Goal: Task Accomplishment & Management: Manage account settings

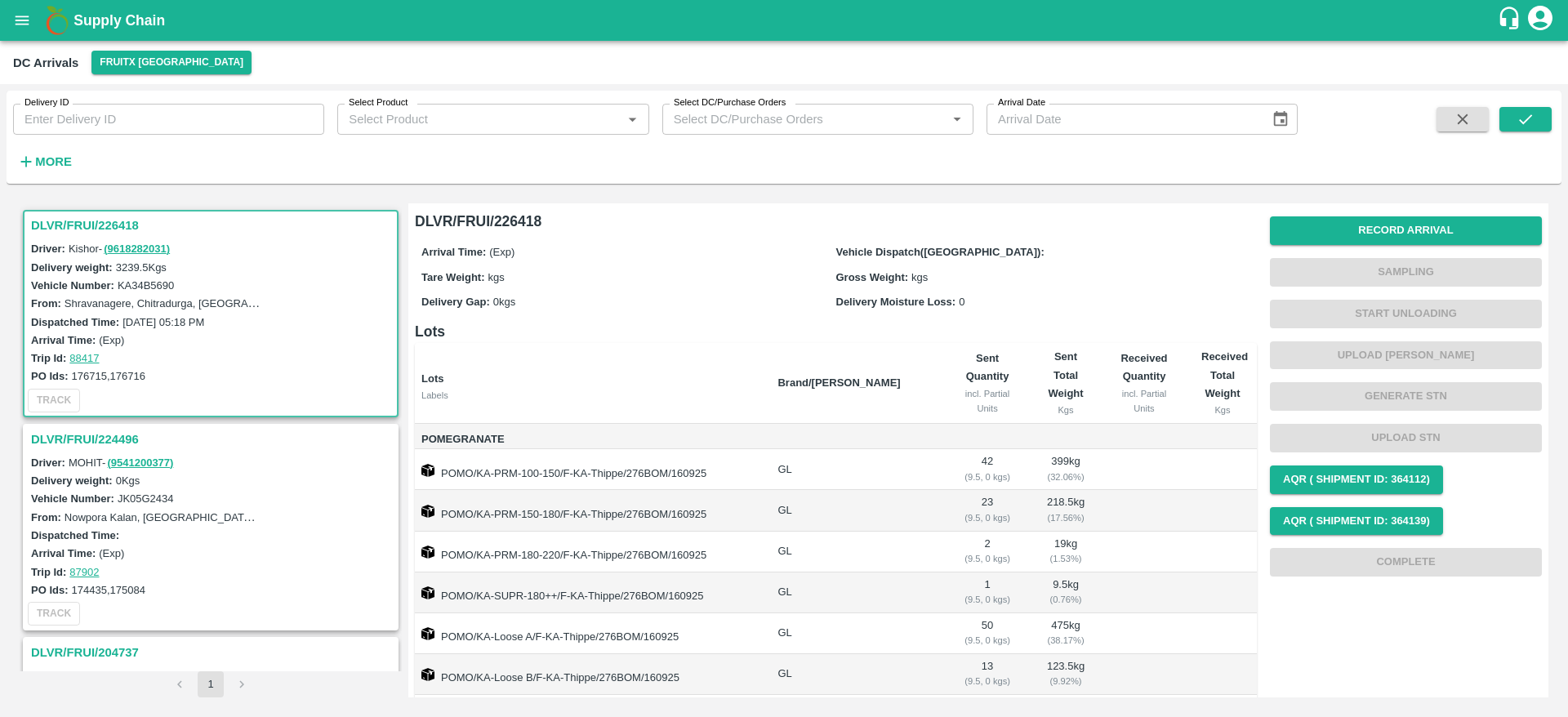
scroll to position [7, 0]
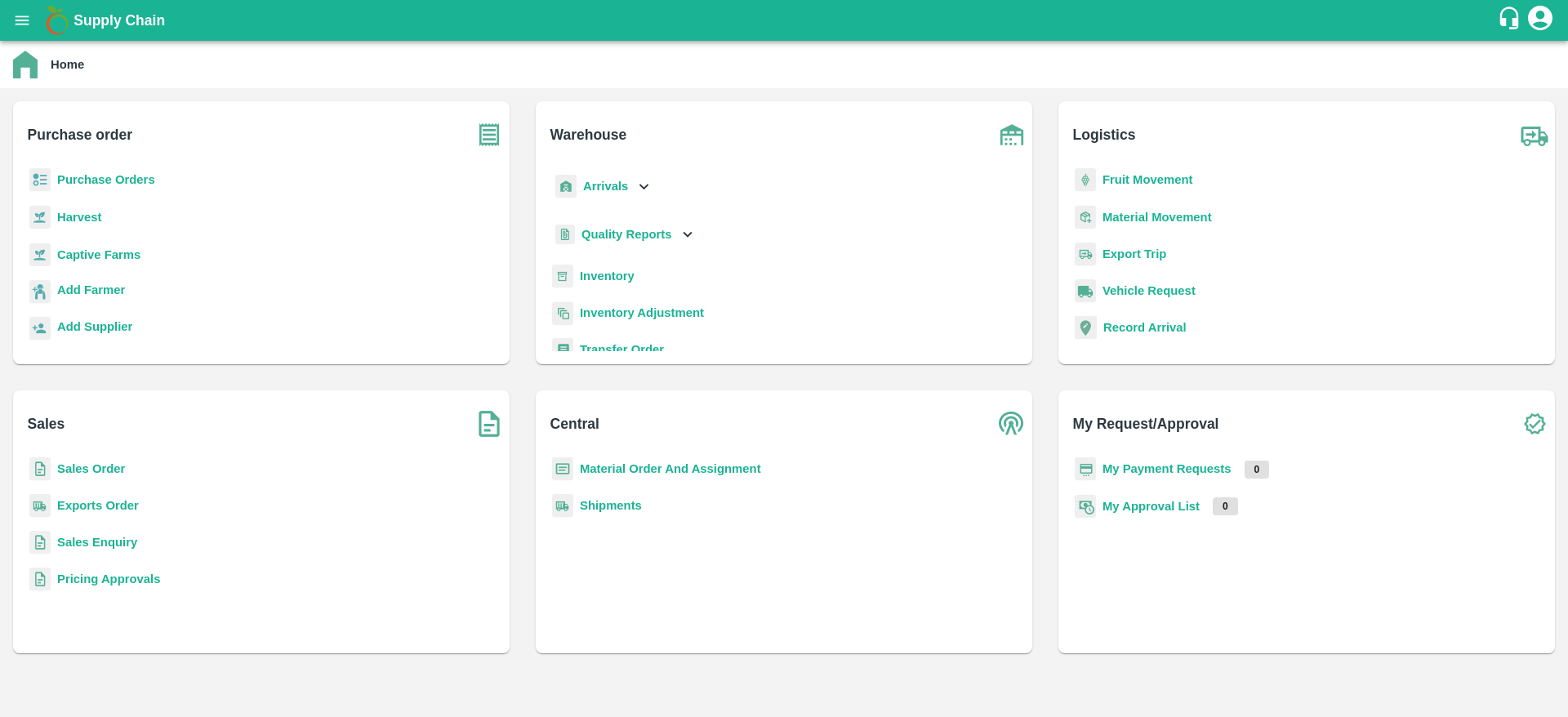
click at [77, 467] on b "Sales Order" at bounding box center [91, 468] width 68 height 13
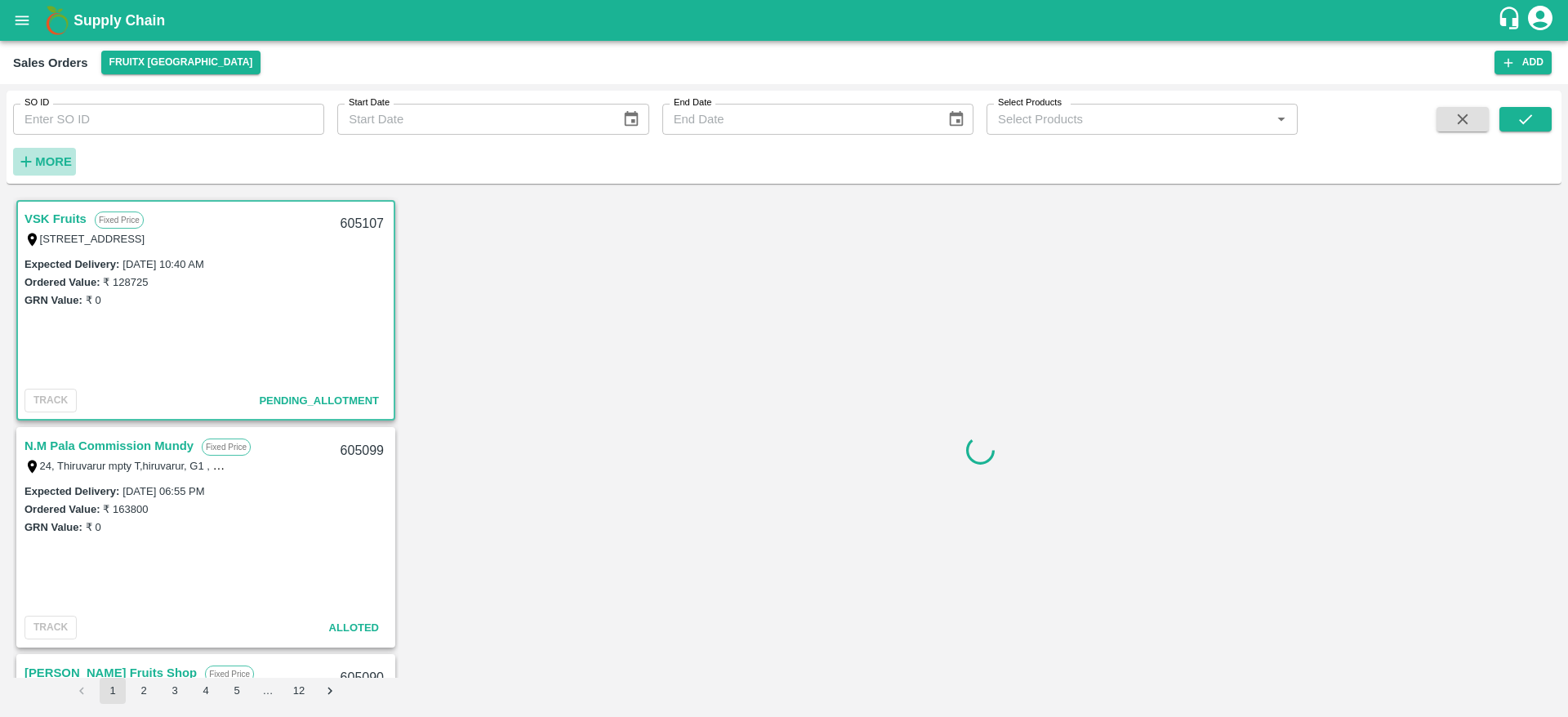
click at [64, 150] on button "More" at bounding box center [44, 161] width 63 height 28
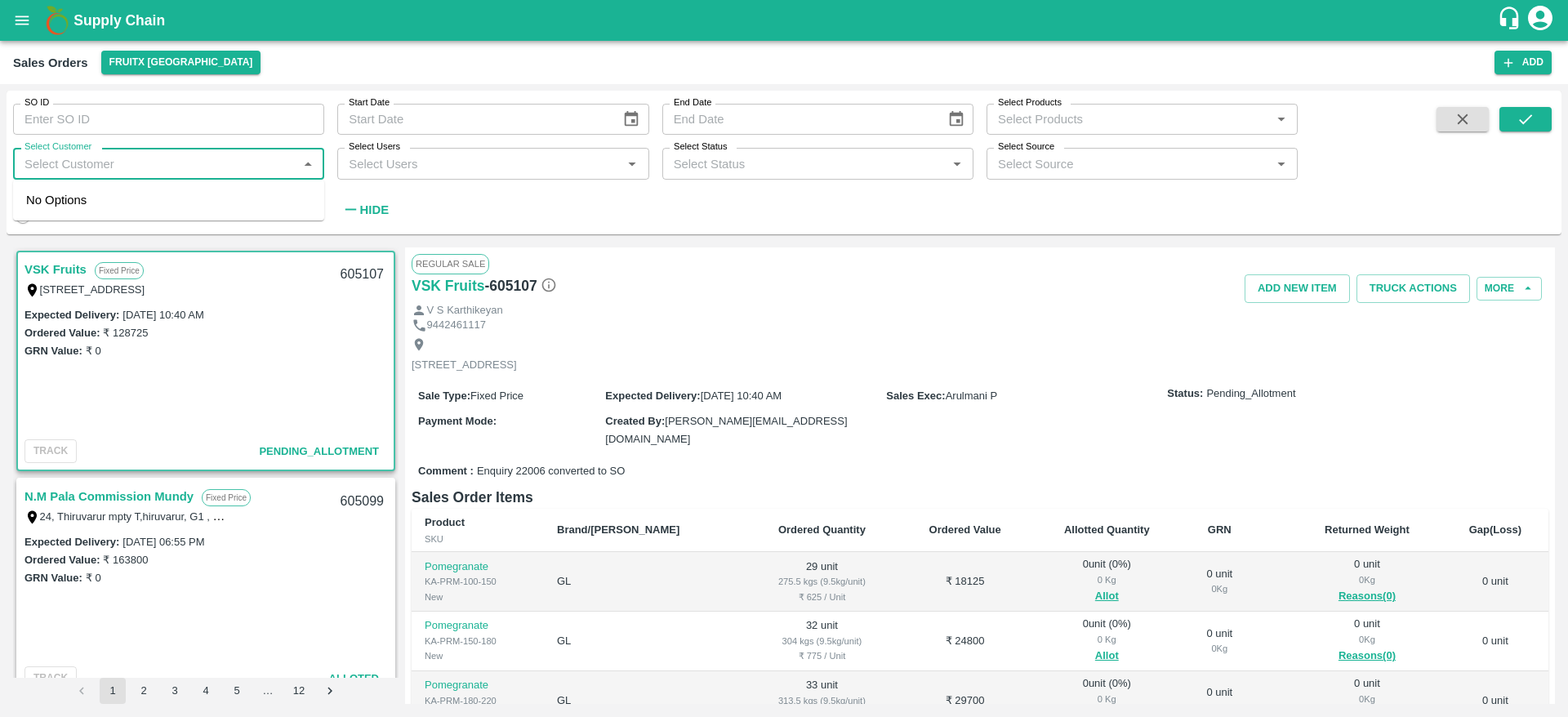
click at [133, 155] on input "Select Customer" at bounding box center [155, 163] width 275 height 21
type input "SHIVAC"
click at [27, 216] on input "checkbox" at bounding box center [42, 207] width 32 height 32
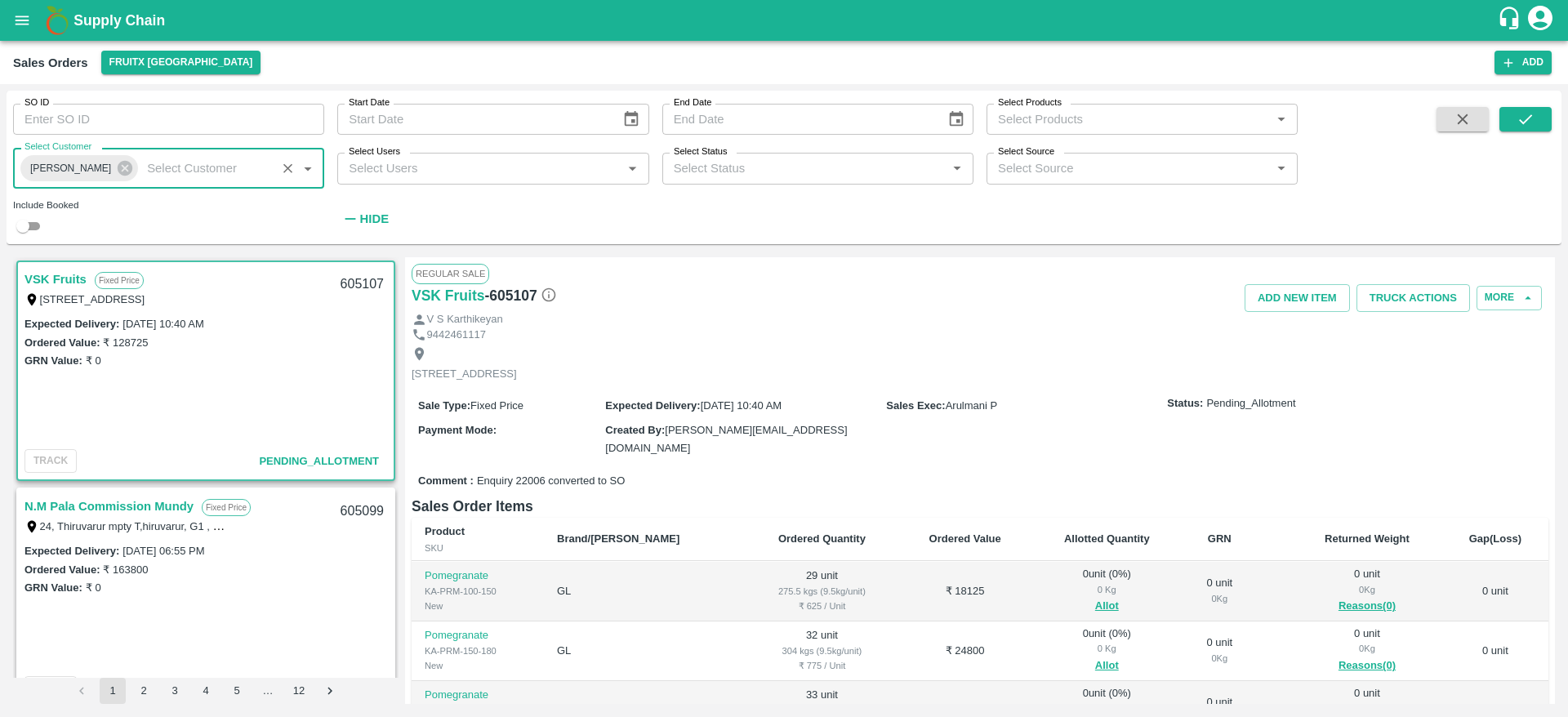
click at [28, 227] on input "checkbox" at bounding box center [22, 226] width 59 height 20
checkbox input "true"
click at [1543, 127] on button "submit" at bounding box center [1526, 119] width 53 height 25
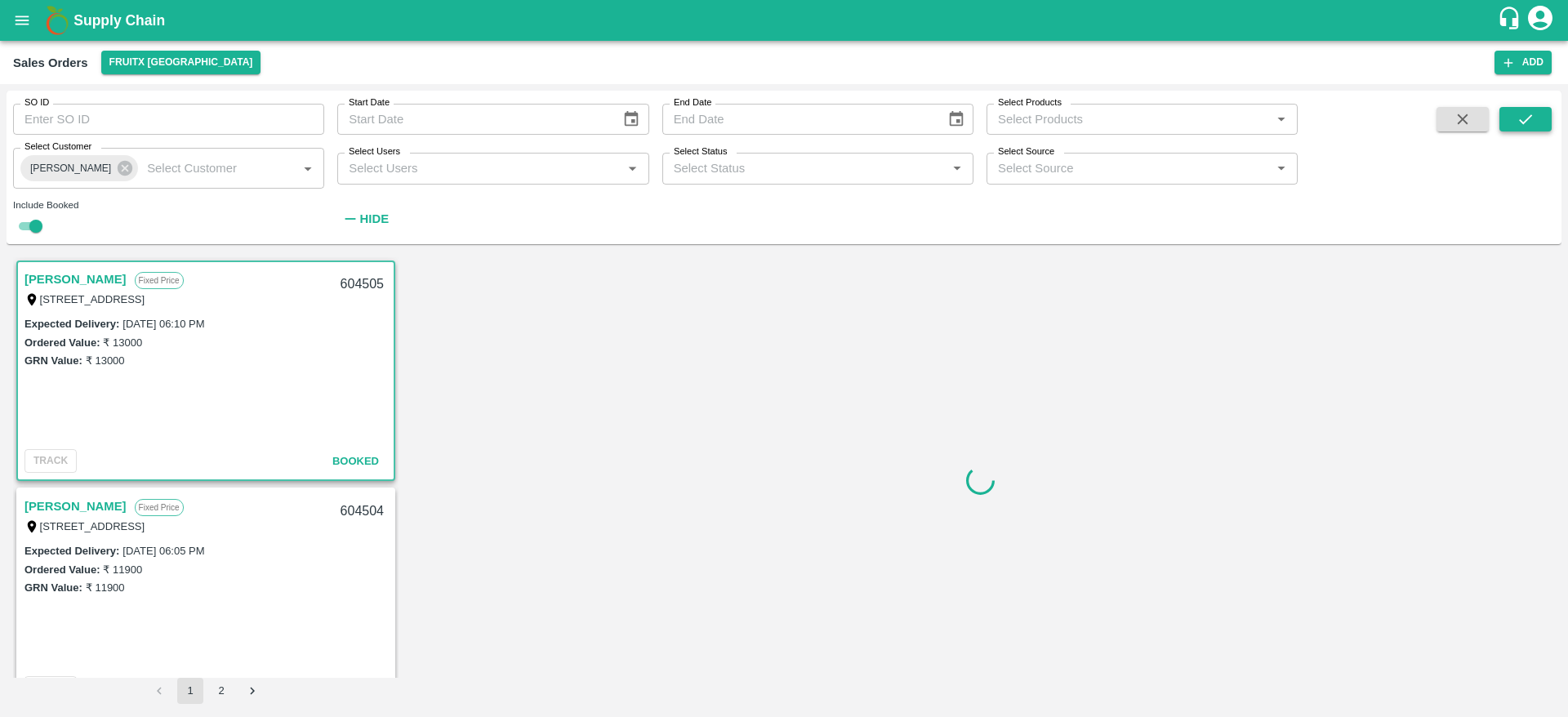
scroll to position [3, 0]
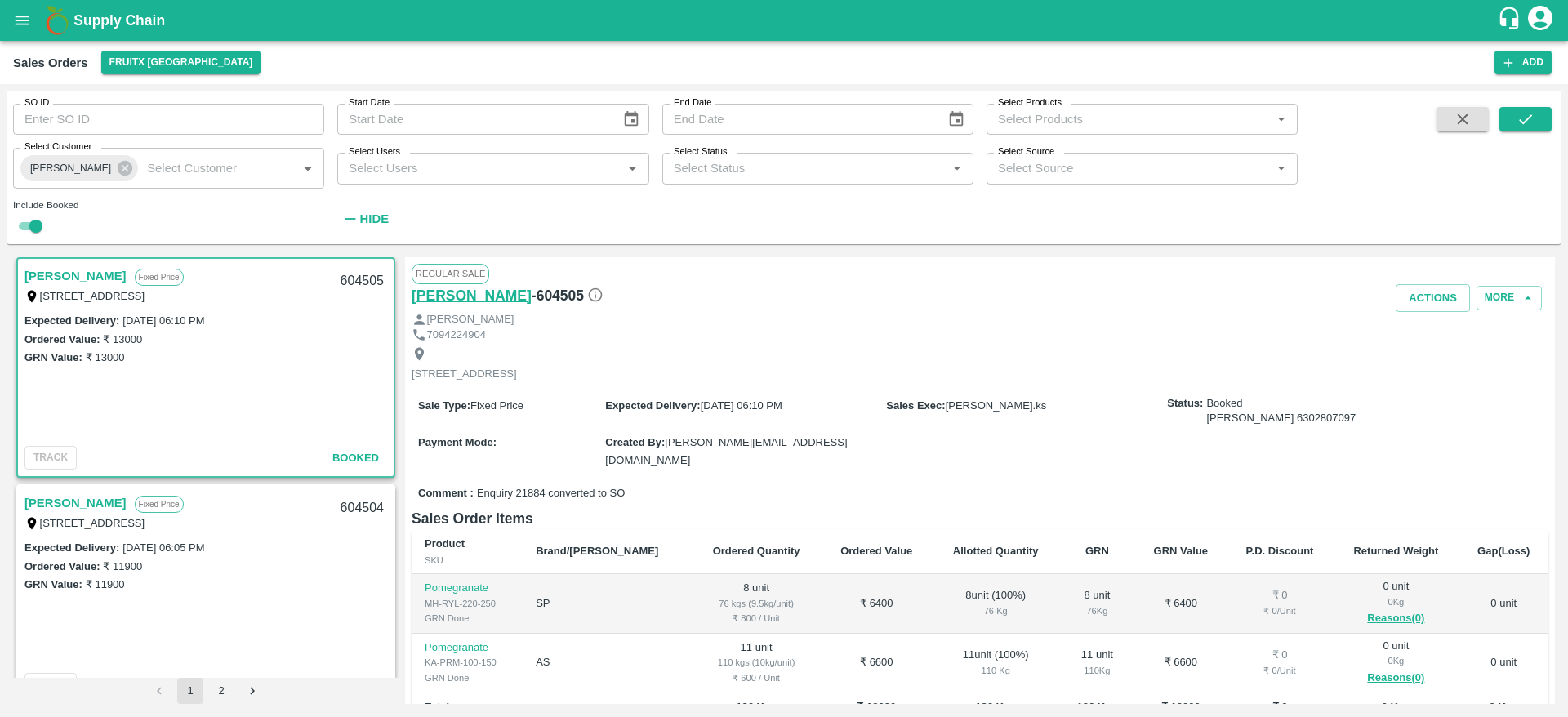
click at [478, 296] on h6 "Shivachandran V" at bounding box center [471, 295] width 120 height 23
click at [116, 25] on b "Supply Chain" at bounding box center [119, 20] width 92 height 16
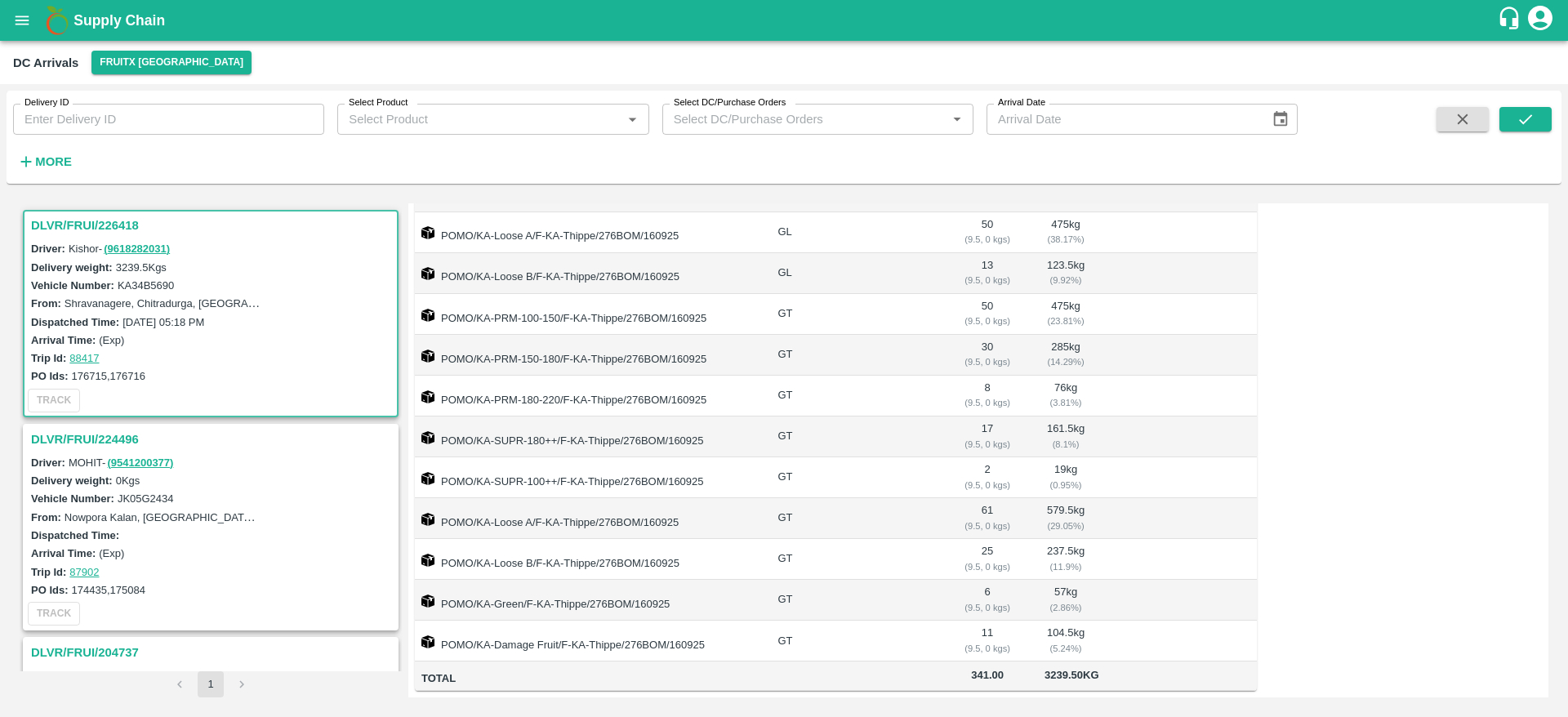
click at [72, 225] on h3 "DLVR/FRUI/226418" at bounding box center [213, 225] width 365 height 21
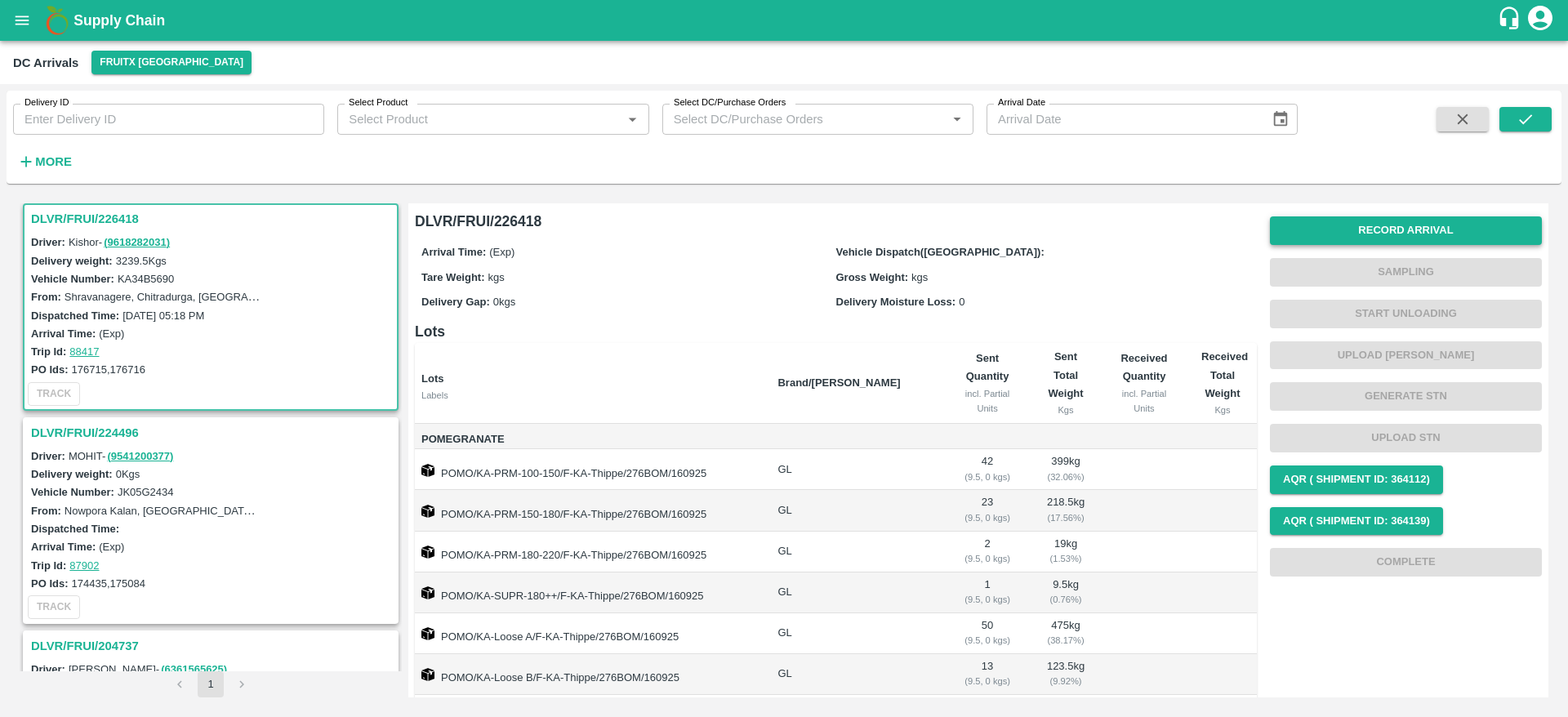
click at [1381, 236] on button "Record Arrival" at bounding box center [1406, 231] width 272 height 29
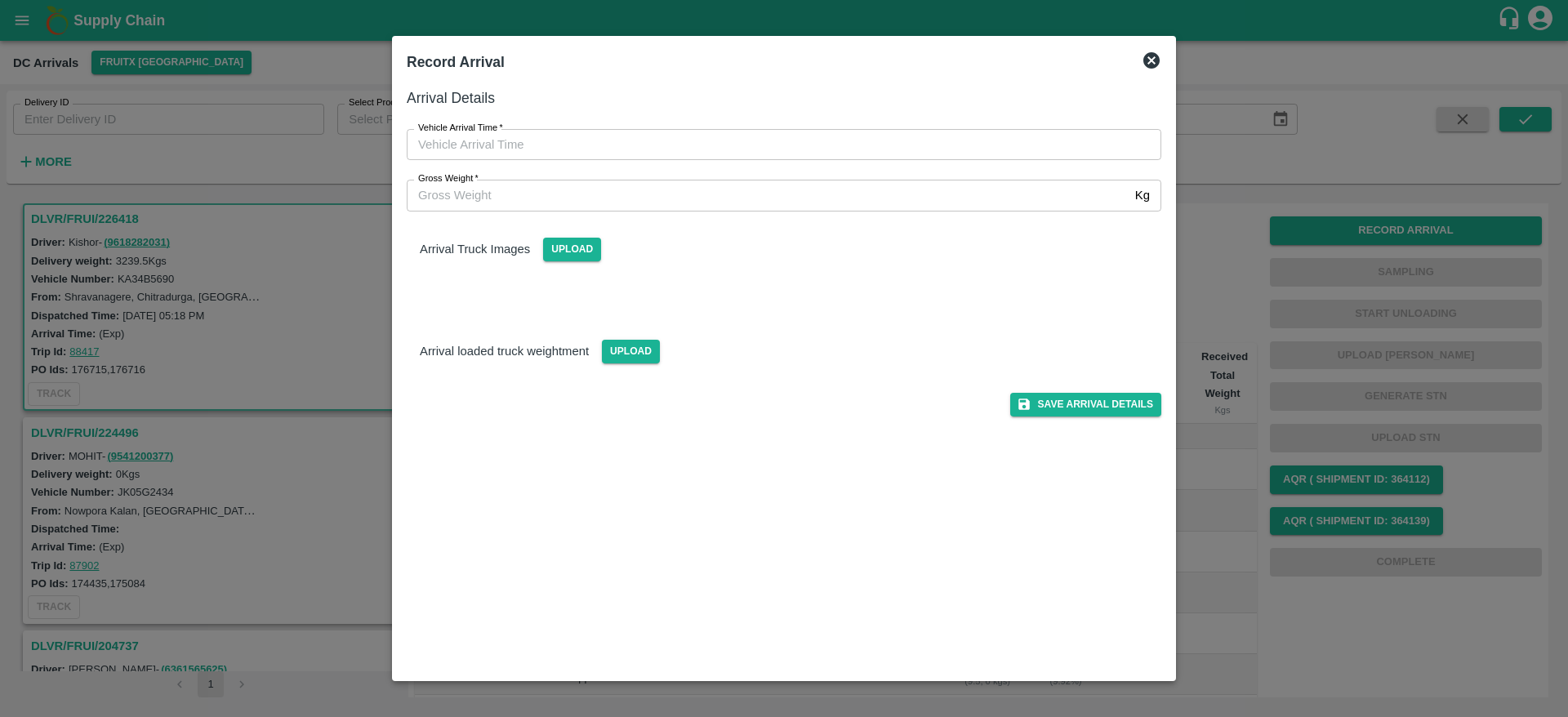
type input "DD/MM/YYYY hh:mm aa"
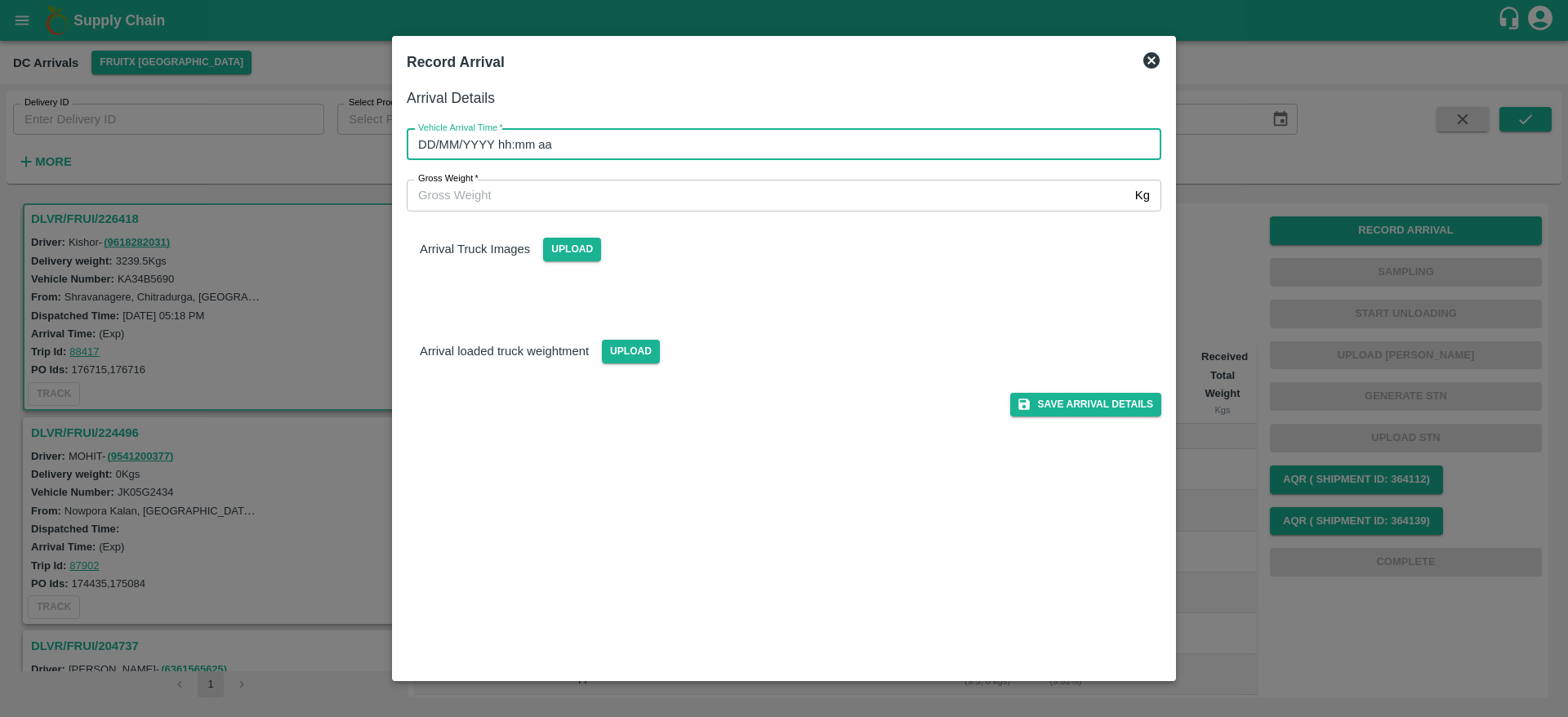
click at [757, 156] on input "DD/MM/YYYY hh:mm aa" at bounding box center [778, 144] width 744 height 31
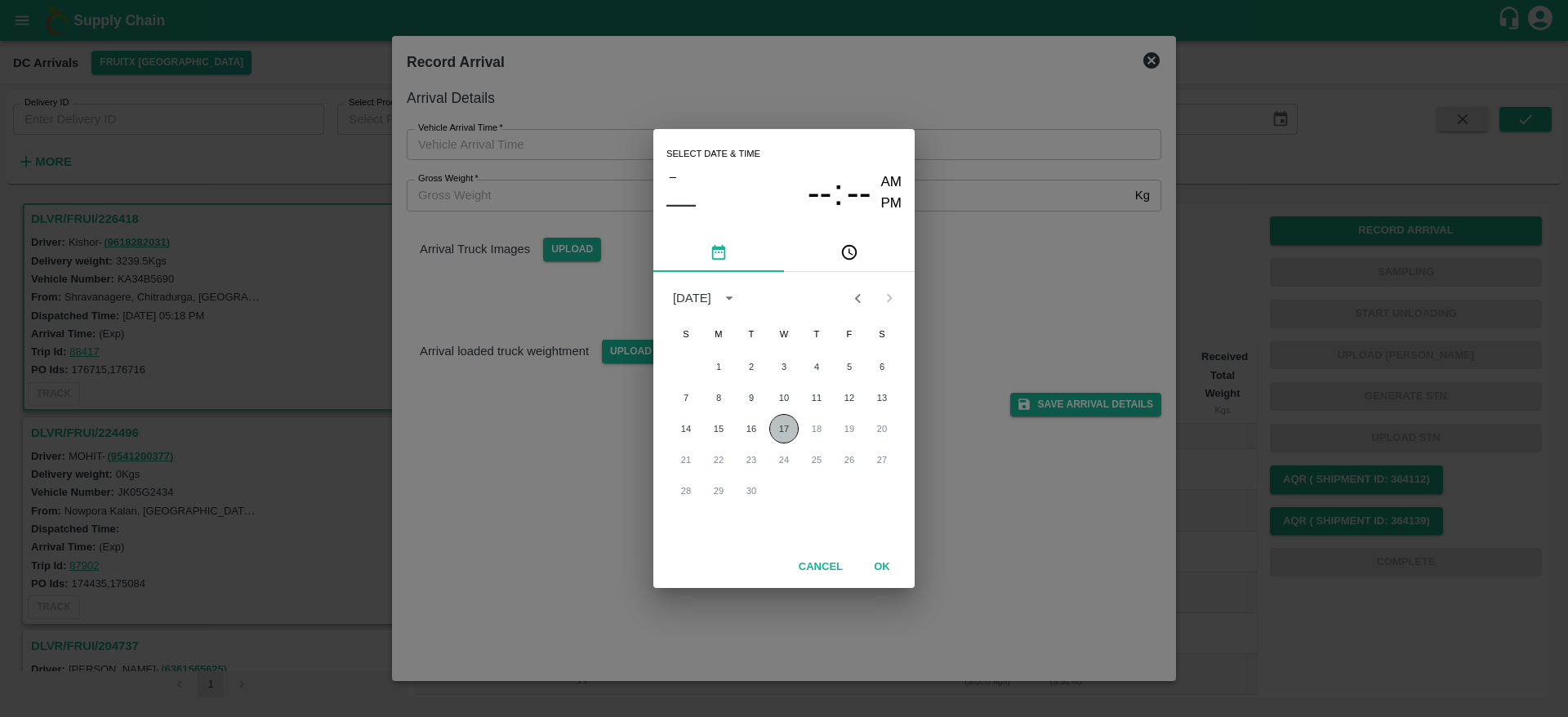
click at [784, 431] on button "17" at bounding box center [784, 428] width 30 height 30
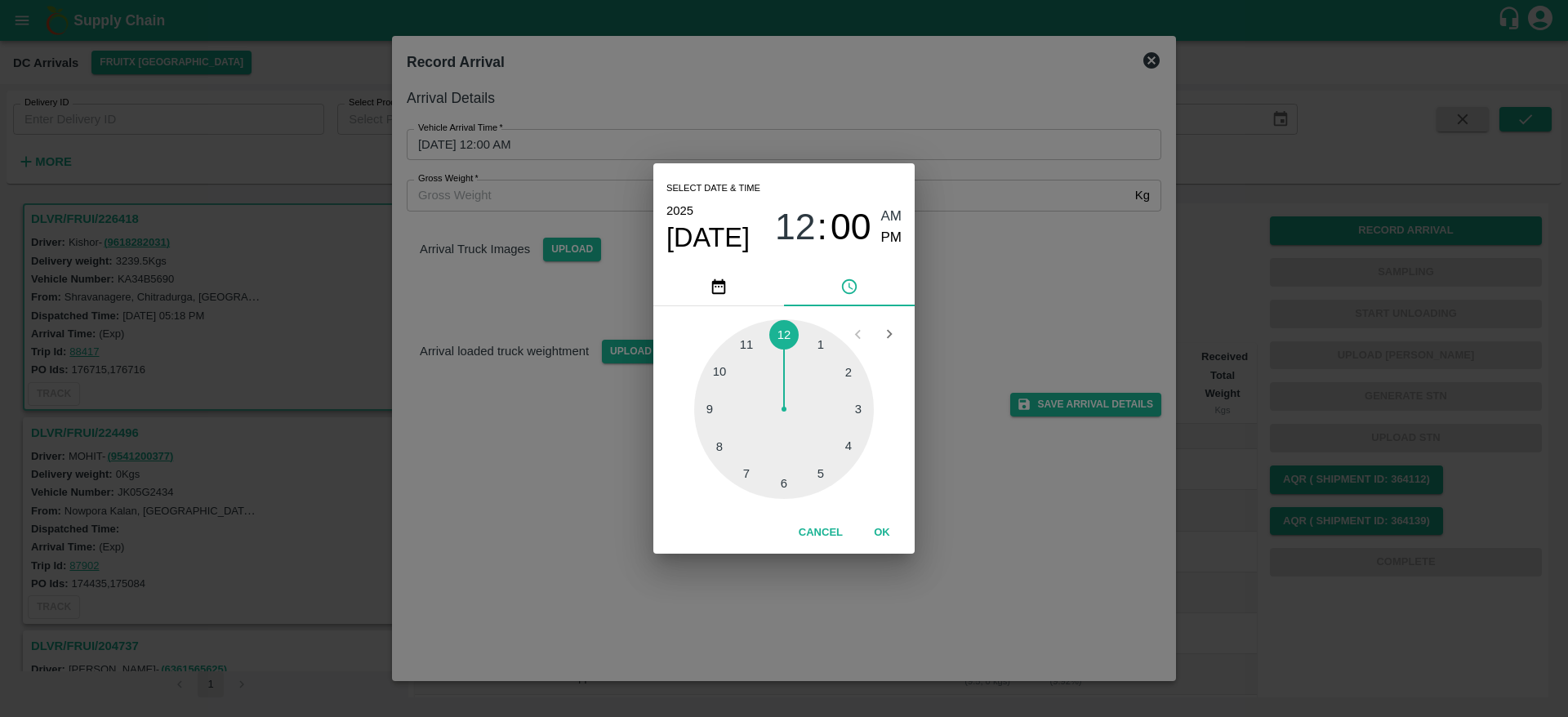
click at [858, 415] on div at bounding box center [784, 409] width 179 height 179
type input "17/09/2025 03:00 AM"
click at [881, 534] on button "OK" at bounding box center [882, 533] width 53 height 29
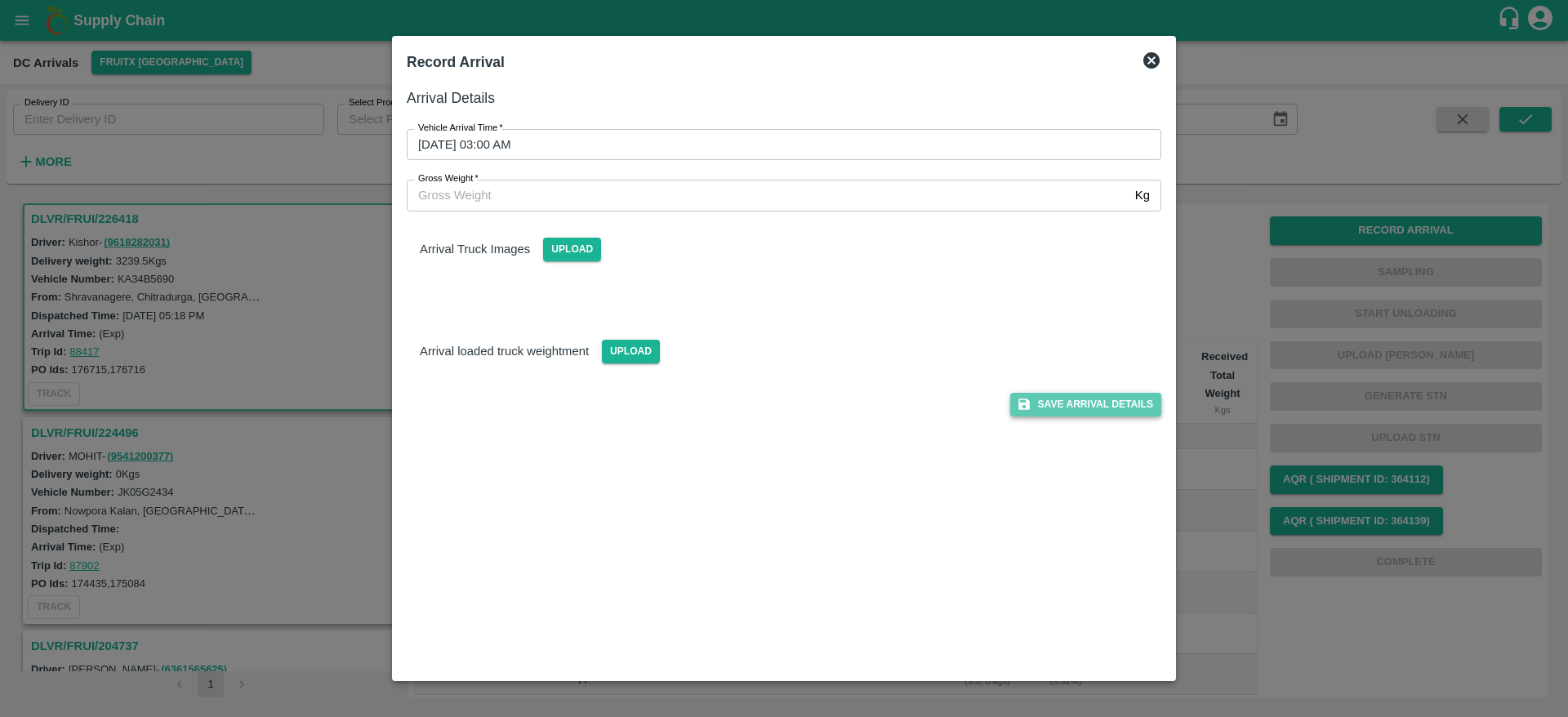
click at [1075, 411] on button "Save Arrival Details" at bounding box center [1086, 404] width 151 height 24
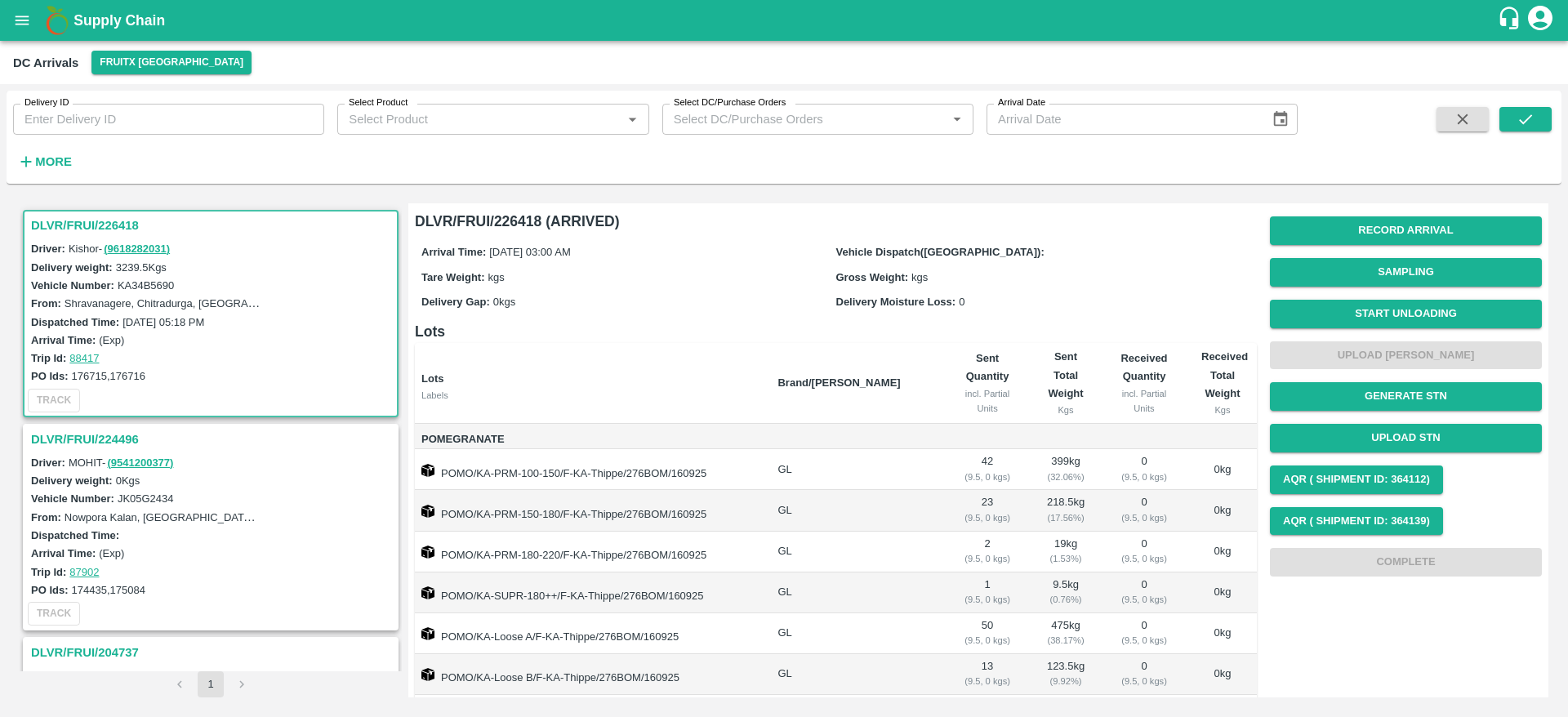
click at [76, 220] on h3 "DLVR/FRUI/226418" at bounding box center [213, 225] width 365 height 21
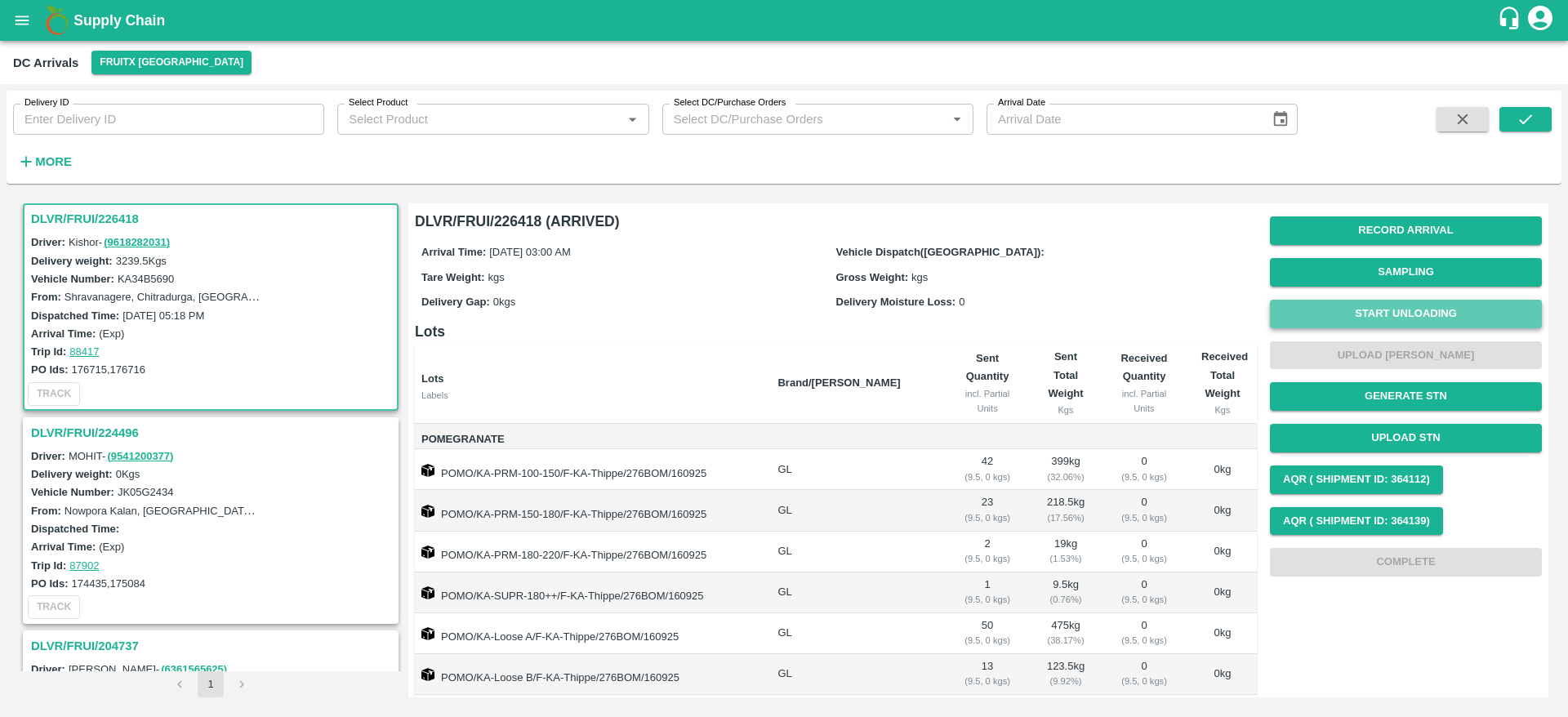
click at [1374, 305] on button "Start Unloading" at bounding box center [1406, 314] width 272 height 29
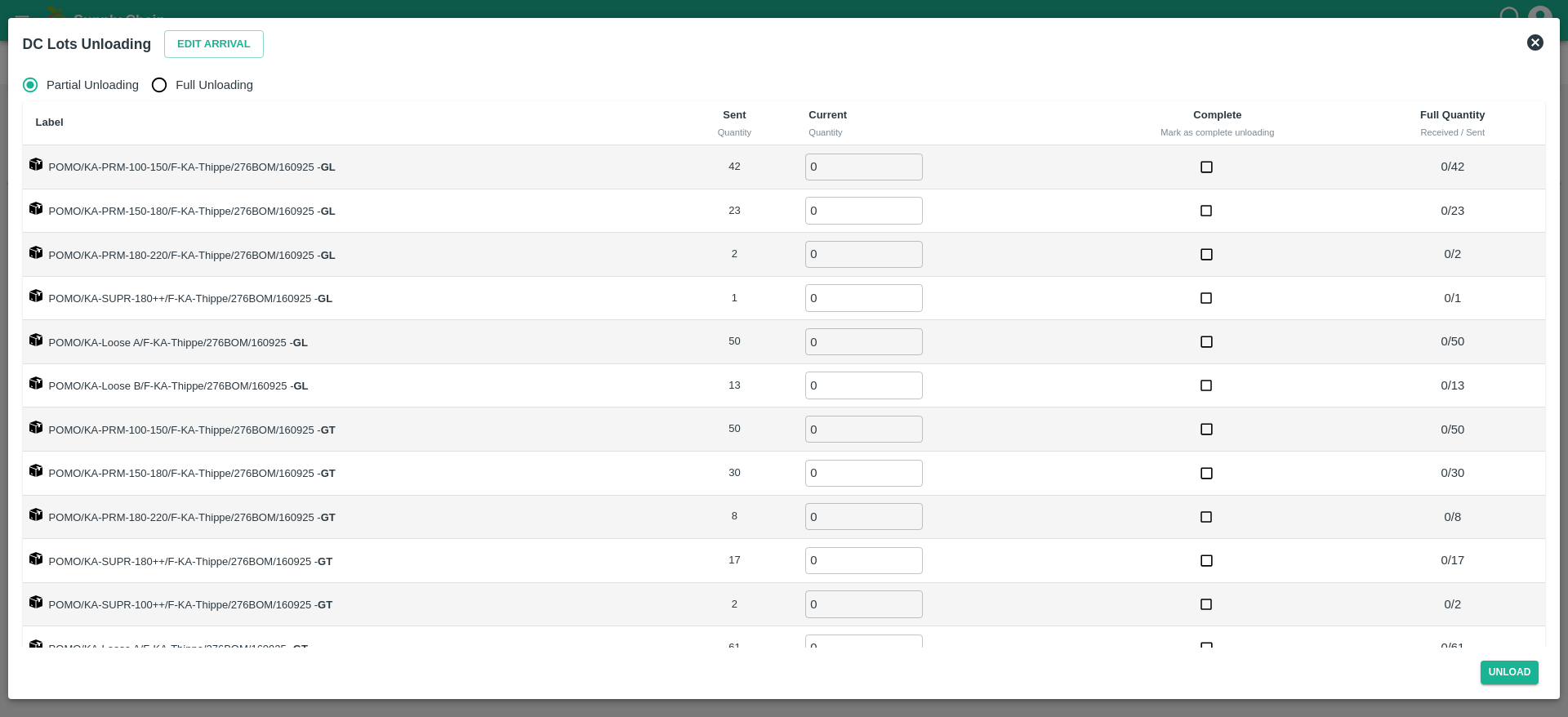
click at [217, 87] on span "Full Unloading" at bounding box center [214, 84] width 77 height 18
click at [176, 87] on input "Full Unloading" at bounding box center [159, 85] width 32 height 32
radio input "true"
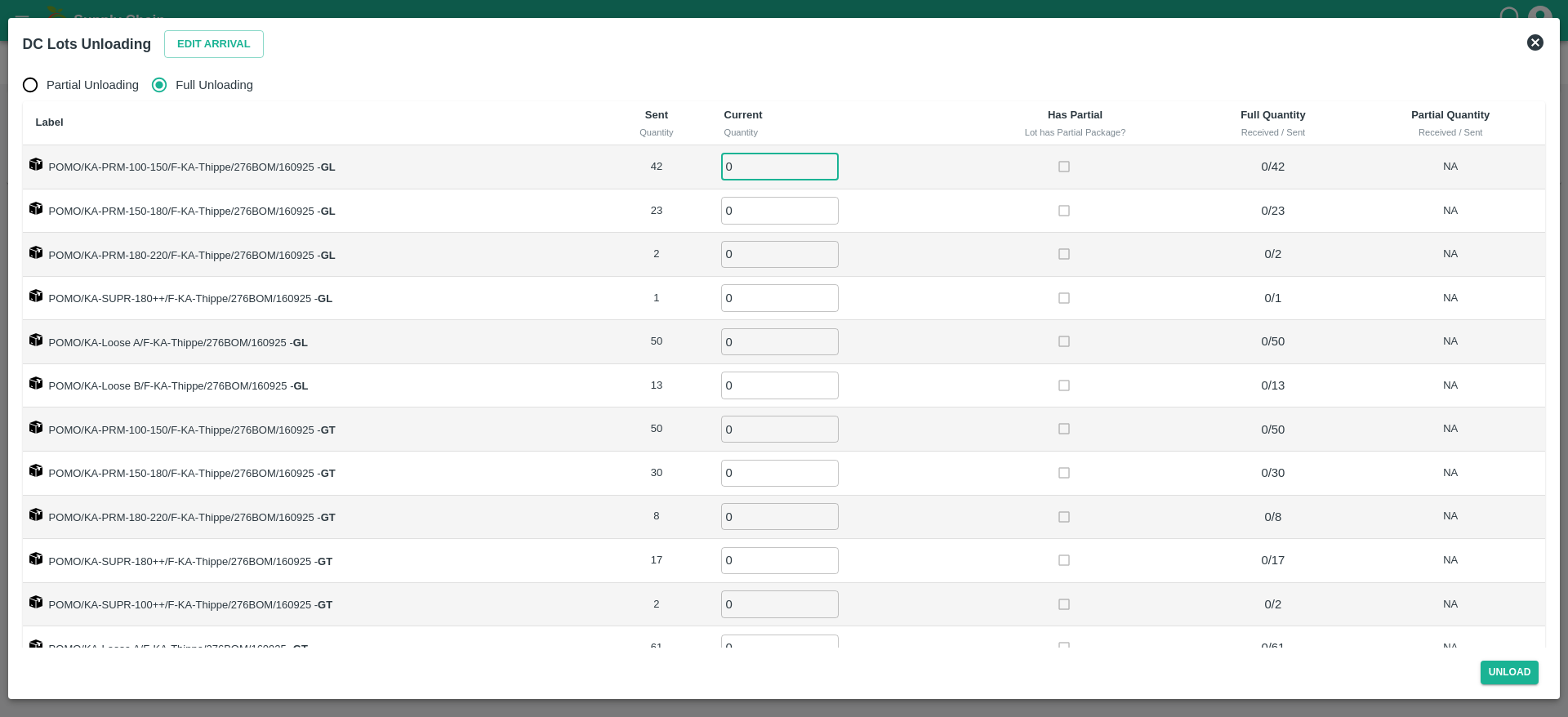
click at [752, 161] on input "0" at bounding box center [780, 167] width 117 height 27
click at [219, 35] on button "Edit Arrival" at bounding box center [213, 45] width 99 height 29
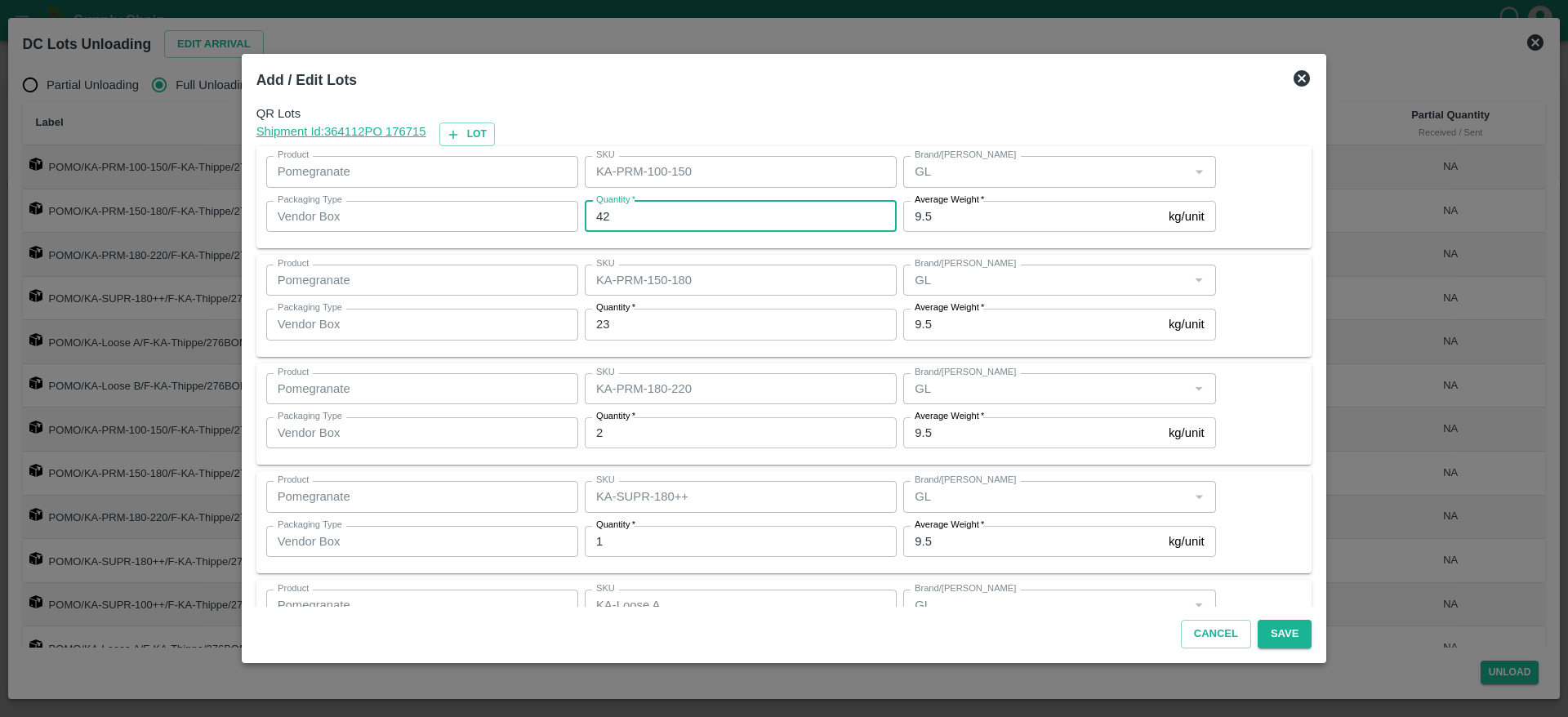
click at [642, 215] on input "42" at bounding box center [740, 216] width 312 height 31
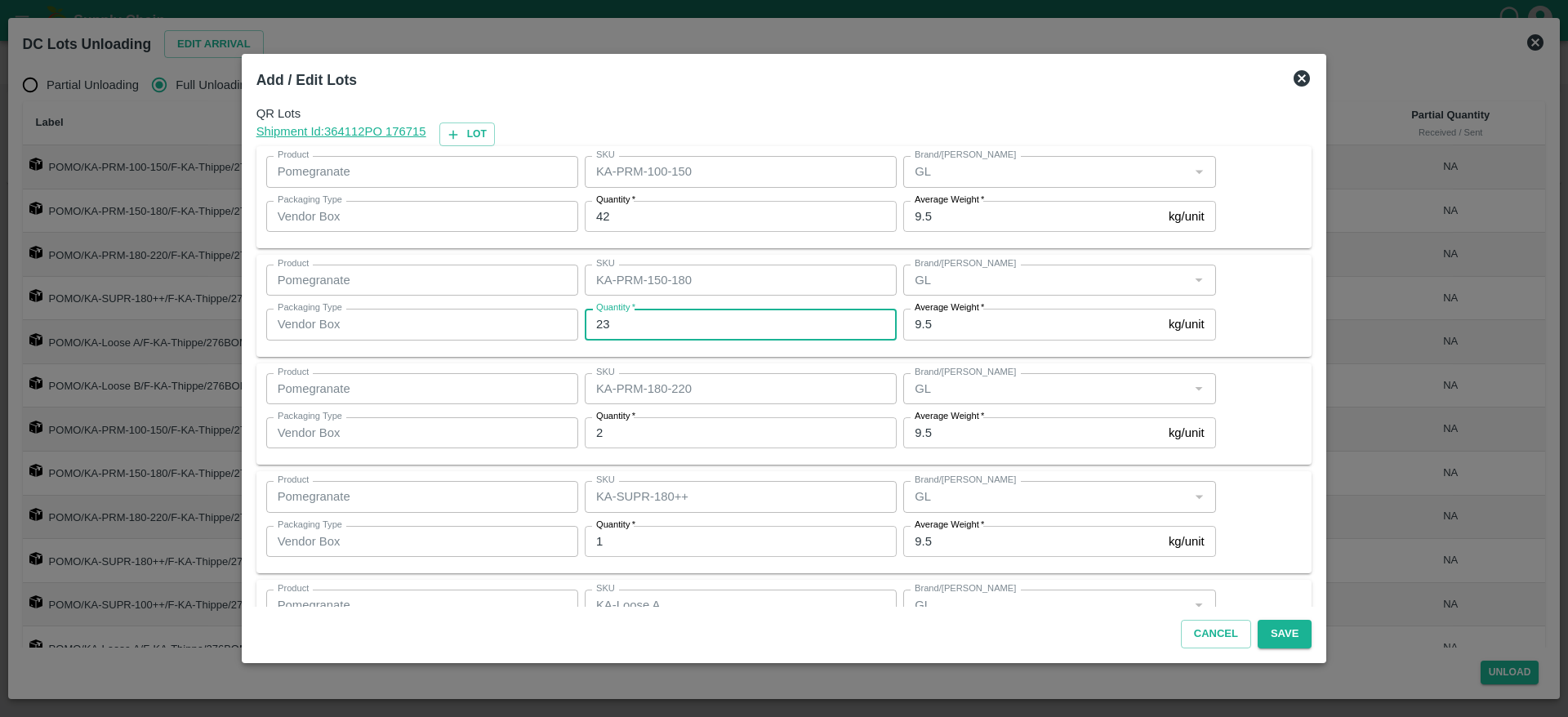
click at [663, 323] on input "23" at bounding box center [740, 324] width 312 height 31
type input "2"
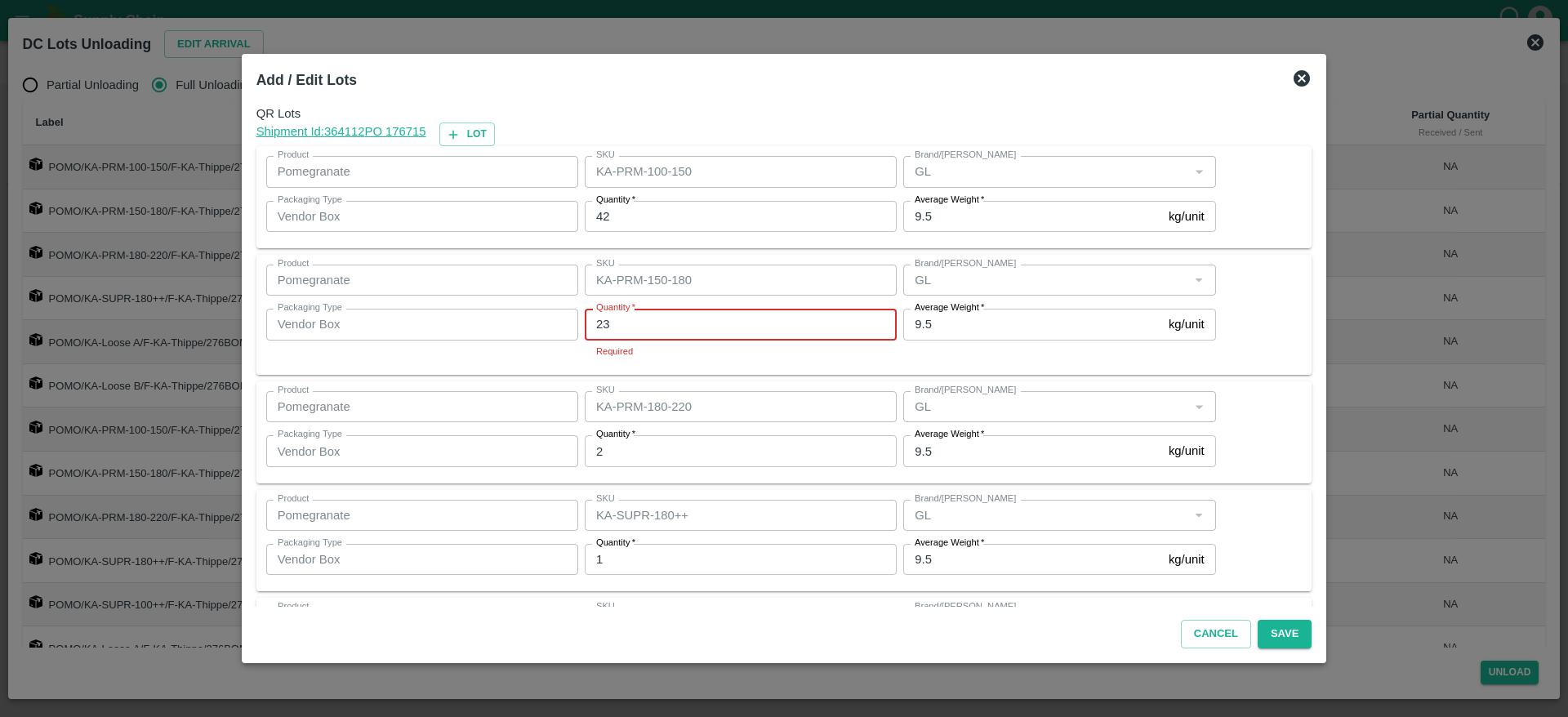
type input "23"
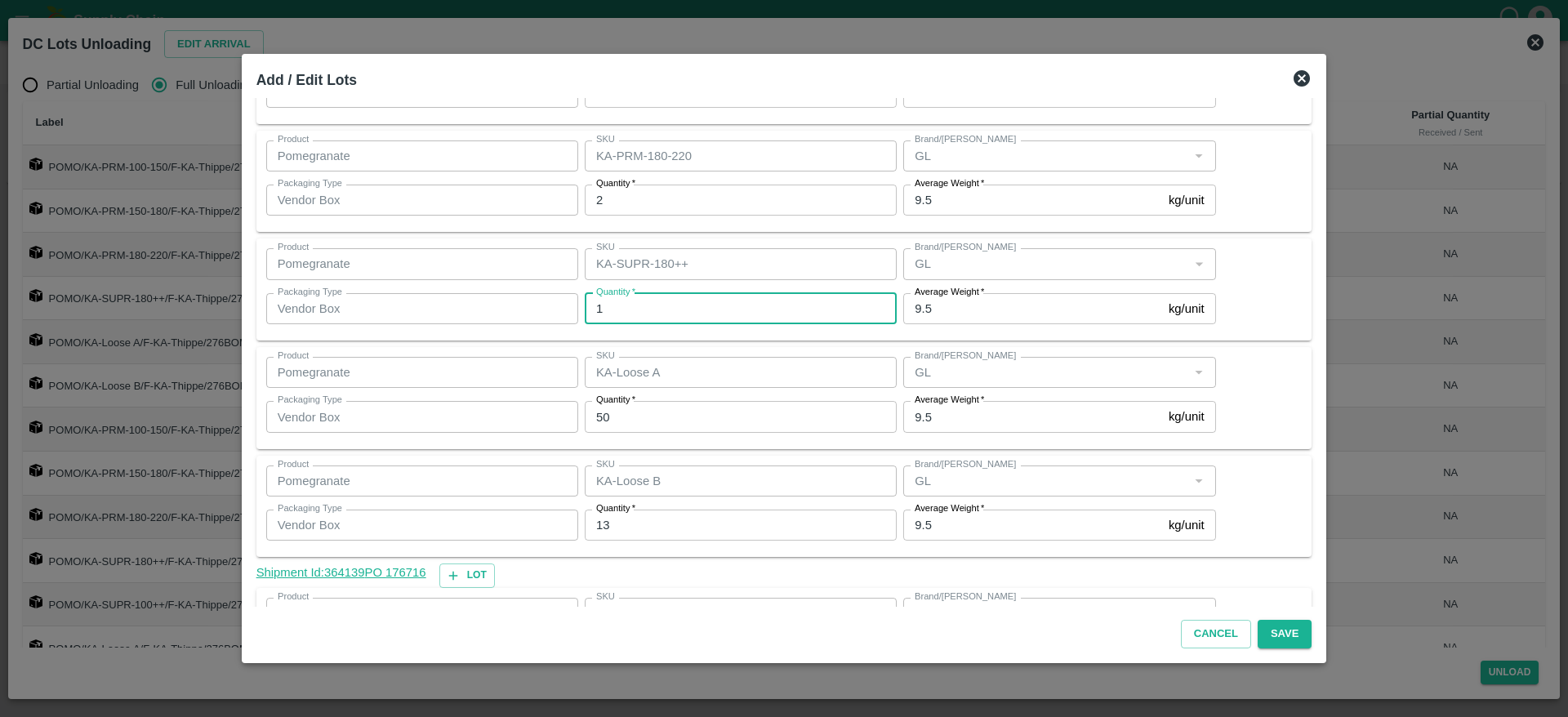
scroll to position [234, 0]
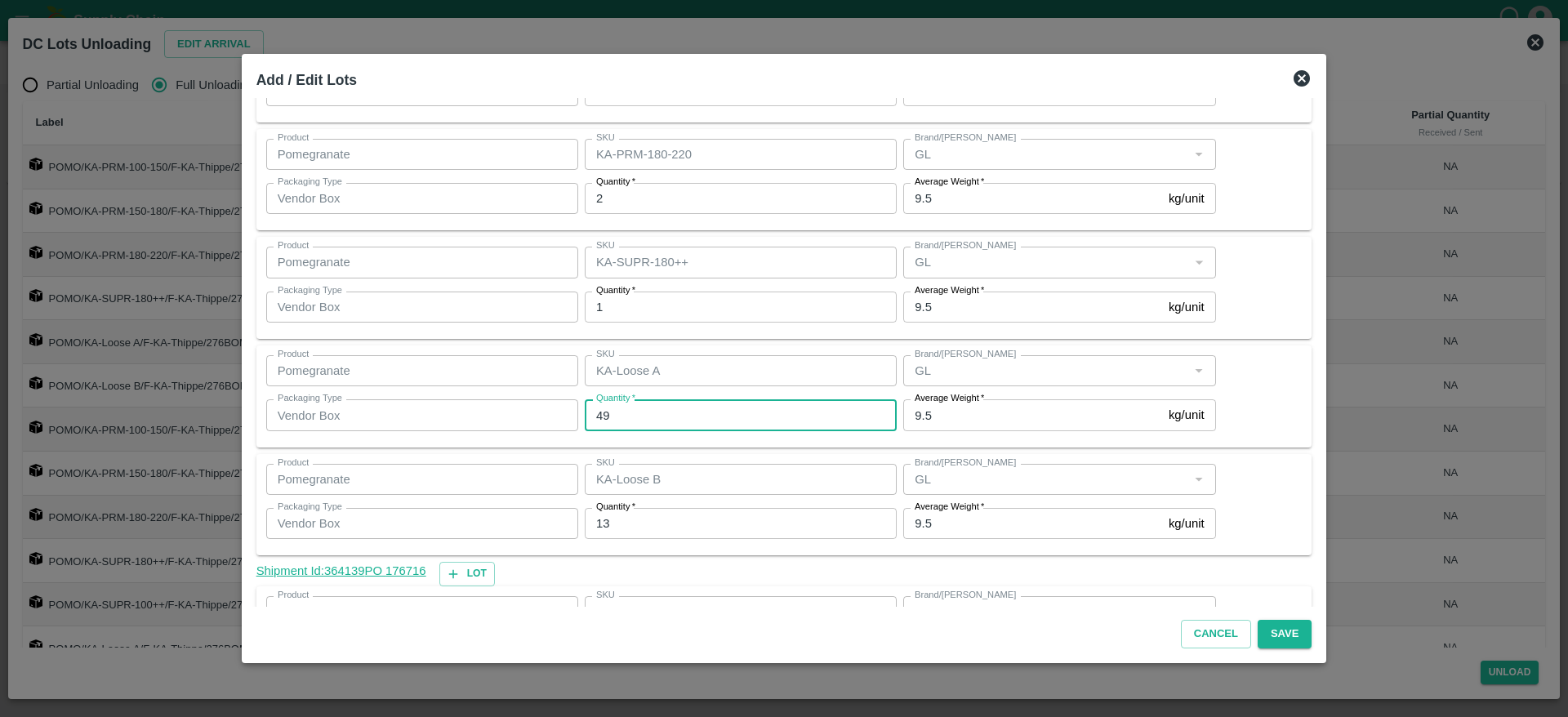
type input "49"
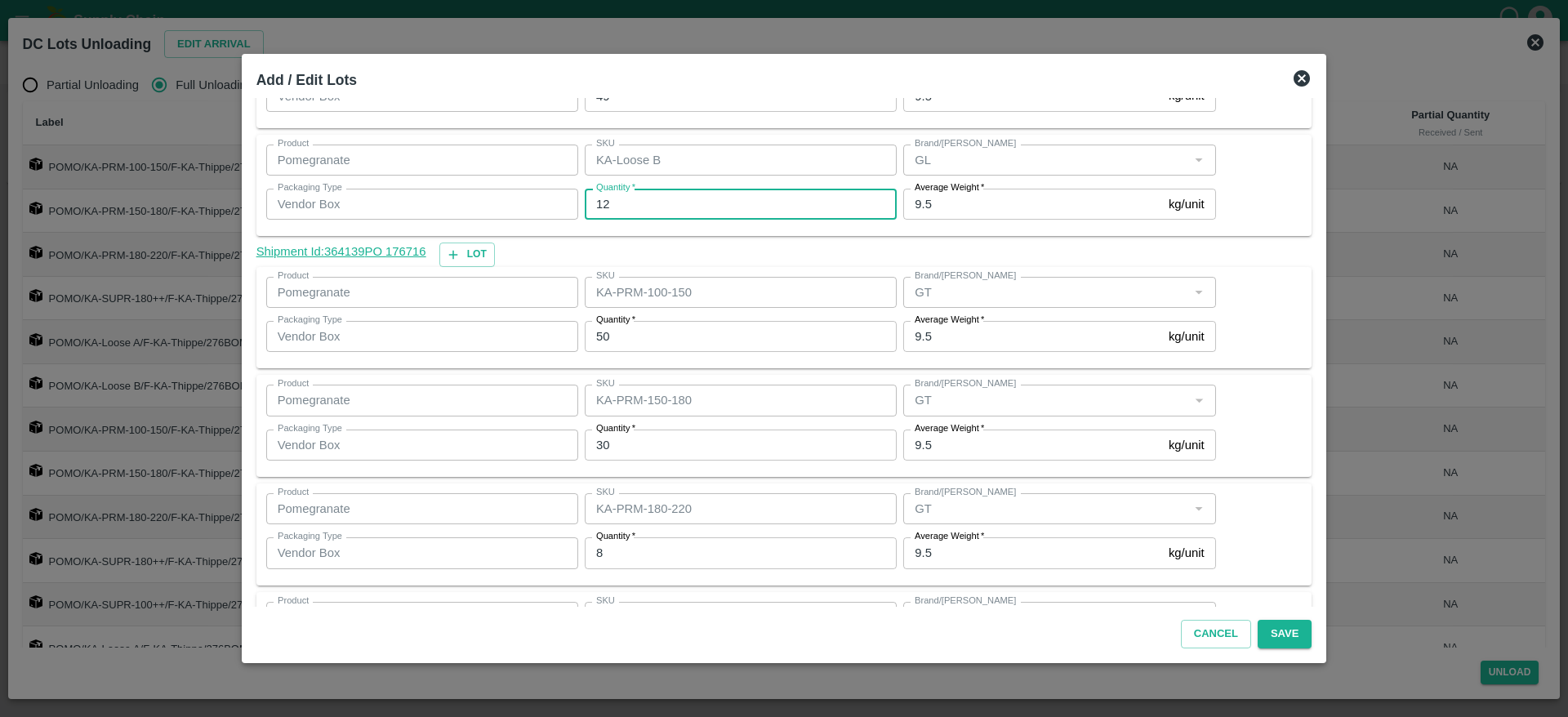
scroll to position [555, 0]
type input "12"
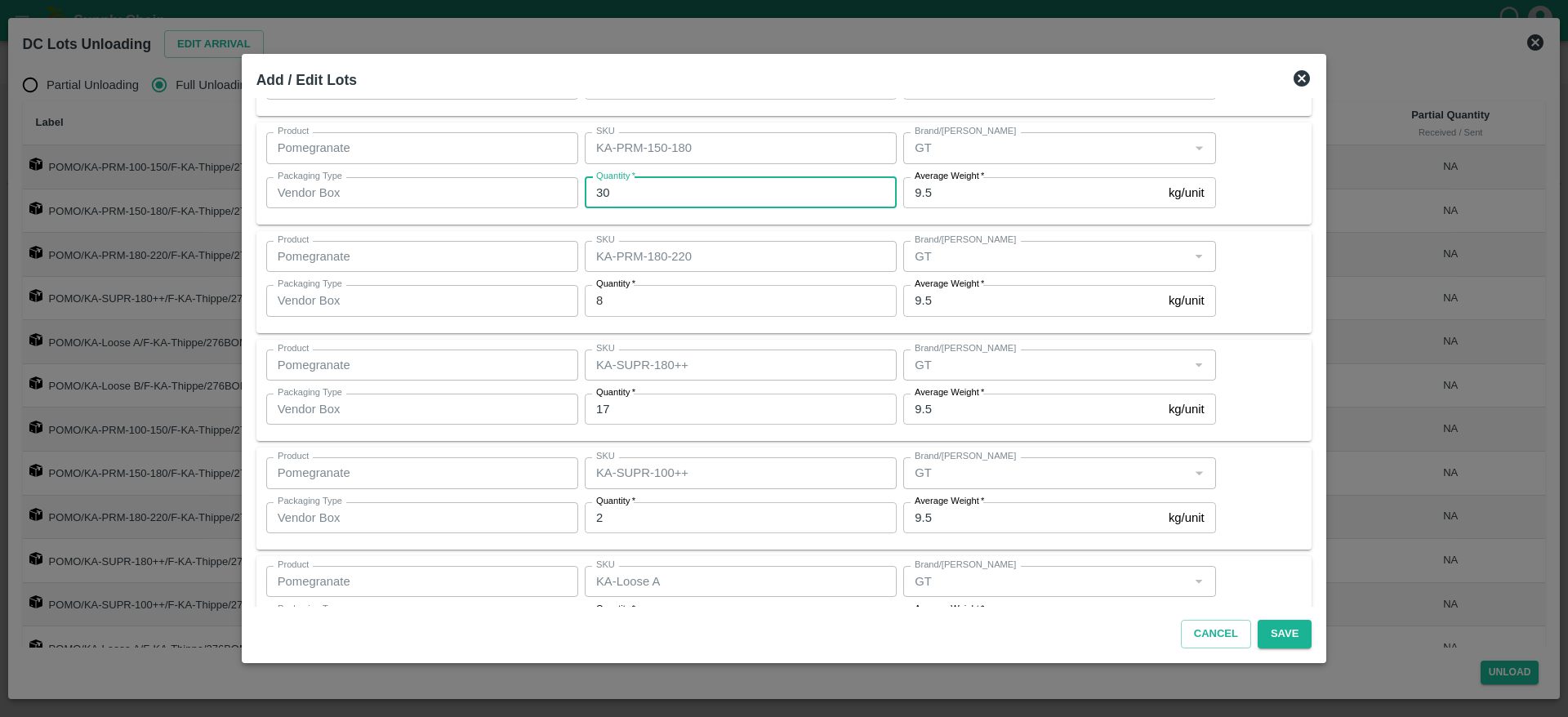
scroll to position [810, 0]
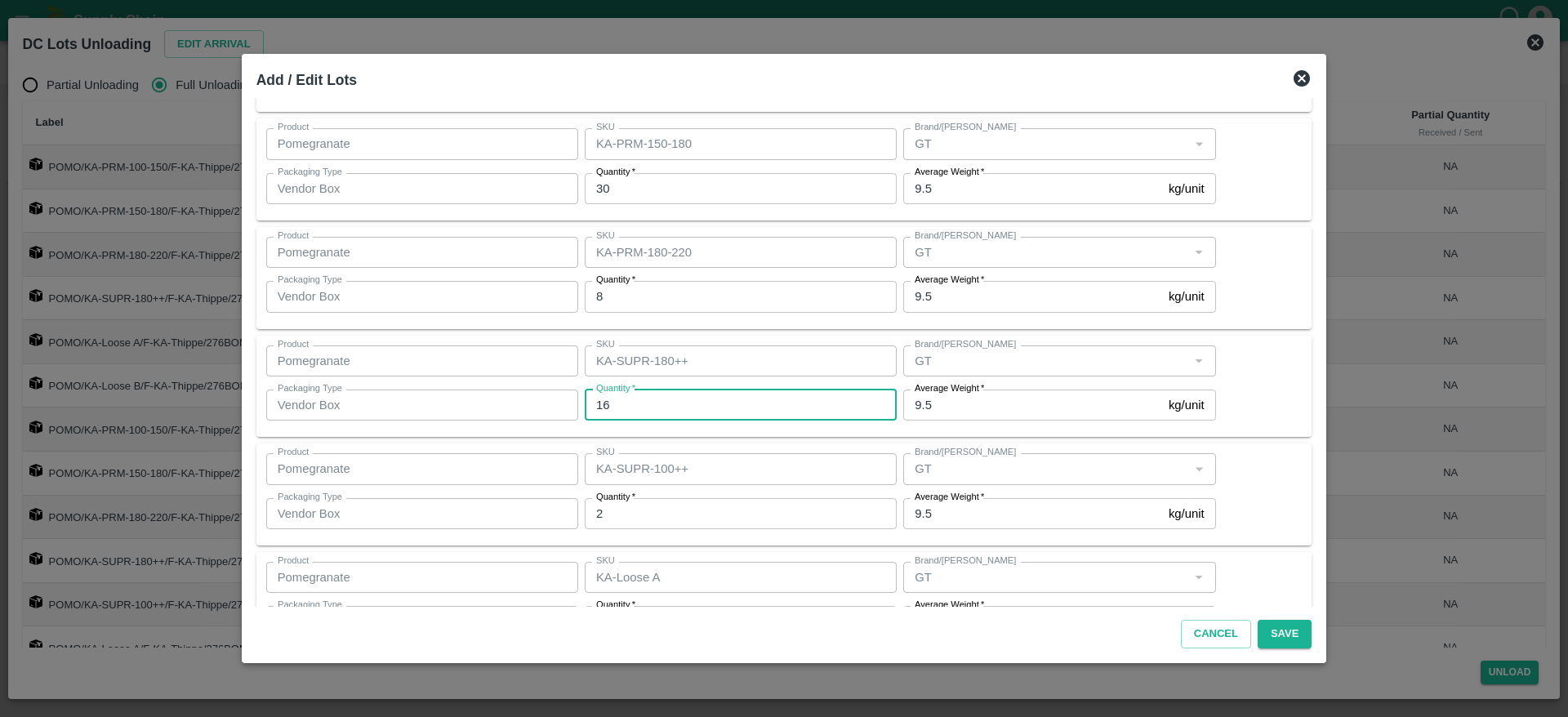
type input "16"
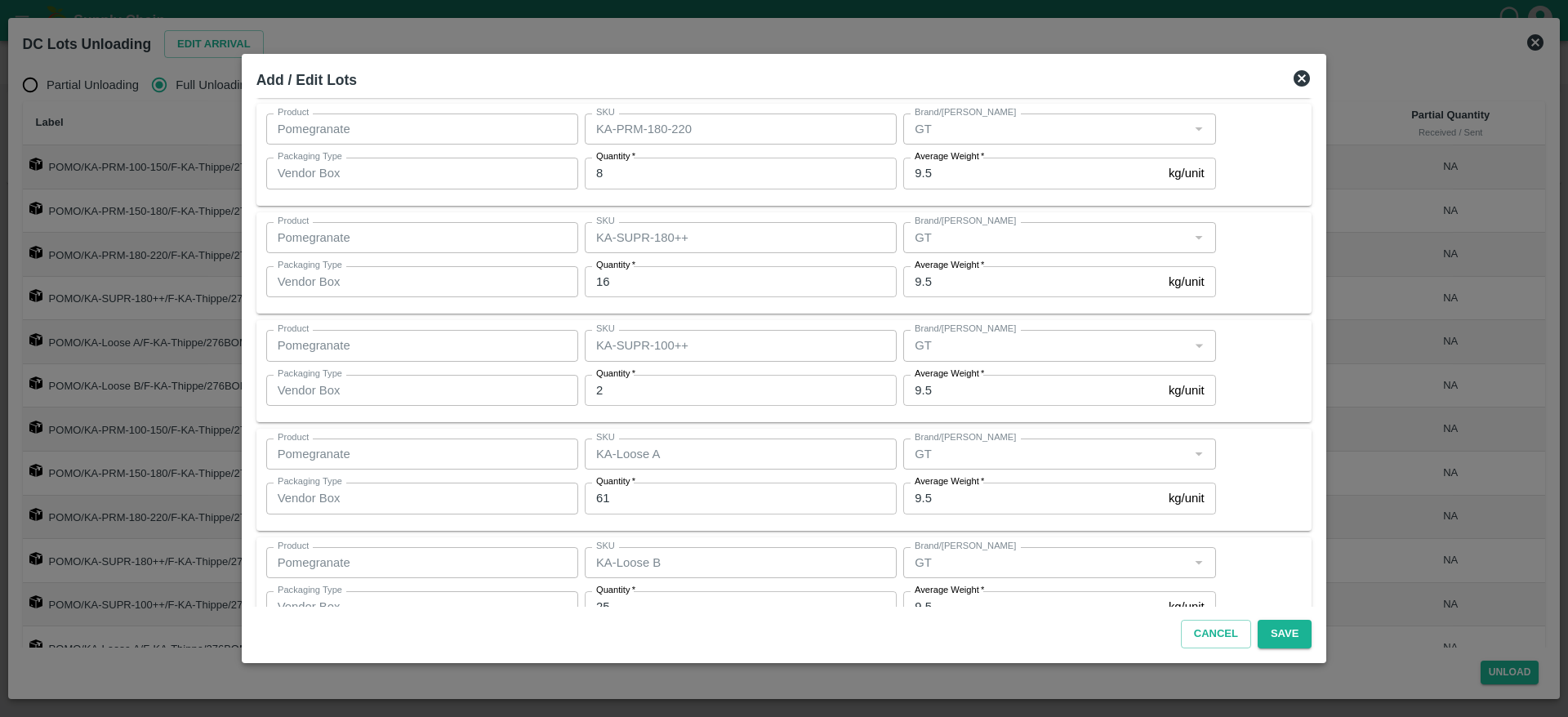
scroll to position [934, 0]
type input "3"
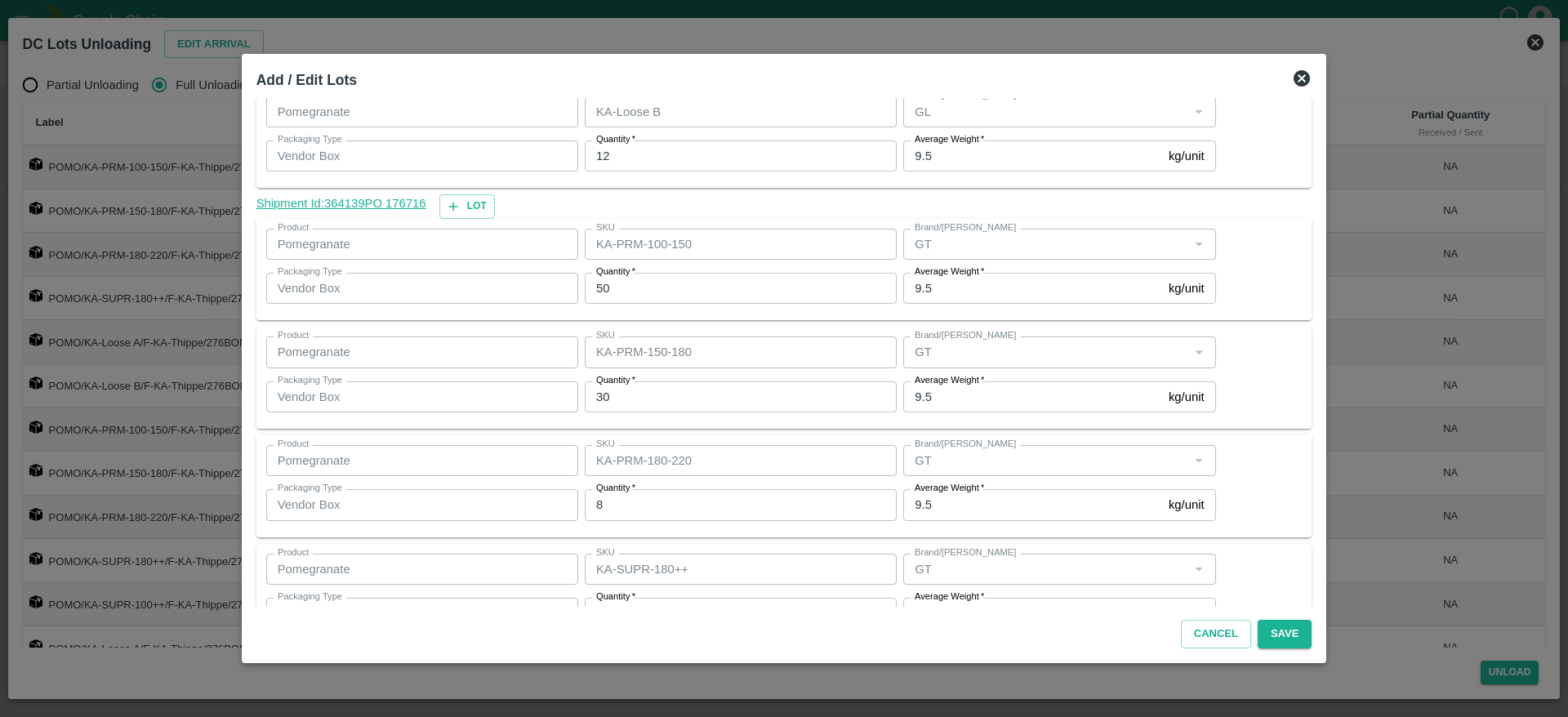
scroll to position [604, 0]
click at [638, 295] on input "50" at bounding box center [740, 285] width 312 height 31
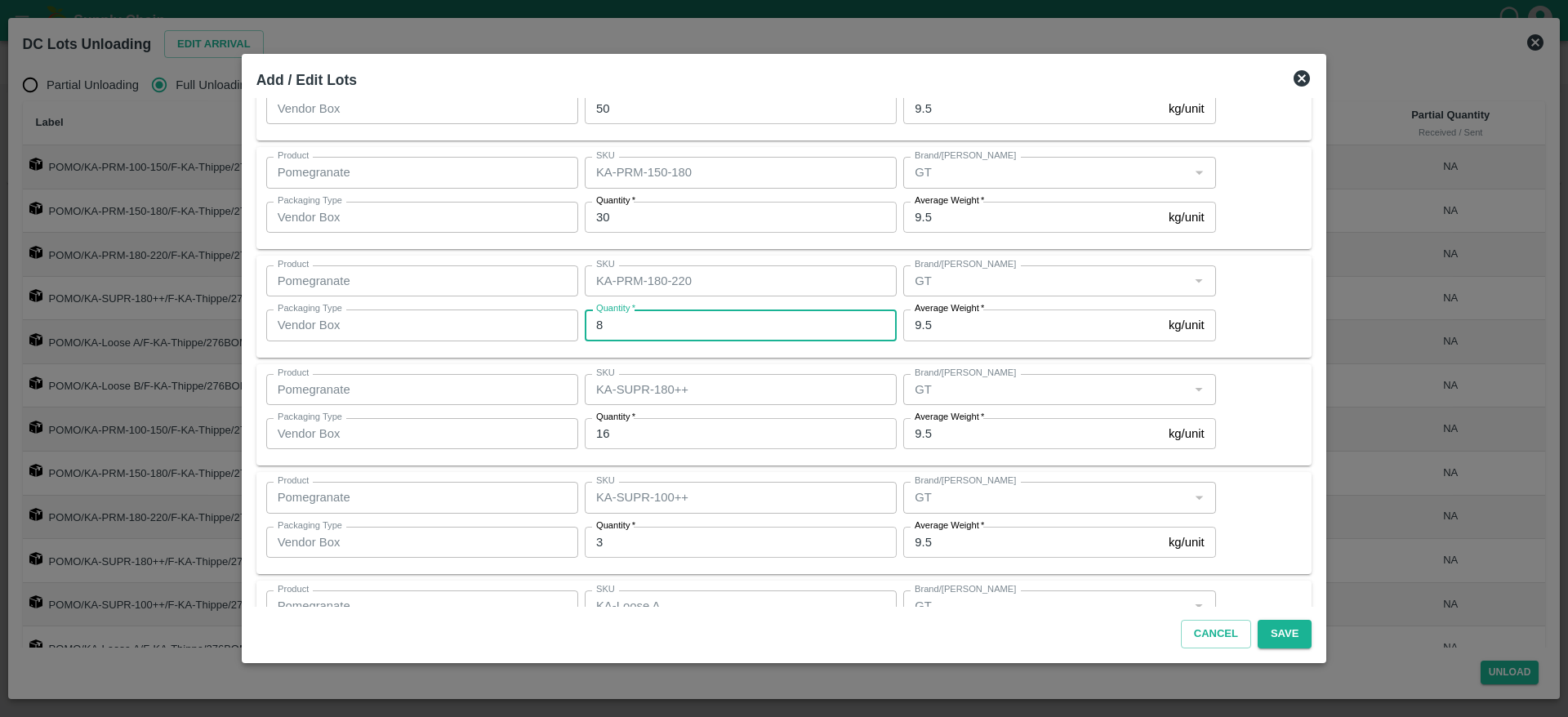
scroll to position [783, 0]
type input "7"
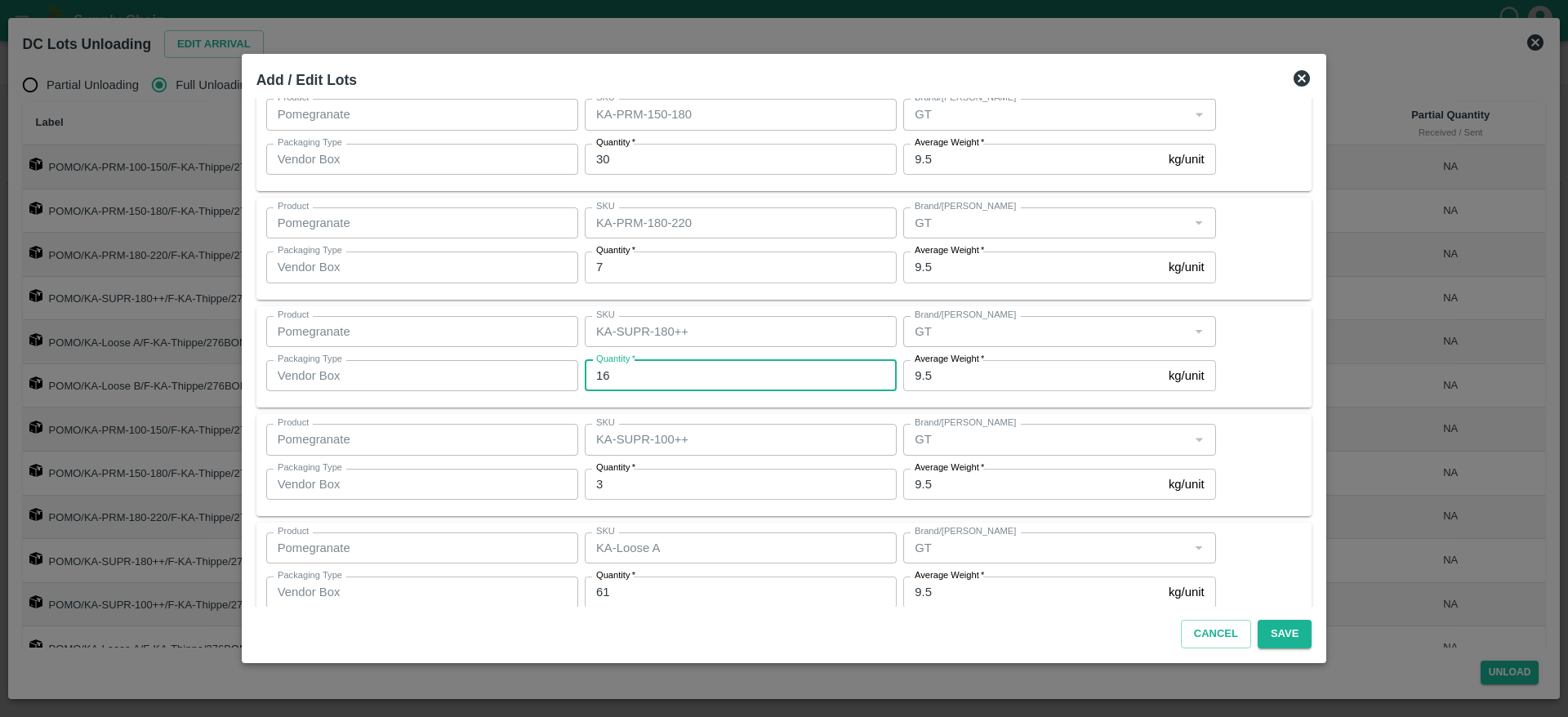
scroll to position [844, 0]
type input "16"
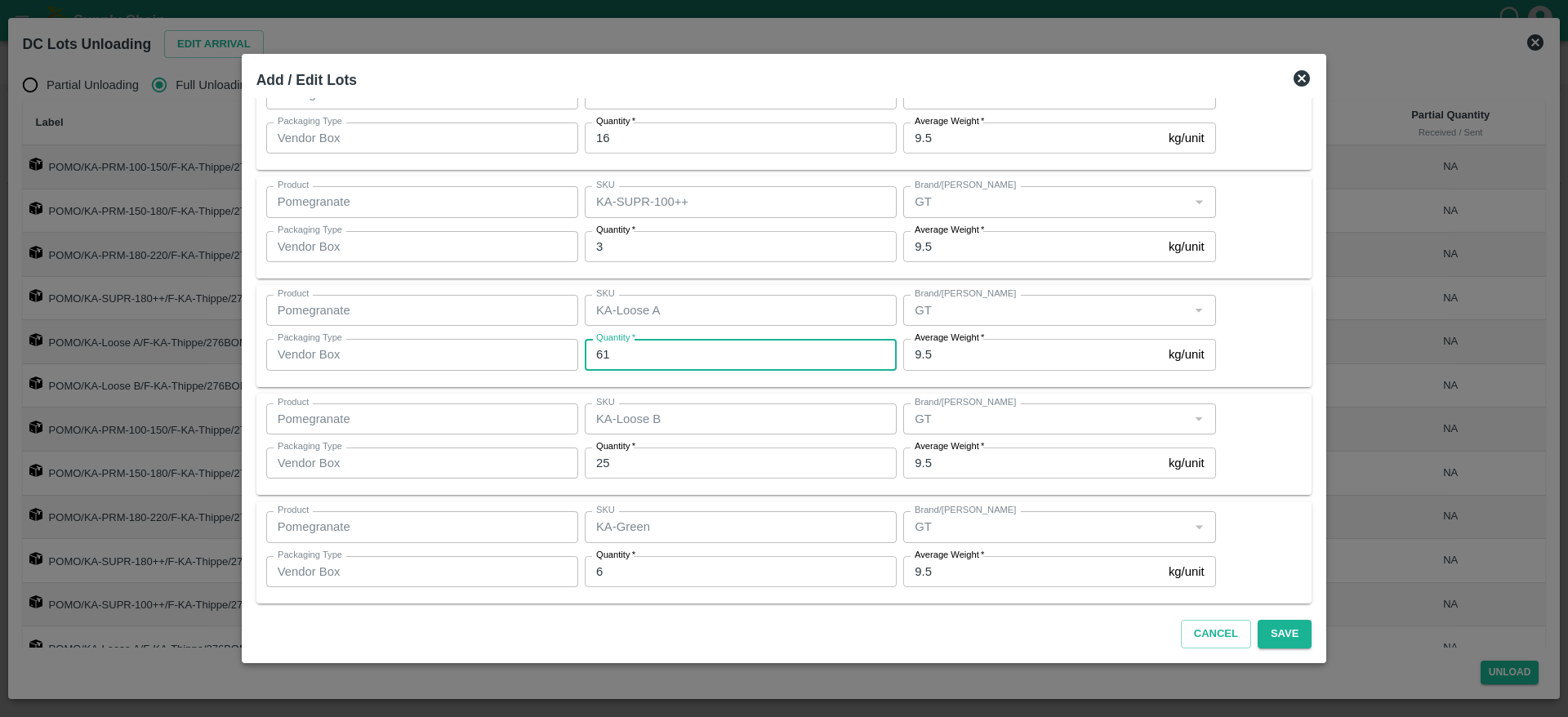
scroll to position [1106, 0]
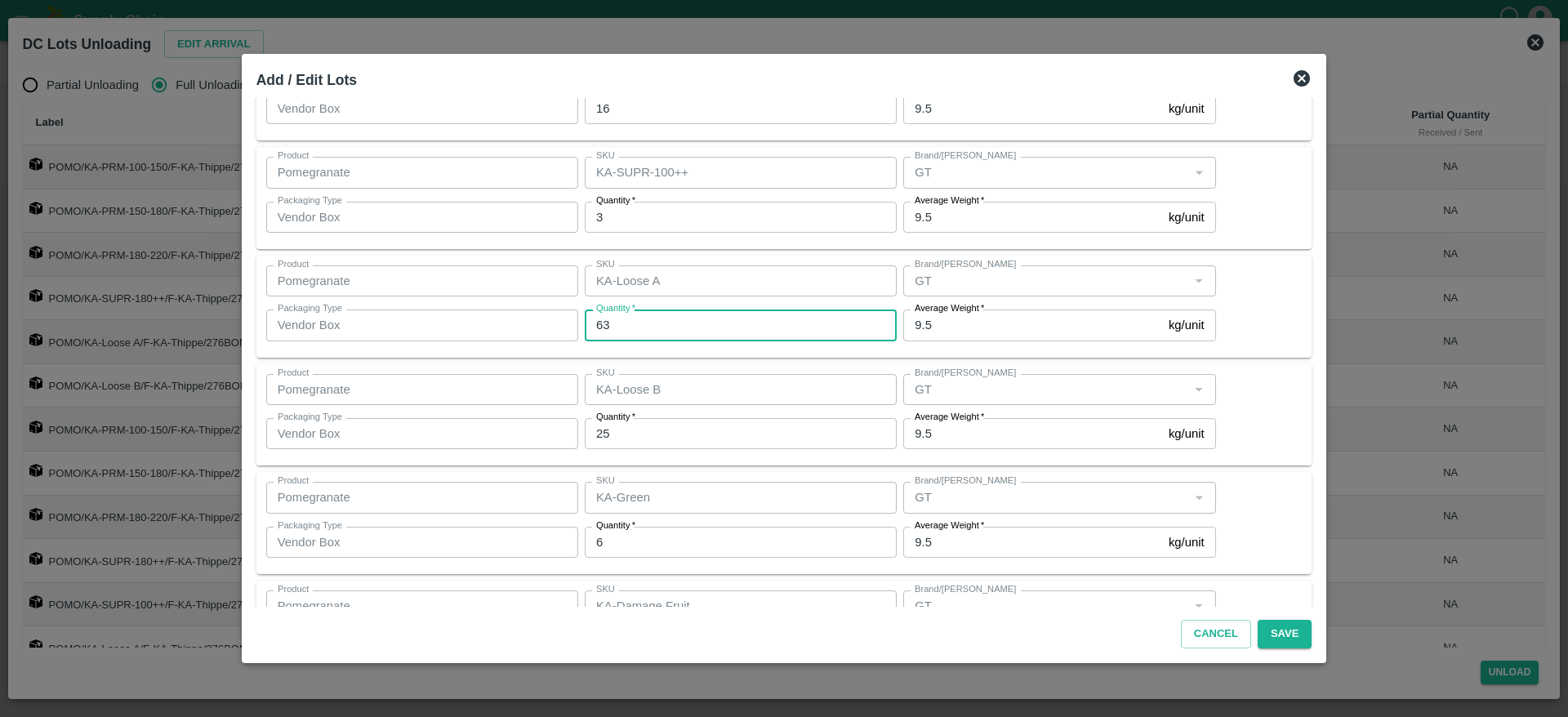
type input "63"
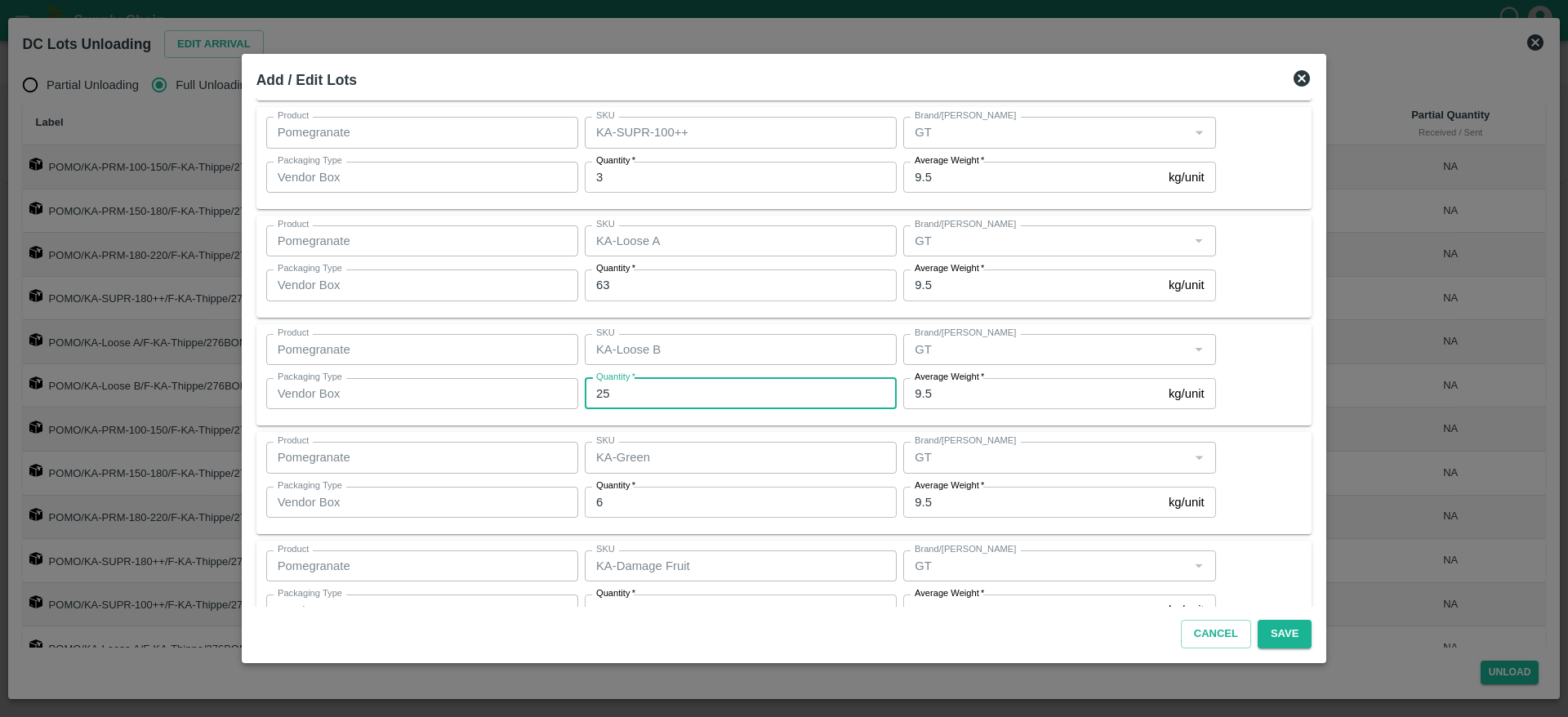
scroll to position [1175, 0]
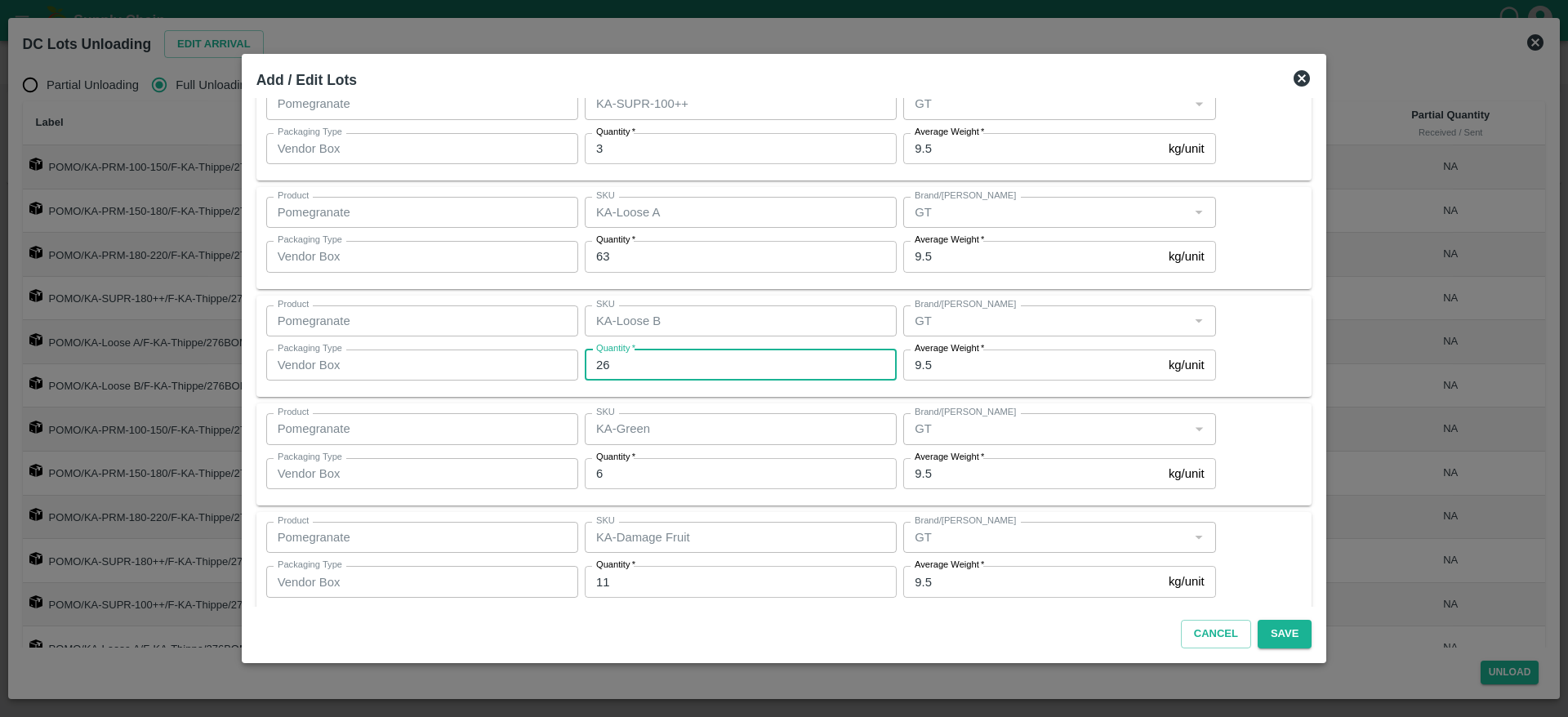
type input "26"
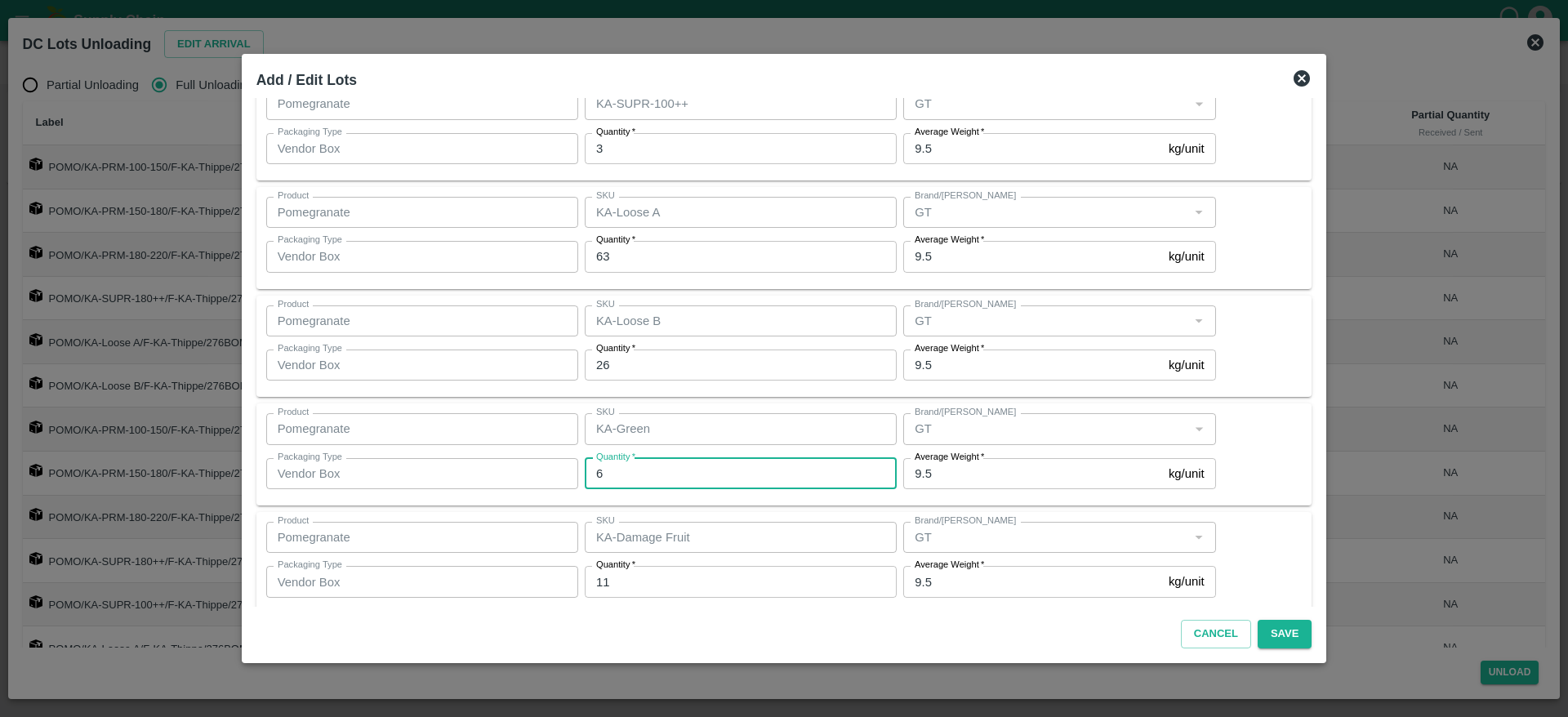
scroll to position [1194, 0]
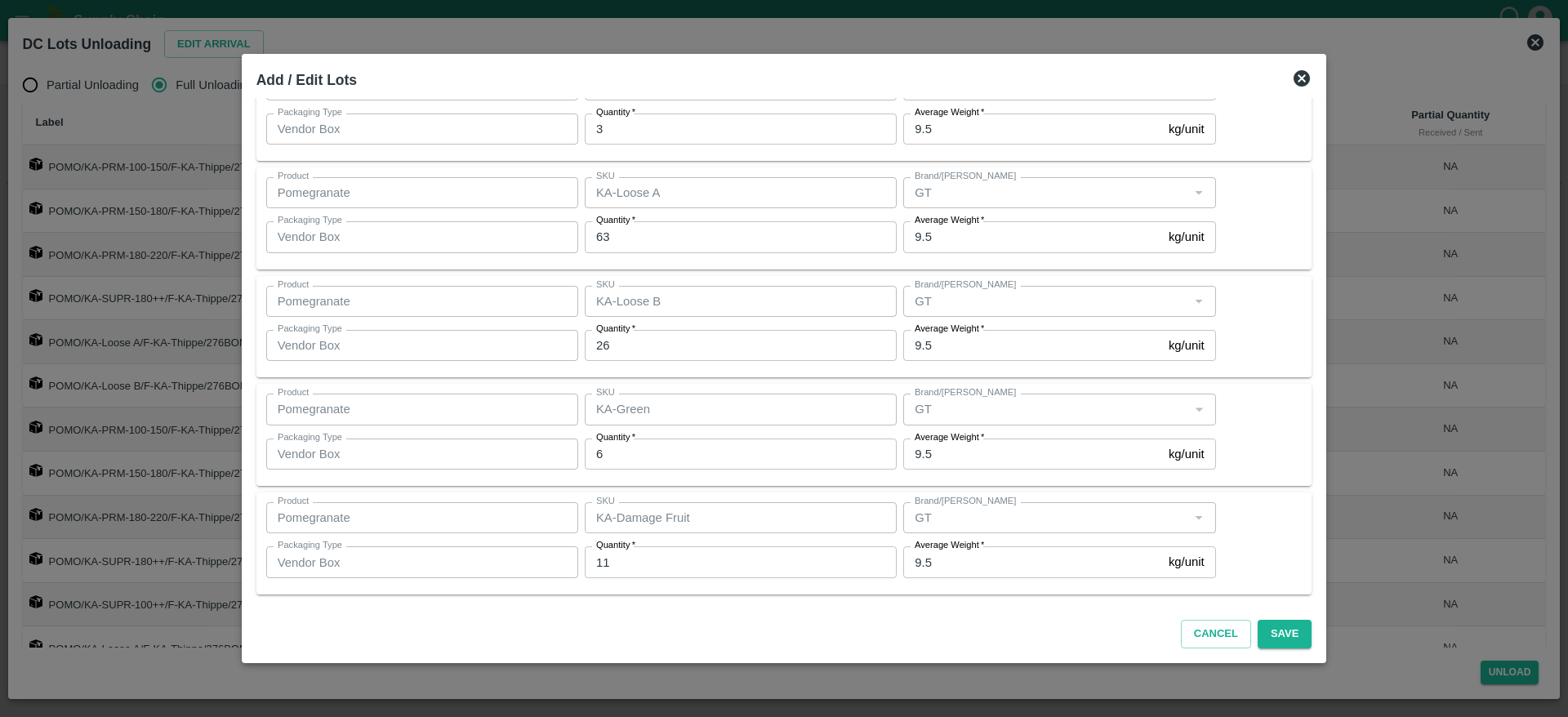
click at [1218, 536] on div "Product Pomegranate Product SKU KA-Damage Fruit SKU Brand/Marka Brand/Marka Pac…" at bounding box center [784, 543] width 1037 height 82
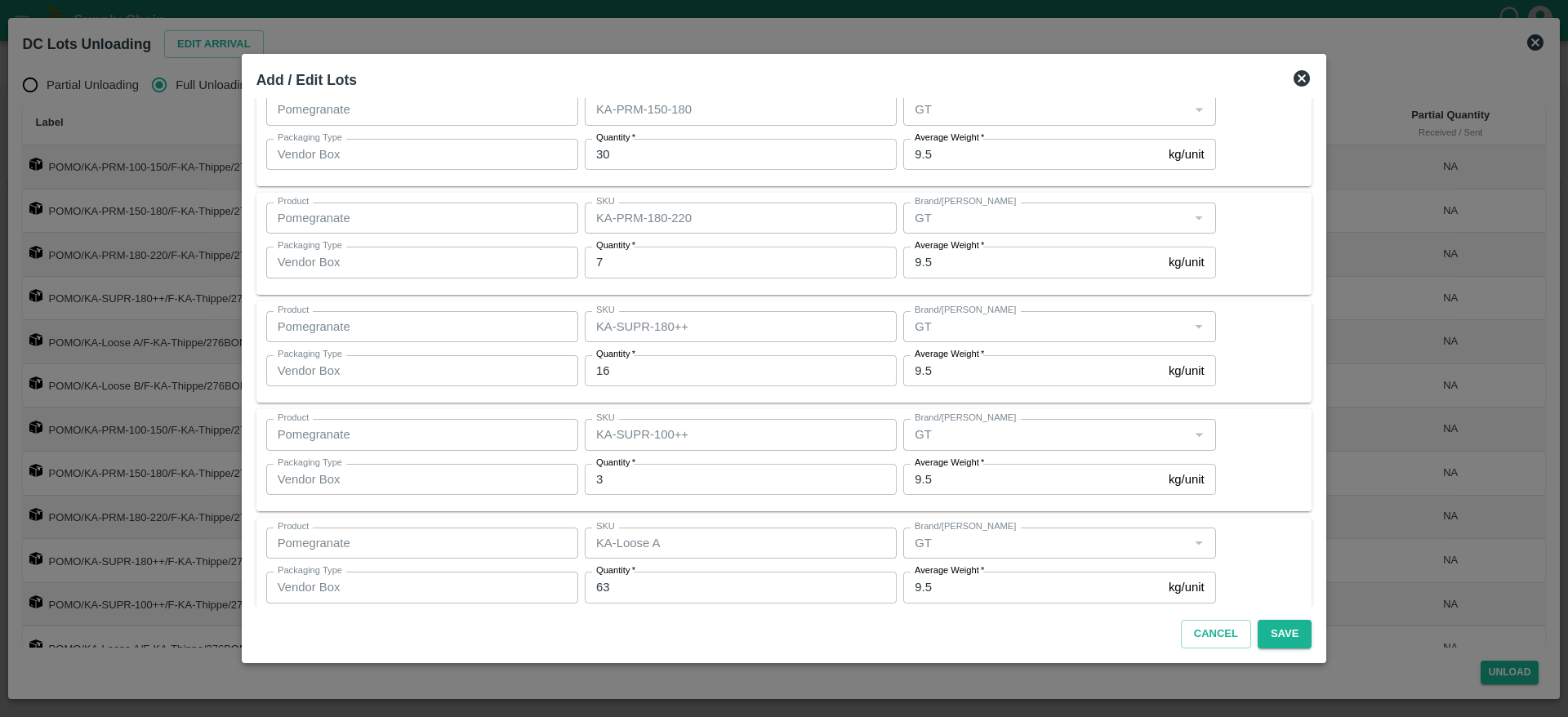
scroll to position [844, 0]
click at [1280, 639] on button "Save" at bounding box center [1284, 634] width 54 height 29
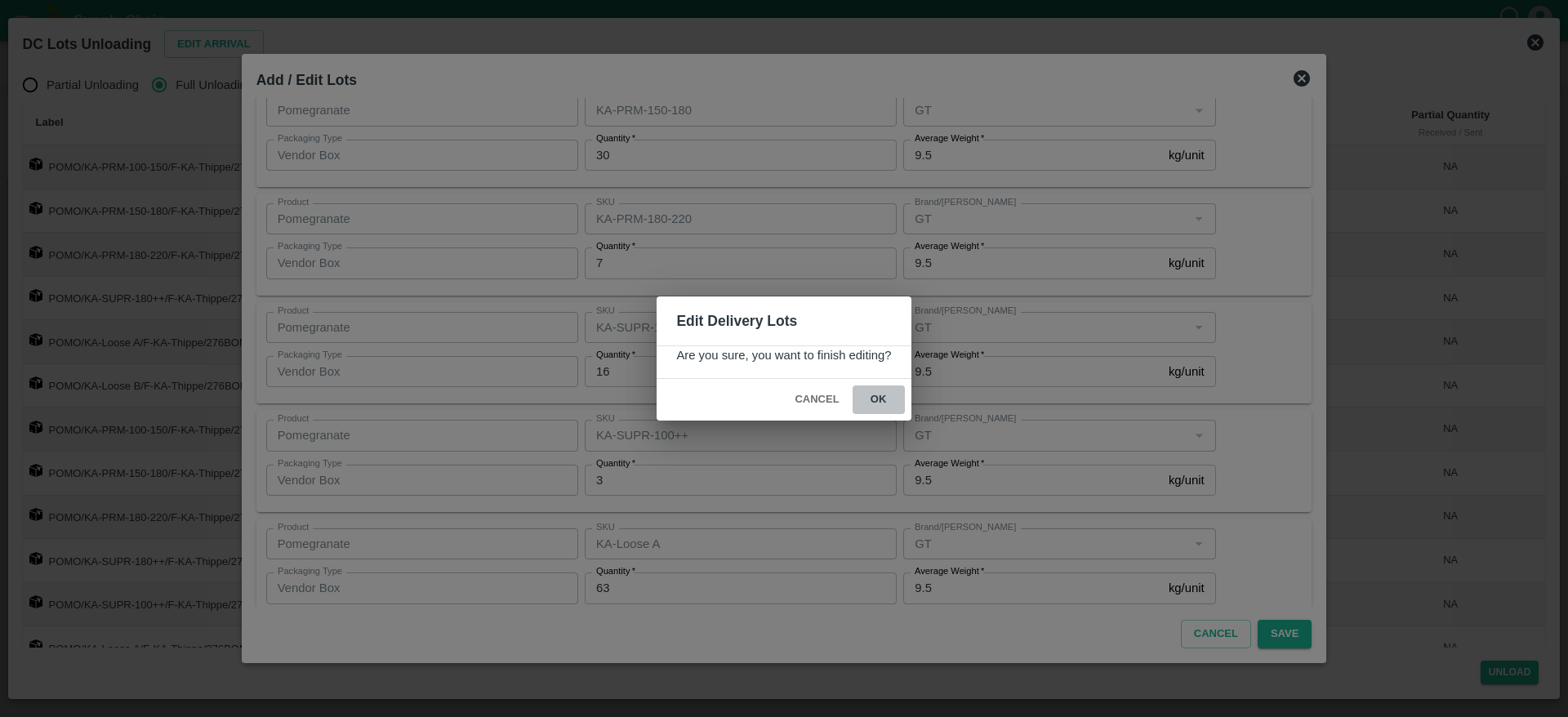
click at [886, 411] on button "ok" at bounding box center [879, 400] width 53 height 29
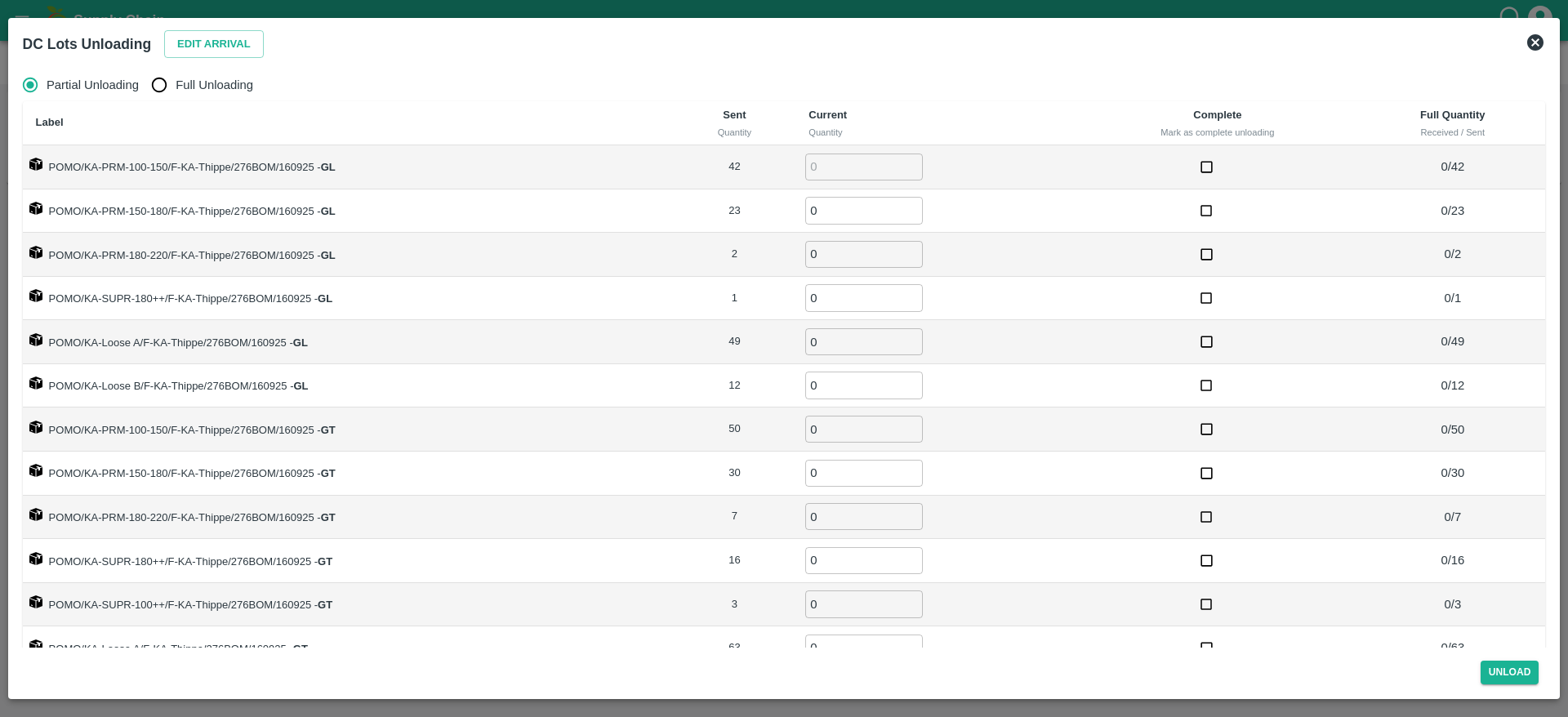
radio input "true"
type input "0"
click at [196, 82] on span "Full Unloading" at bounding box center [214, 84] width 77 height 18
click at [176, 82] on input "Full Unloading" at bounding box center [159, 85] width 32 height 32
radio input "true"
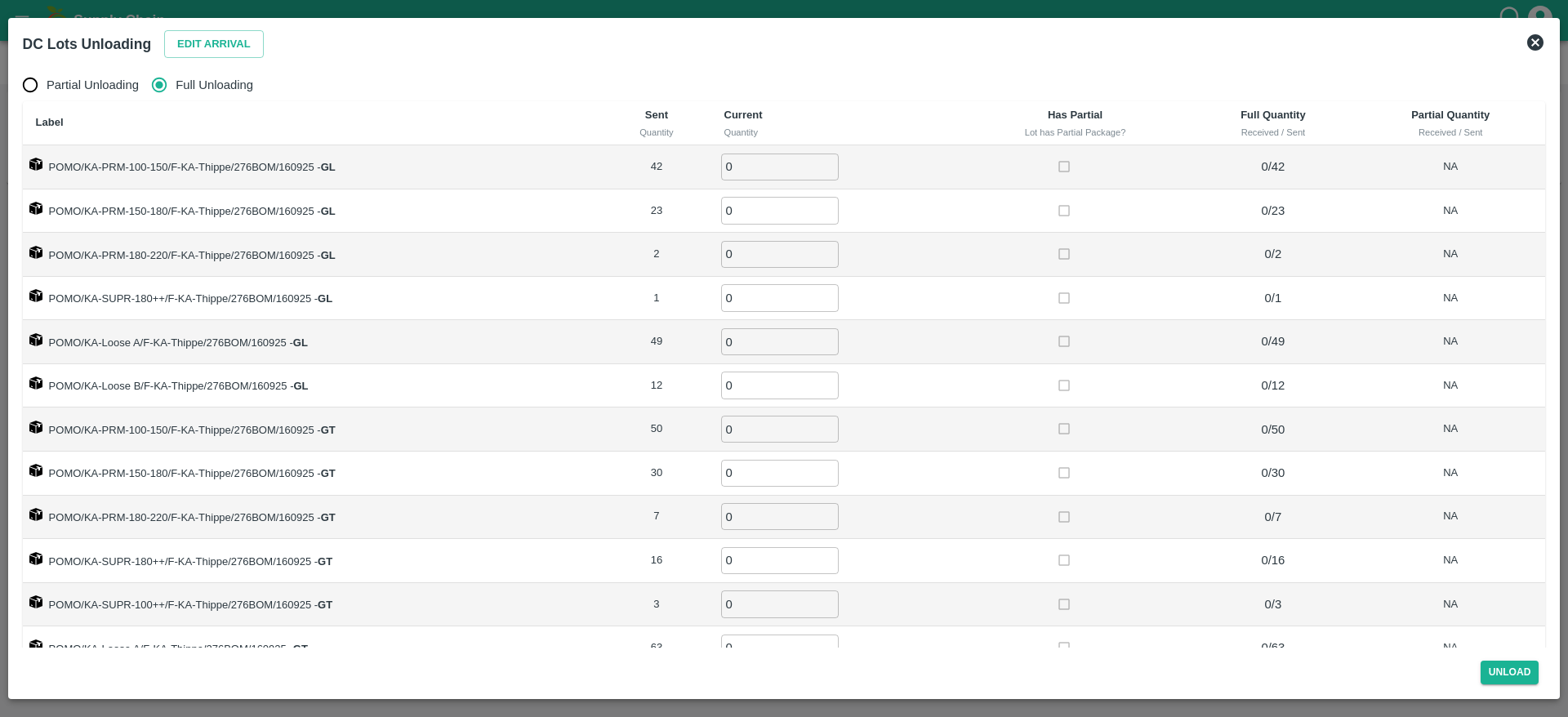
click at [750, 168] on input "0" at bounding box center [780, 167] width 117 height 27
type input "42"
type input "23"
type input "2"
type input "1"
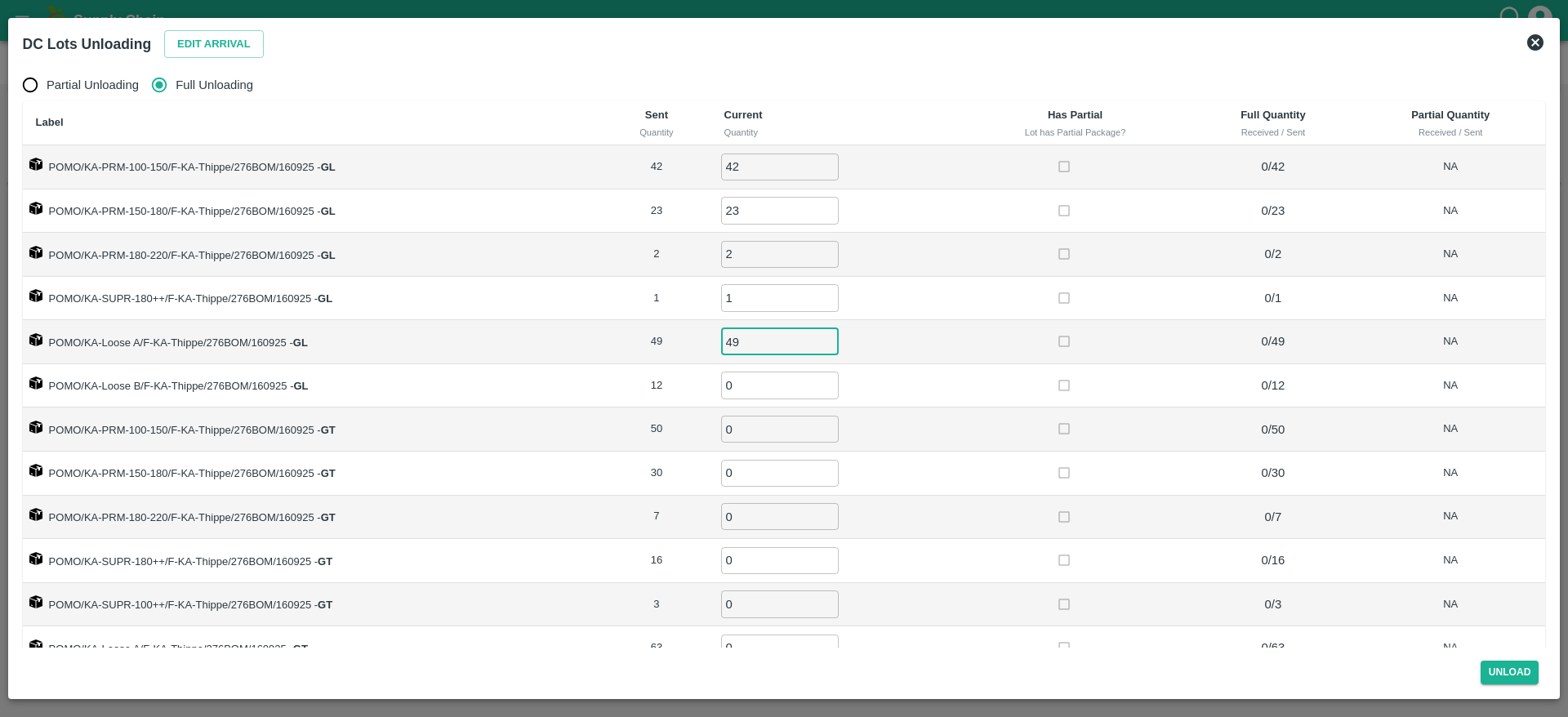
type input "49"
type input "12"
type input "50"
type input "30"
type input "7"
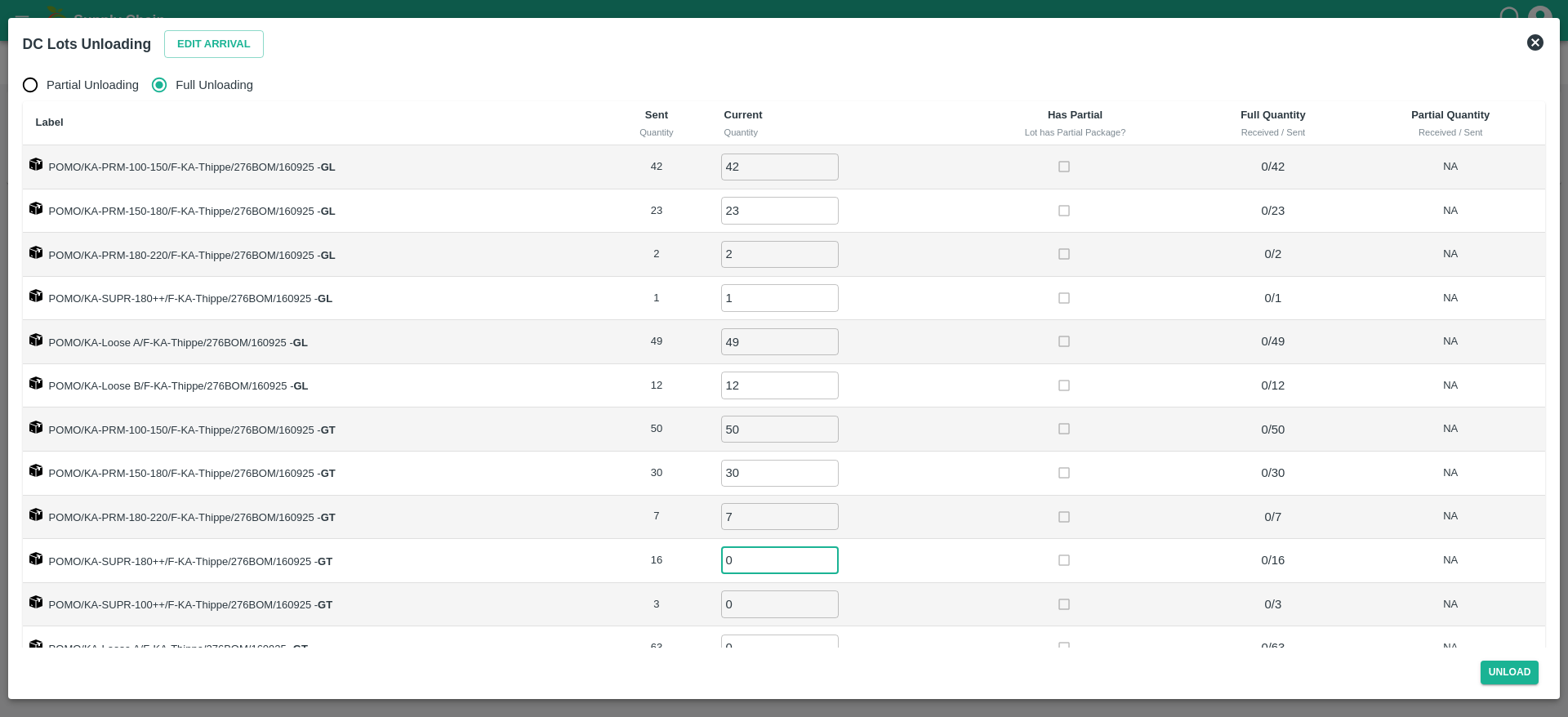
scroll to position [127, 0]
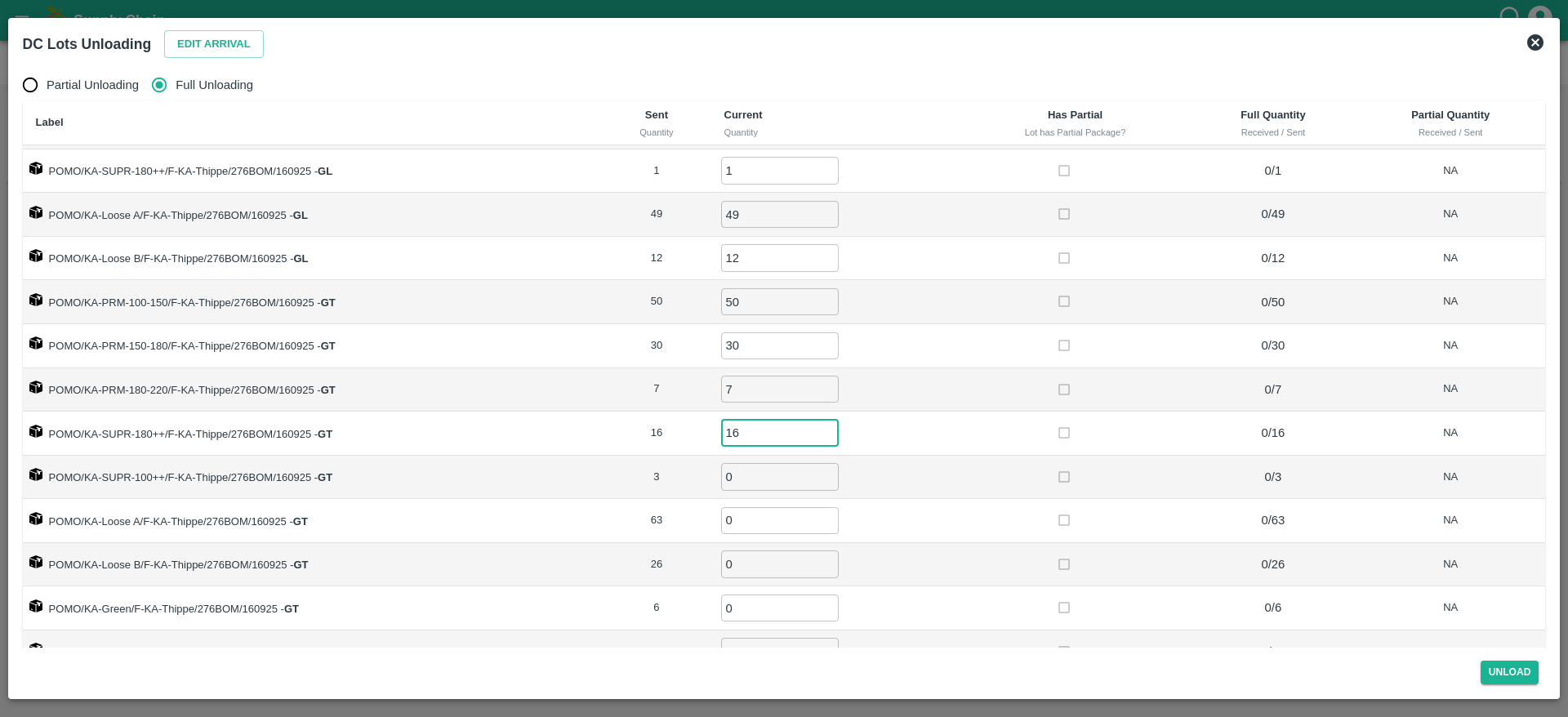
type input "16"
type input "3"
type input "63"
type input "26"
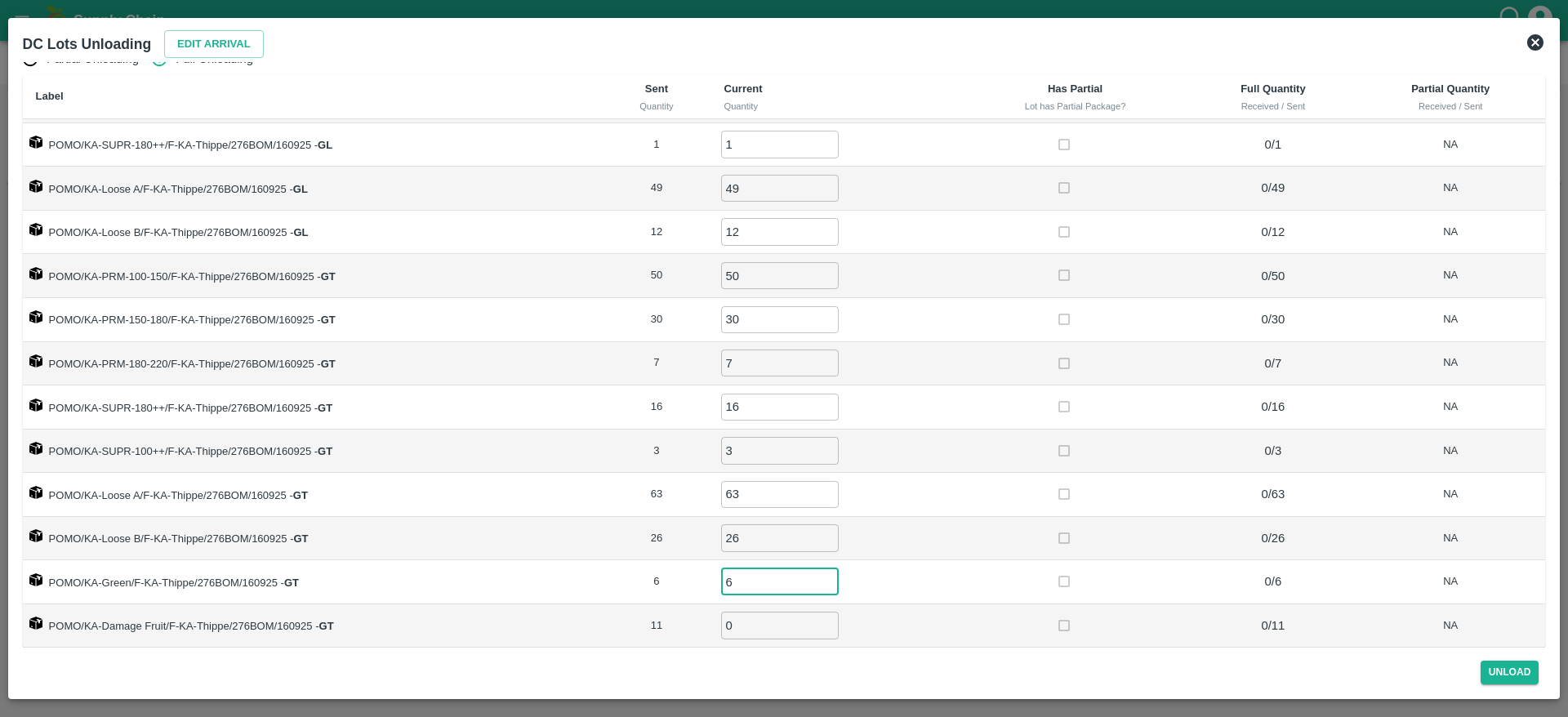
type input "6"
type input "11"
click at [900, 685] on div "Unload" at bounding box center [784, 669] width 1537 height 43
click at [1500, 680] on button "Unload" at bounding box center [1509, 672] width 59 height 24
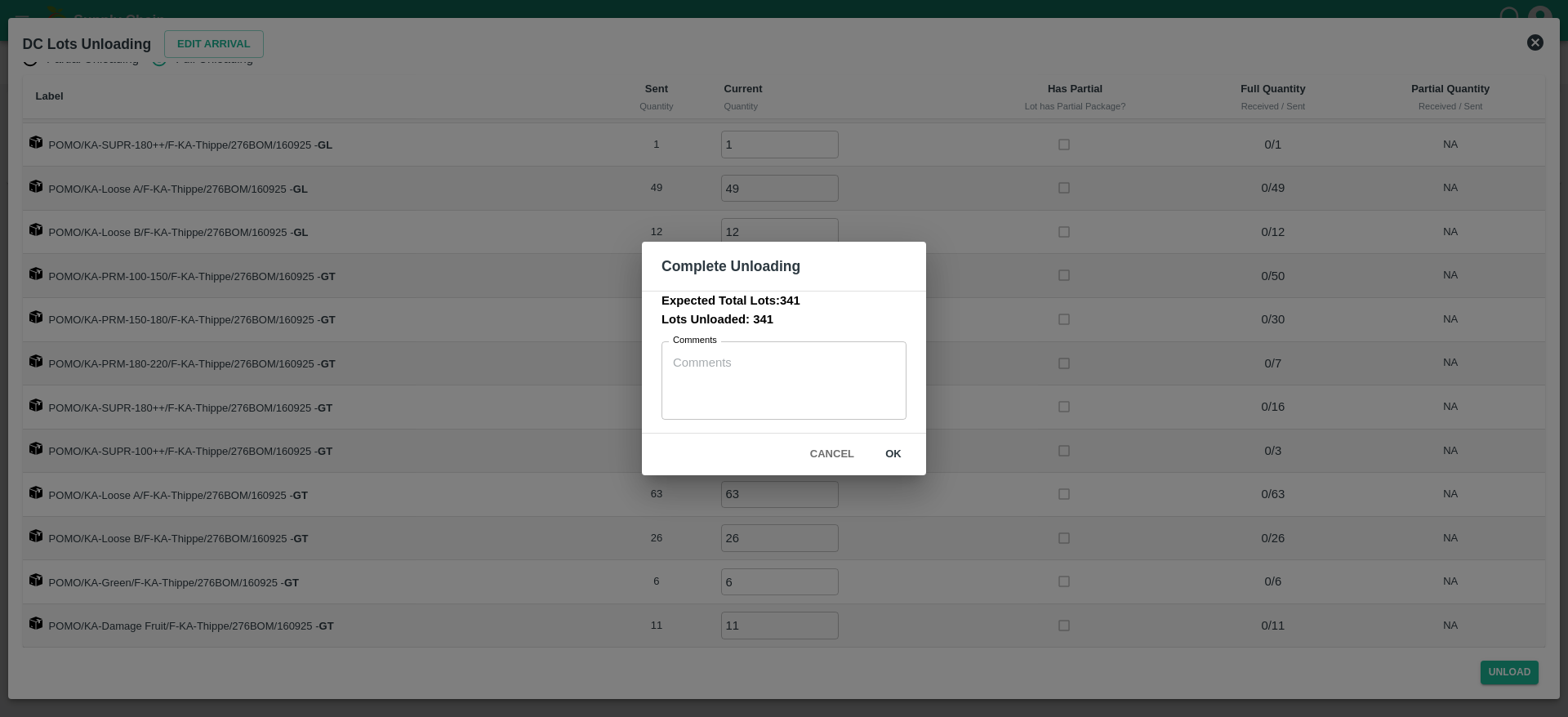
click at [906, 451] on button "ok" at bounding box center [894, 454] width 53 height 29
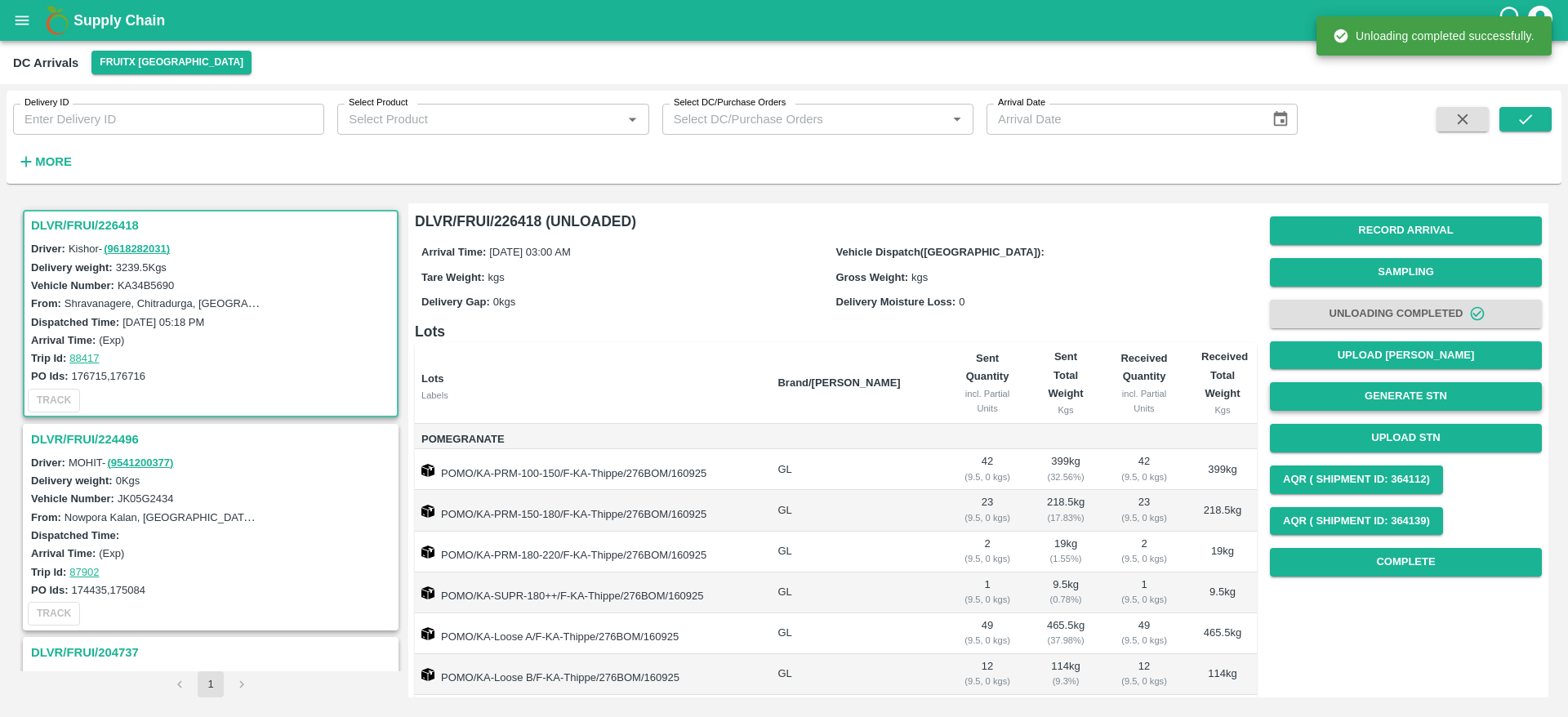
scroll to position [2, 0]
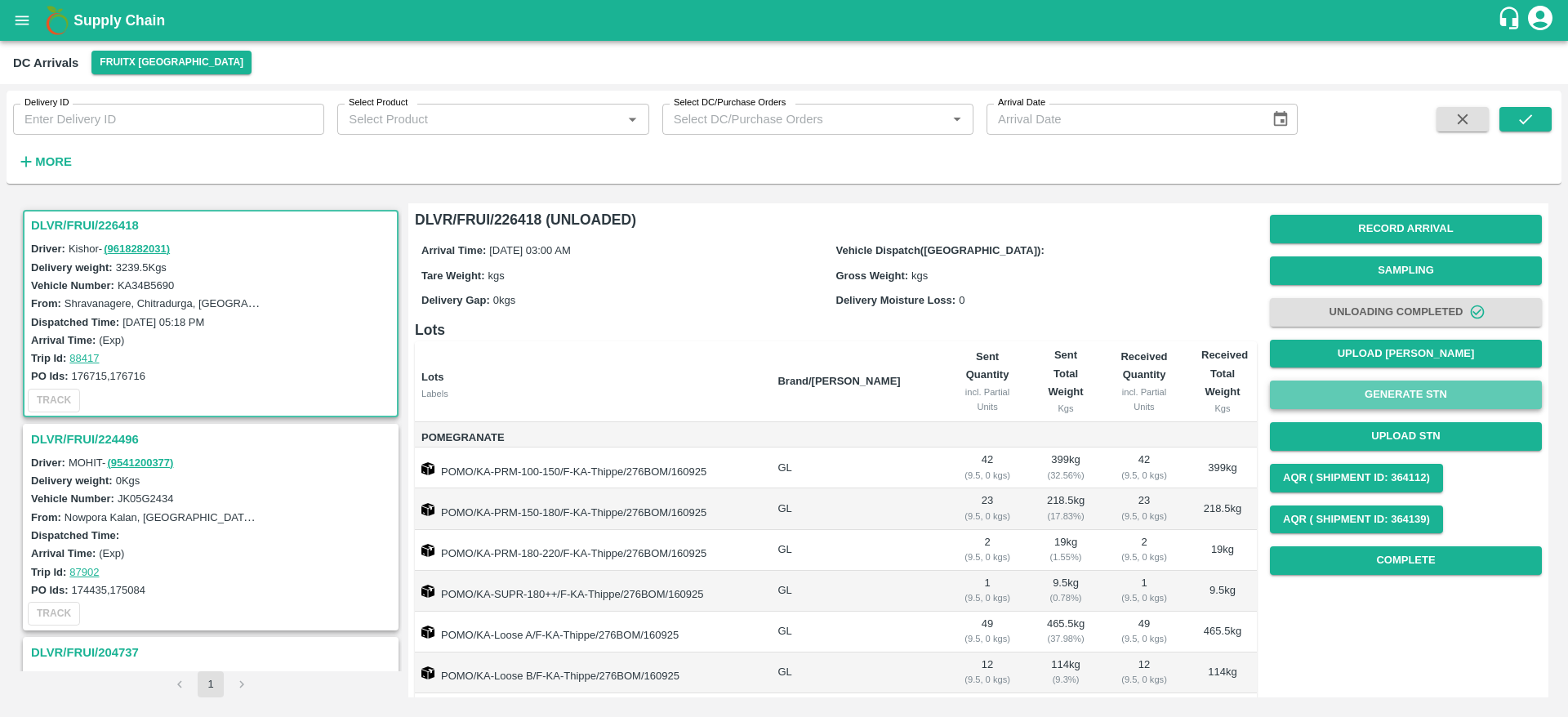
click at [1422, 403] on button "Generate STN" at bounding box center [1406, 395] width 272 height 29
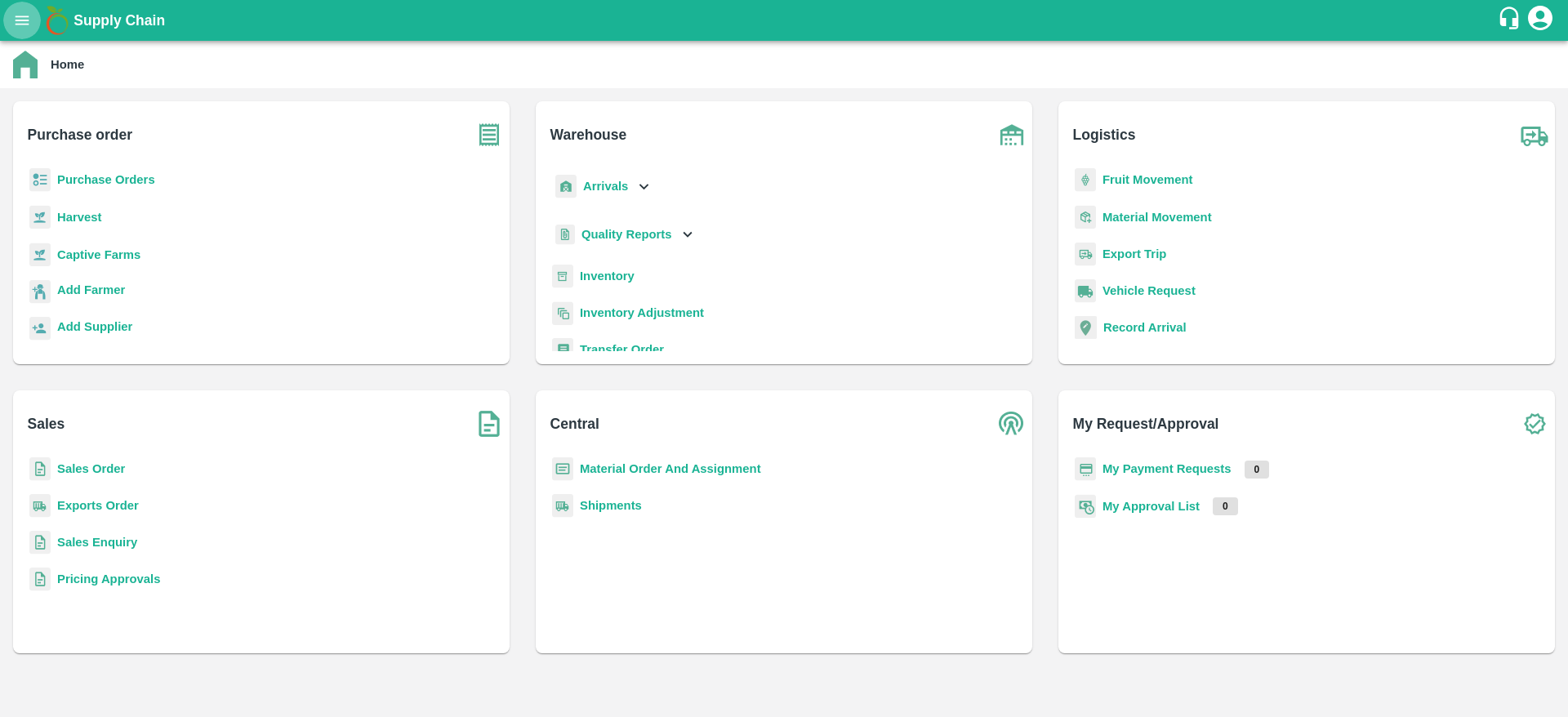
click at [21, 11] on icon "open drawer" at bounding box center [21, 20] width 18 height 18
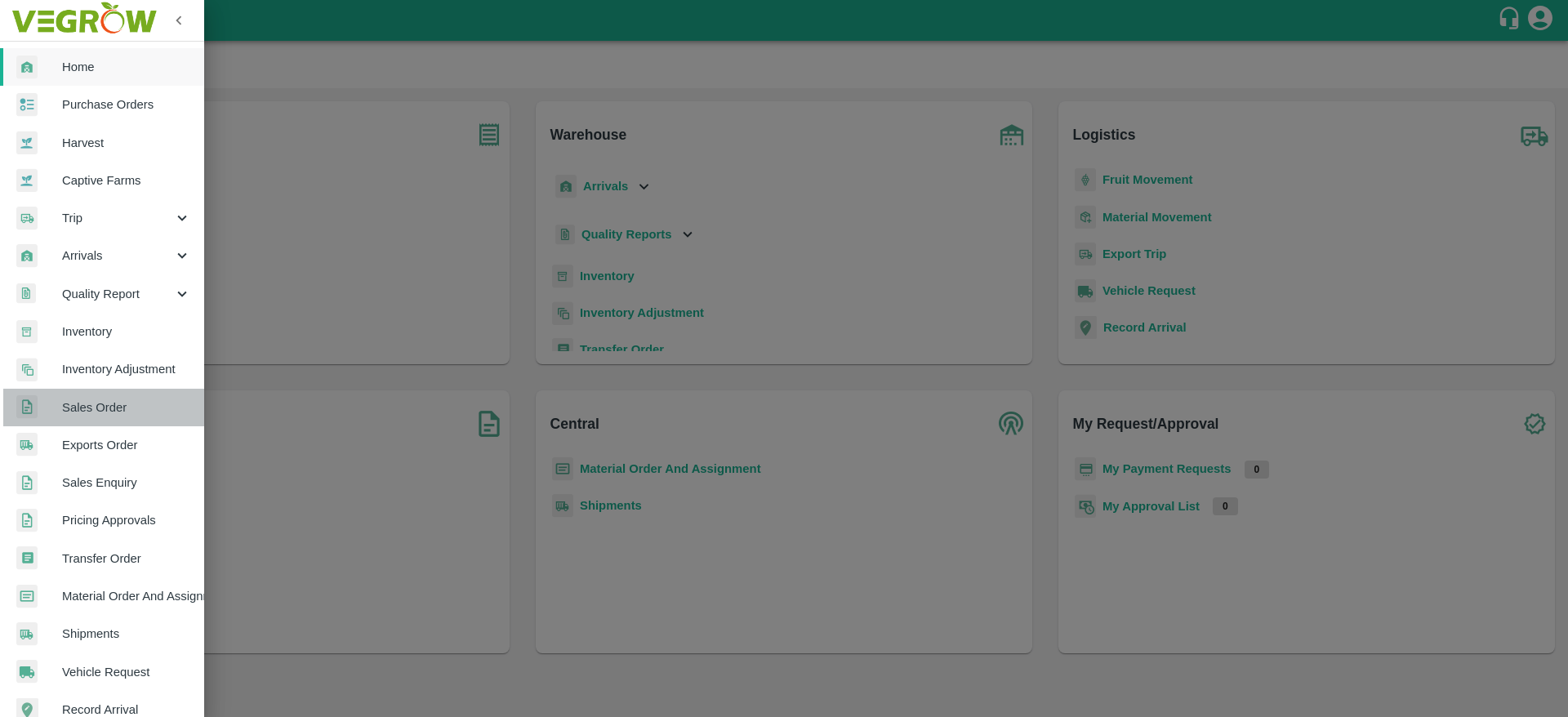
click at [124, 398] on span "Sales Order" at bounding box center [127, 407] width 129 height 18
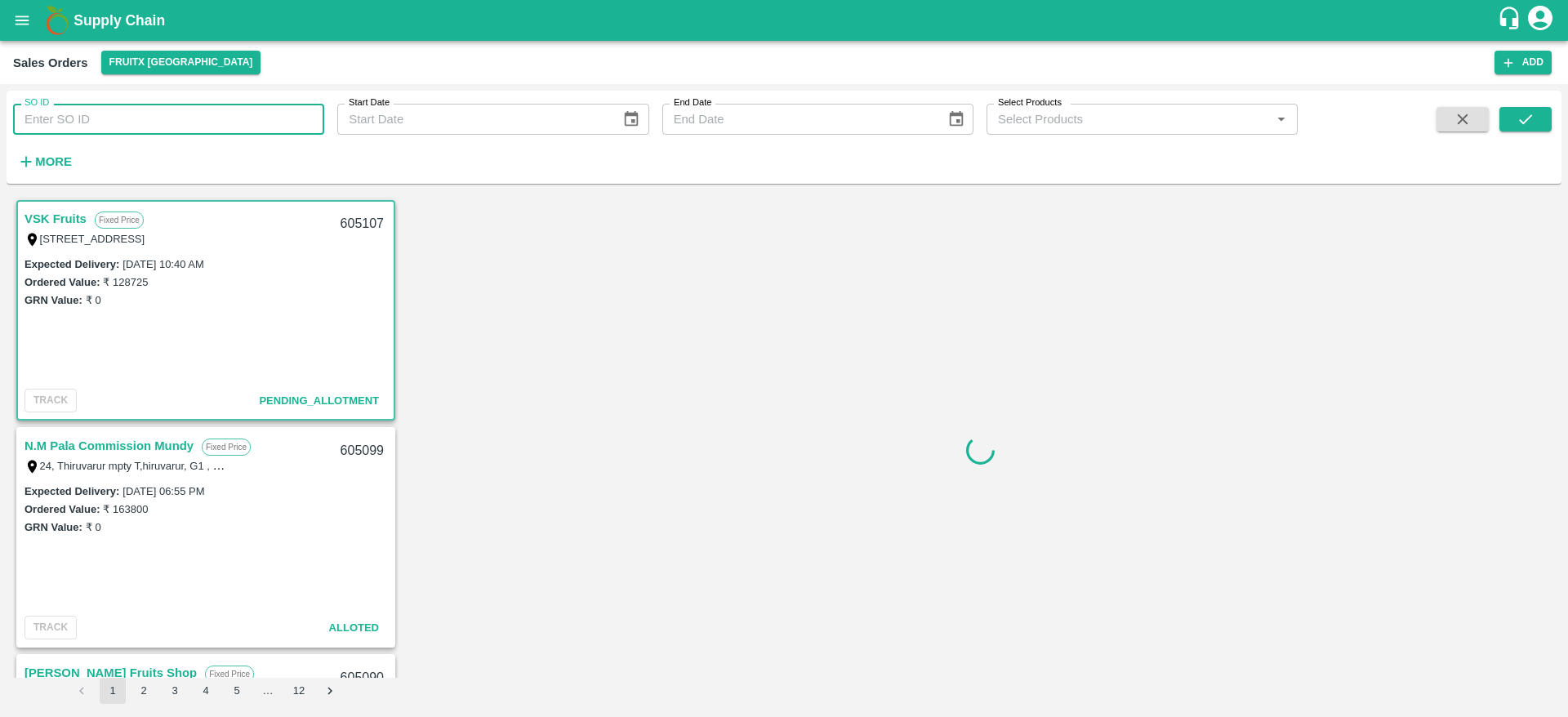
click at [99, 124] on input "SO ID" at bounding box center [168, 119] width 311 height 31
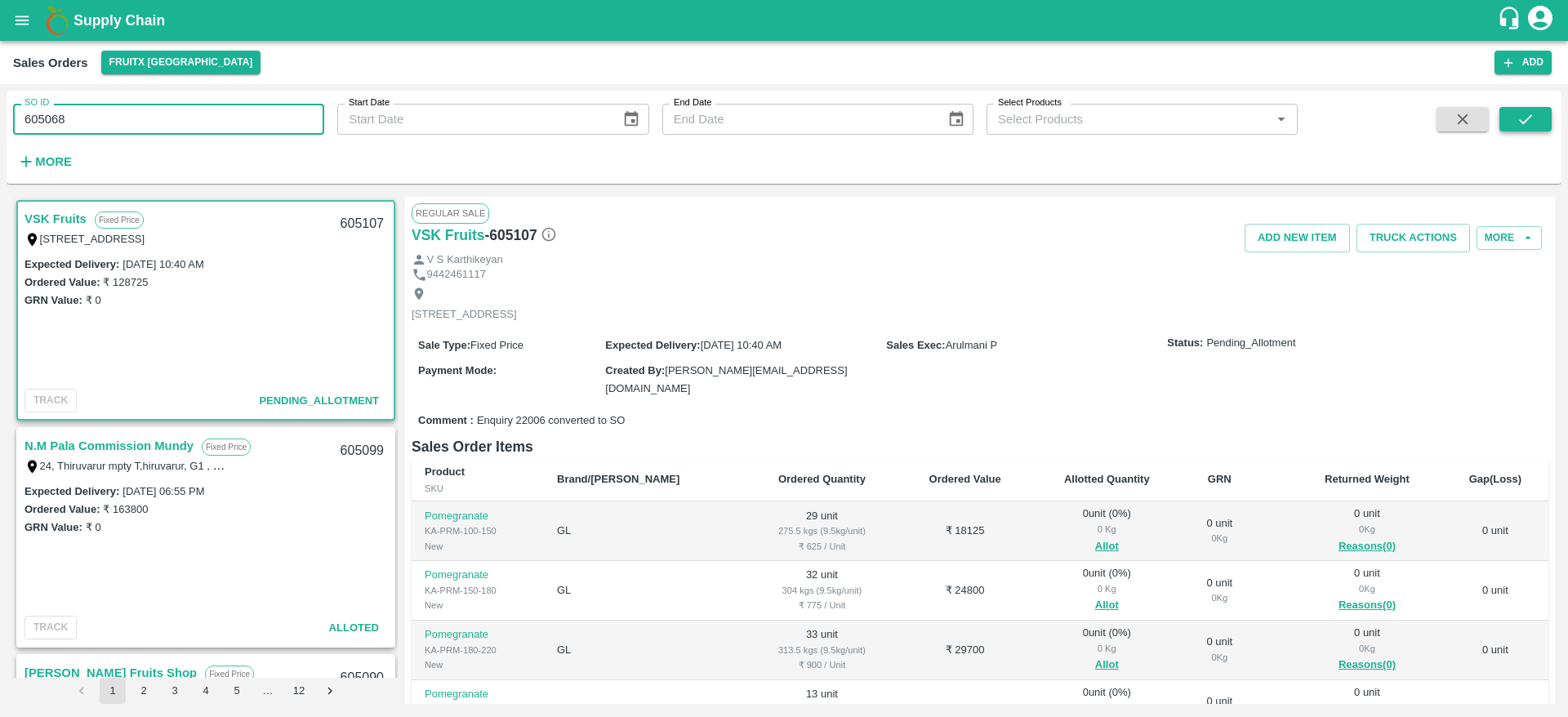
type input "605068"
click at [1527, 121] on icon "submit" at bounding box center [1526, 119] width 18 height 18
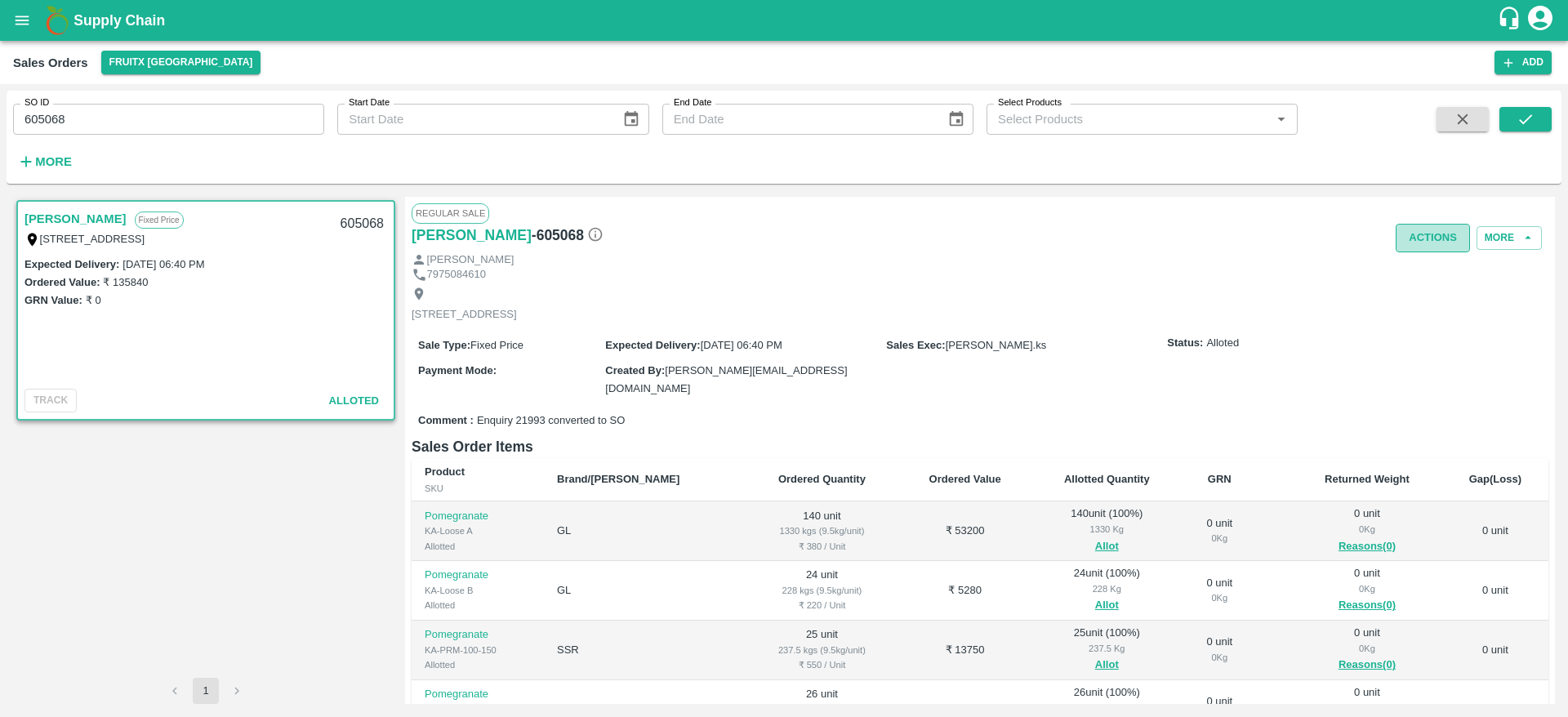
click at [1427, 241] on button "Actions" at bounding box center [1432, 238] width 74 height 29
click at [1275, 300] on div at bounding box center [784, 358] width 1568 height 717
click at [1396, 229] on button "Actions" at bounding box center [1432, 238] width 74 height 29
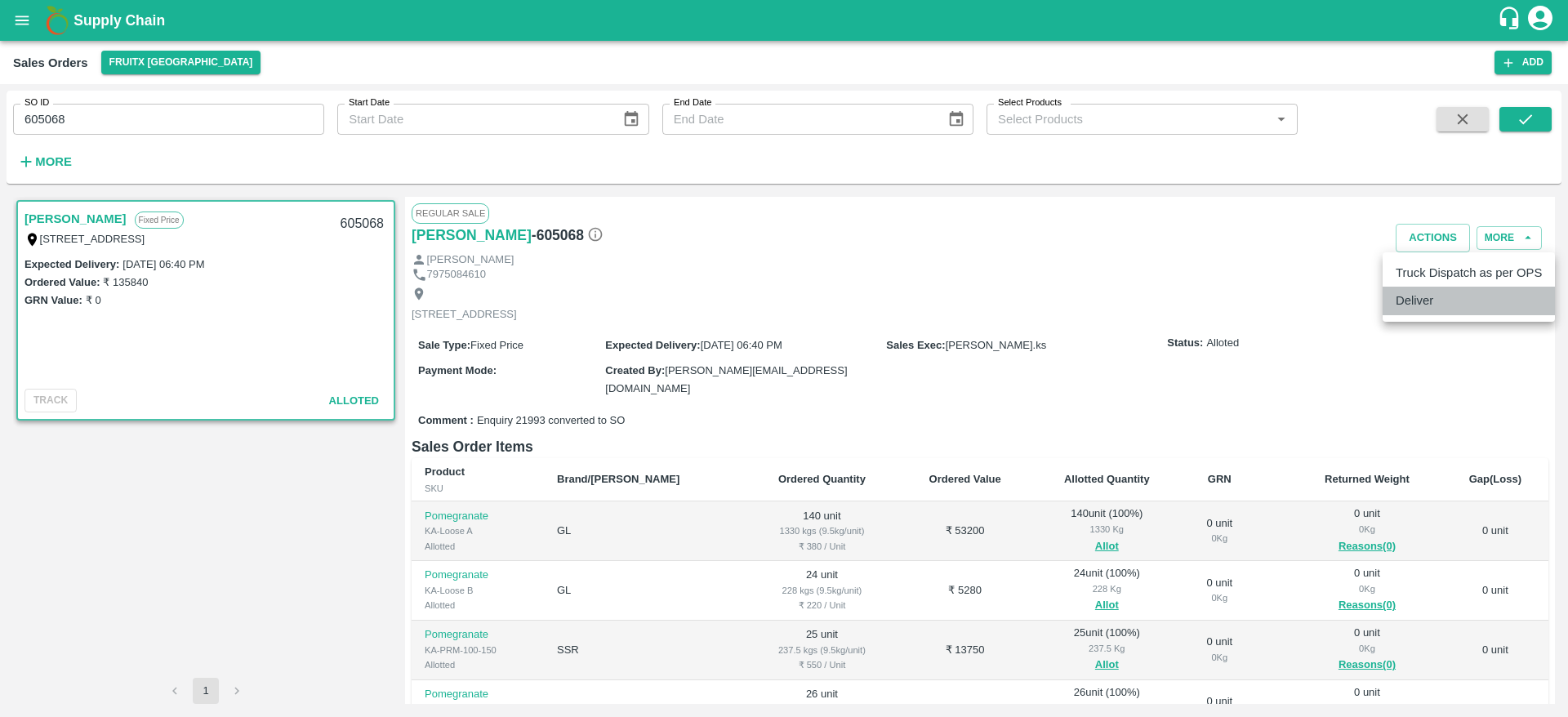
click at [1402, 304] on li "Deliver" at bounding box center [1469, 300] width 173 height 28
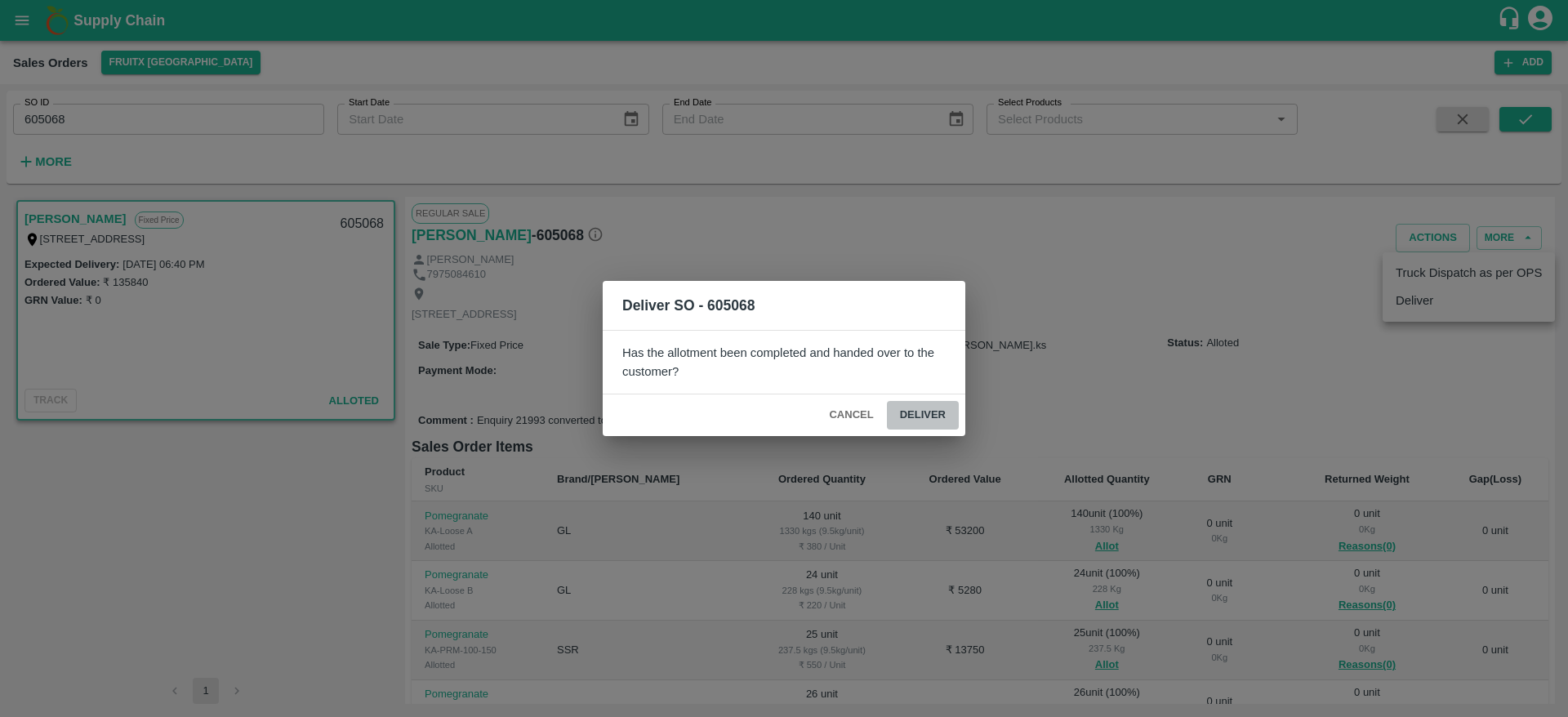
click at [933, 427] on button "Deliver" at bounding box center [923, 415] width 72 height 29
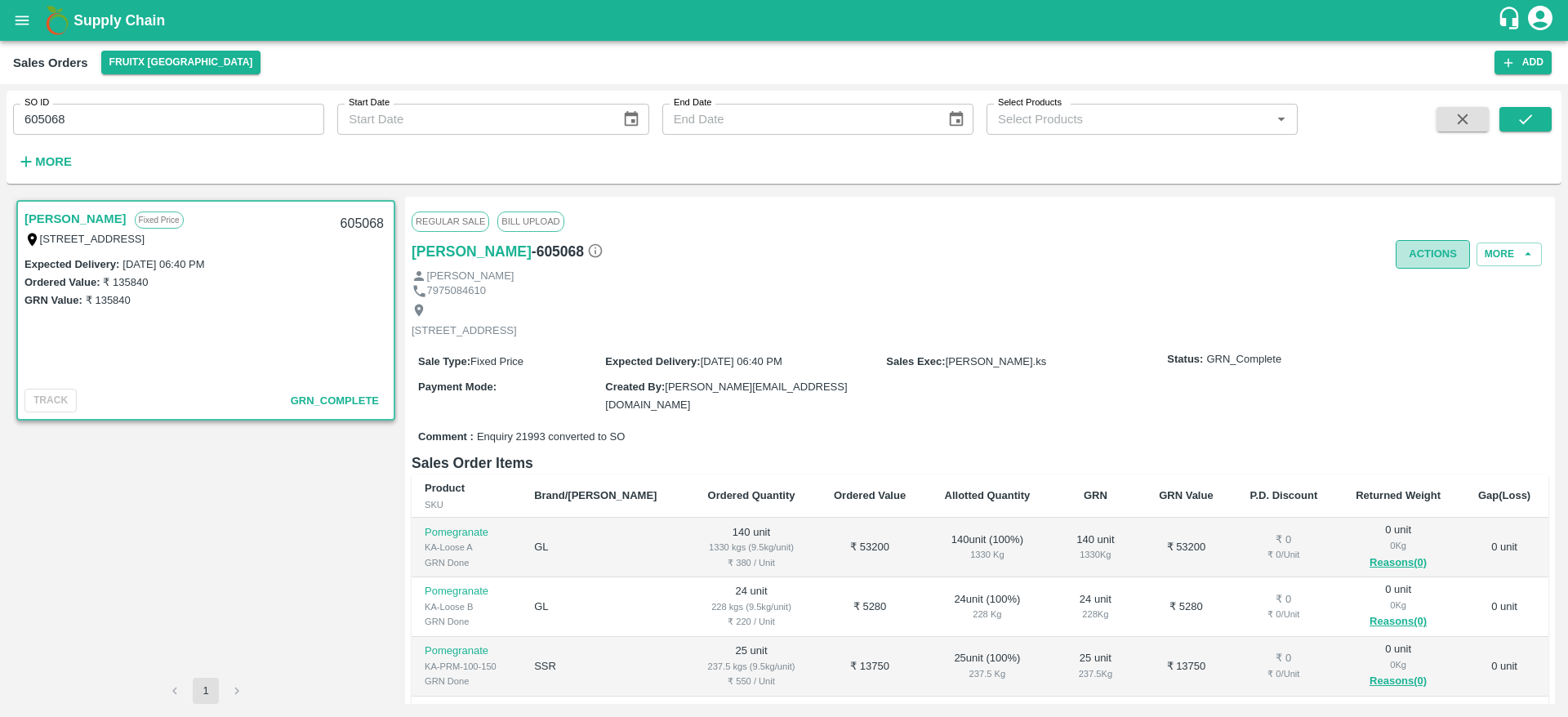
click at [1425, 254] on button "Actions" at bounding box center [1432, 255] width 74 height 29
click at [1414, 291] on li "Truck Dispatch as per OPS" at bounding box center [1469, 289] width 173 height 28
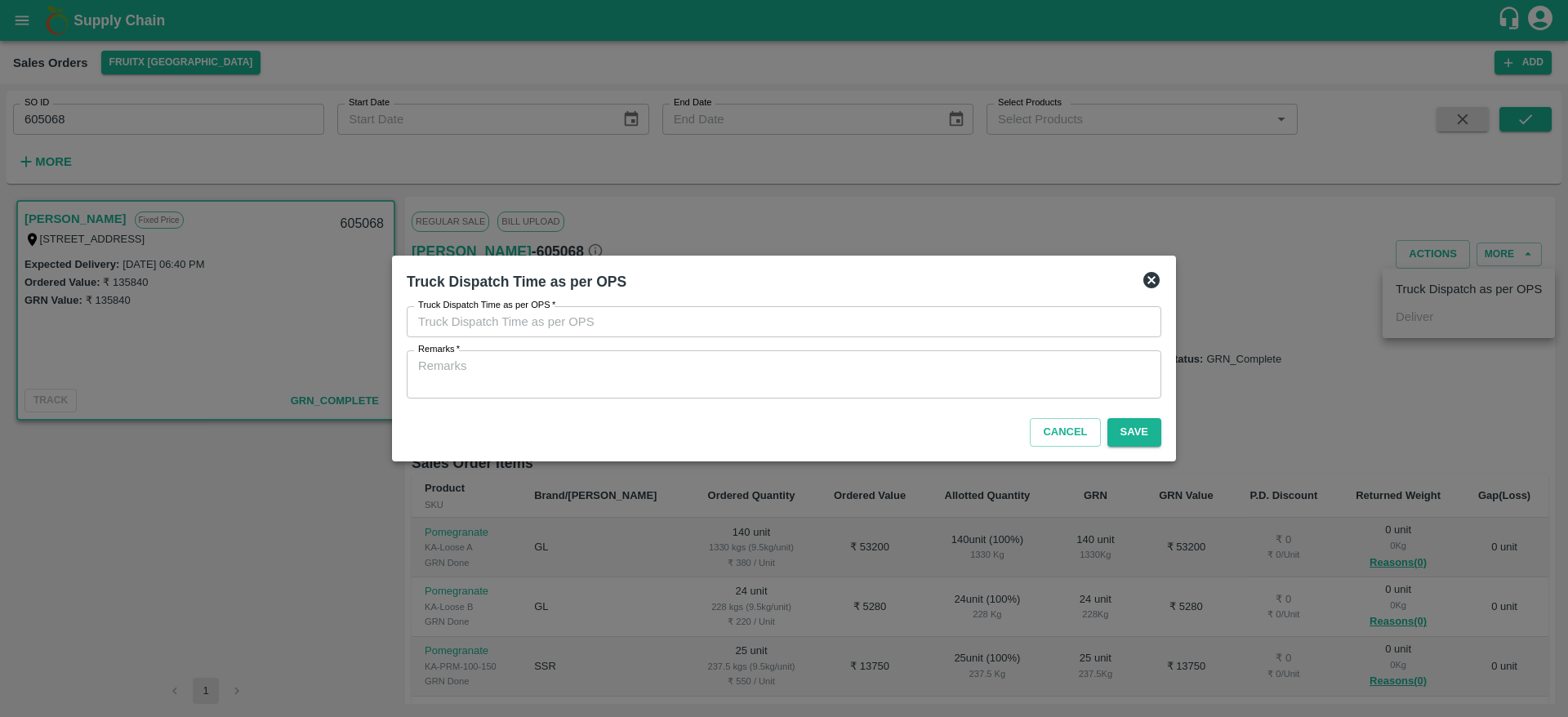
type input "17/09/2025 10:59 AM"
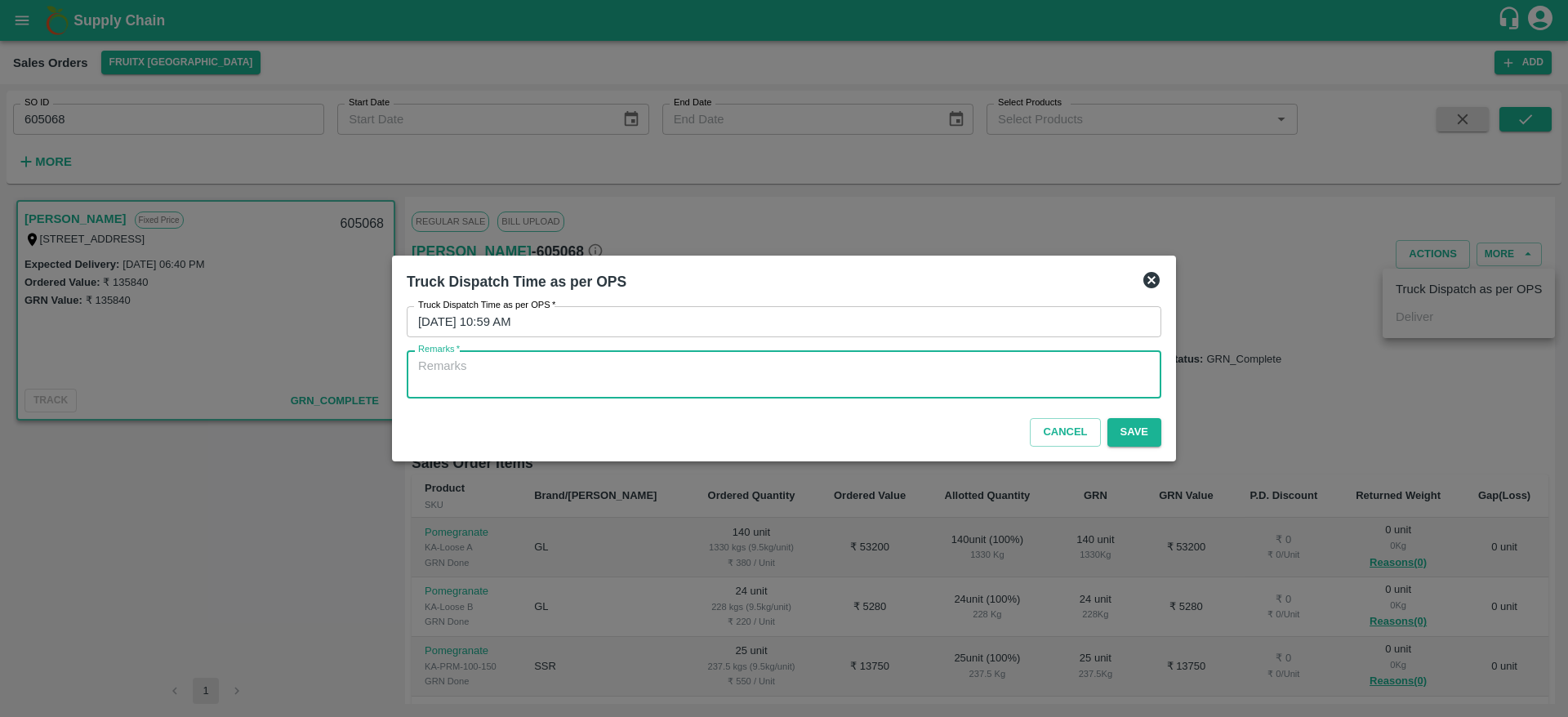
click at [735, 381] on textarea "Remarks   *" at bounding box center [784, 375] width 732 height 34
type textarea "OTD"
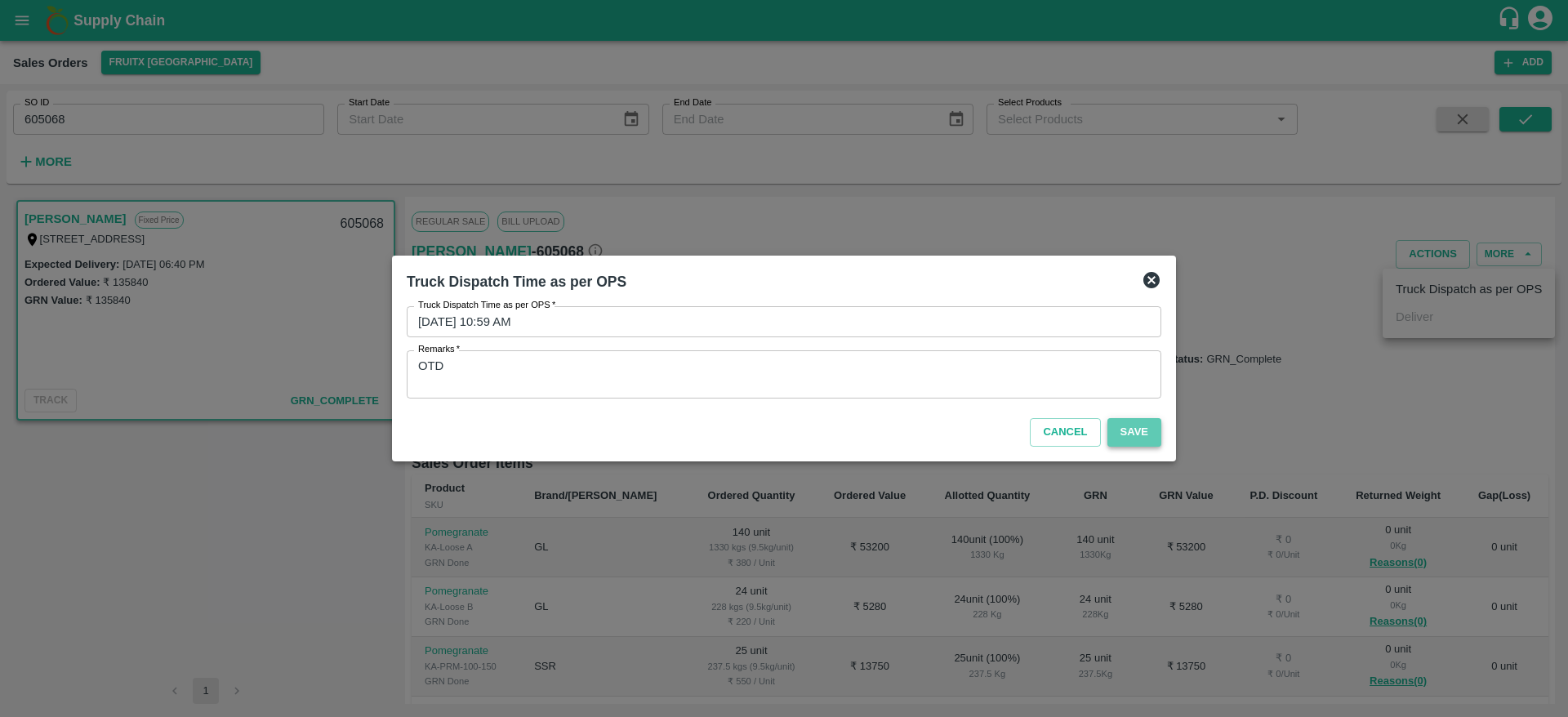
click at [1125, 435] on button "Save" at bounding box center [1134, 432] width 54 height 29
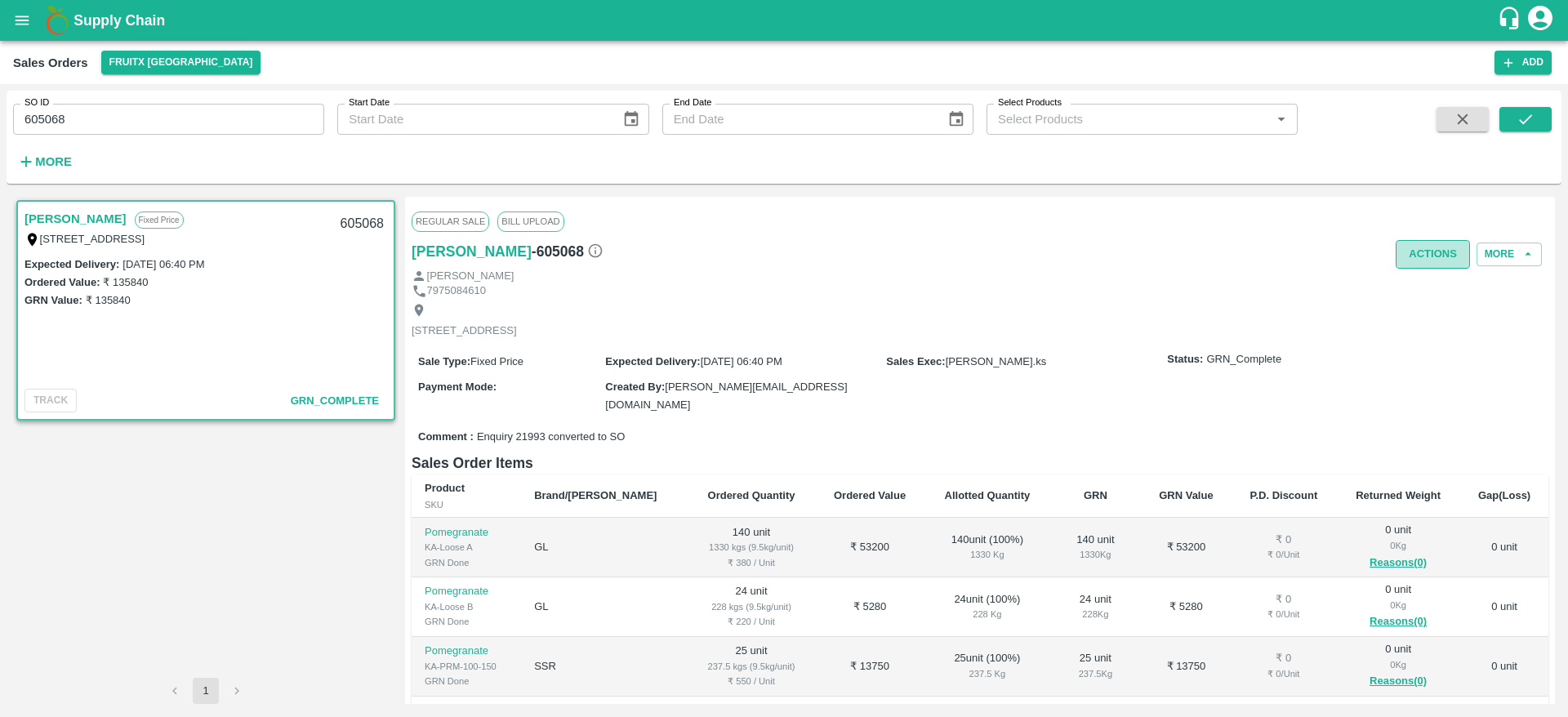
click at [1422, 251] on button "Actions" at bounding box center [1432, 255] width 74 height 29
click at [927, 302] on div at bounding box center [784, 358] width 1568 height 717
click at [90, 37] on div "Supply Chain" at bounding box center [784, 20] width 1568 height 41
click at [105, 20] on b "Supply Chain" at bounding box center [119, 20] width 92 height 16
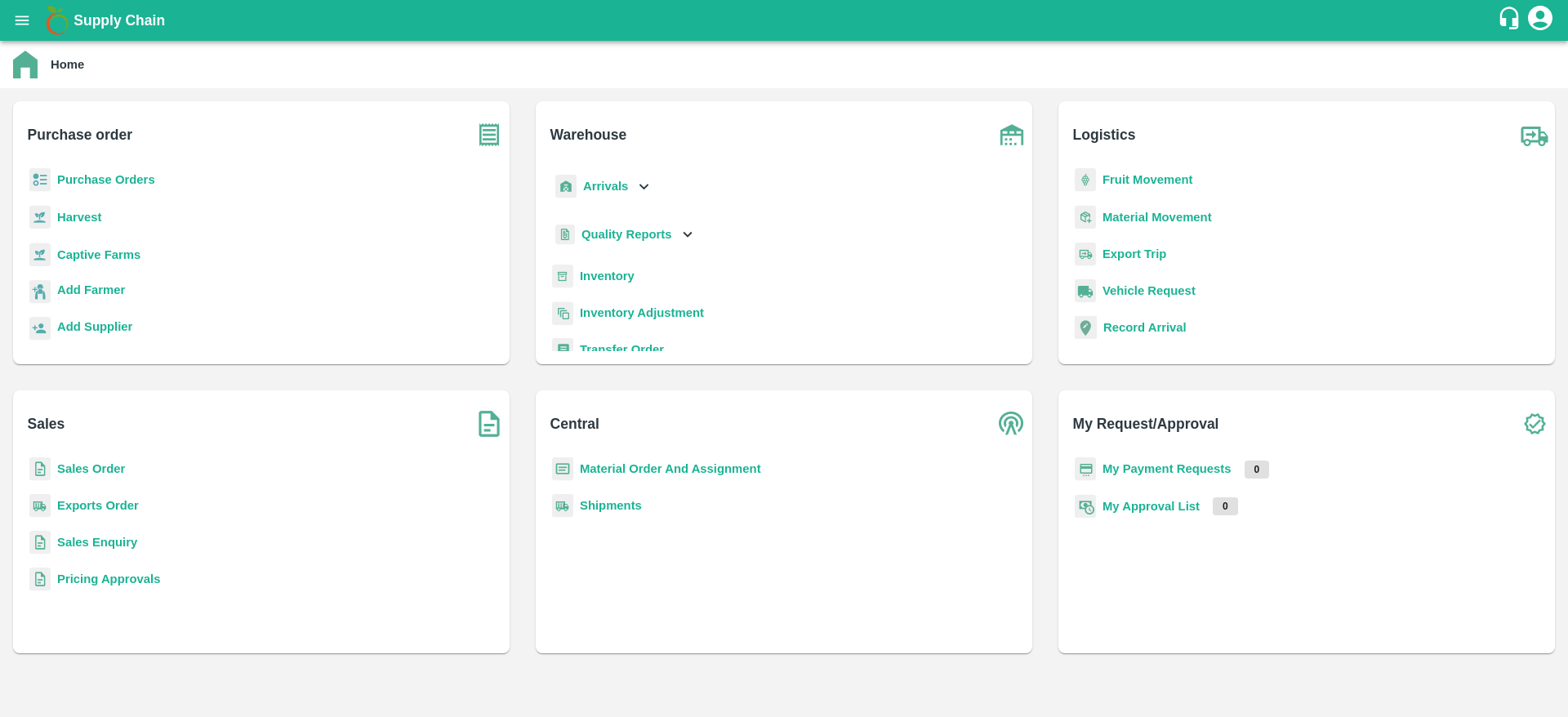
click at [98, 466] on b "Sales Order" at bounding box center [91, 468] width 68 height 13
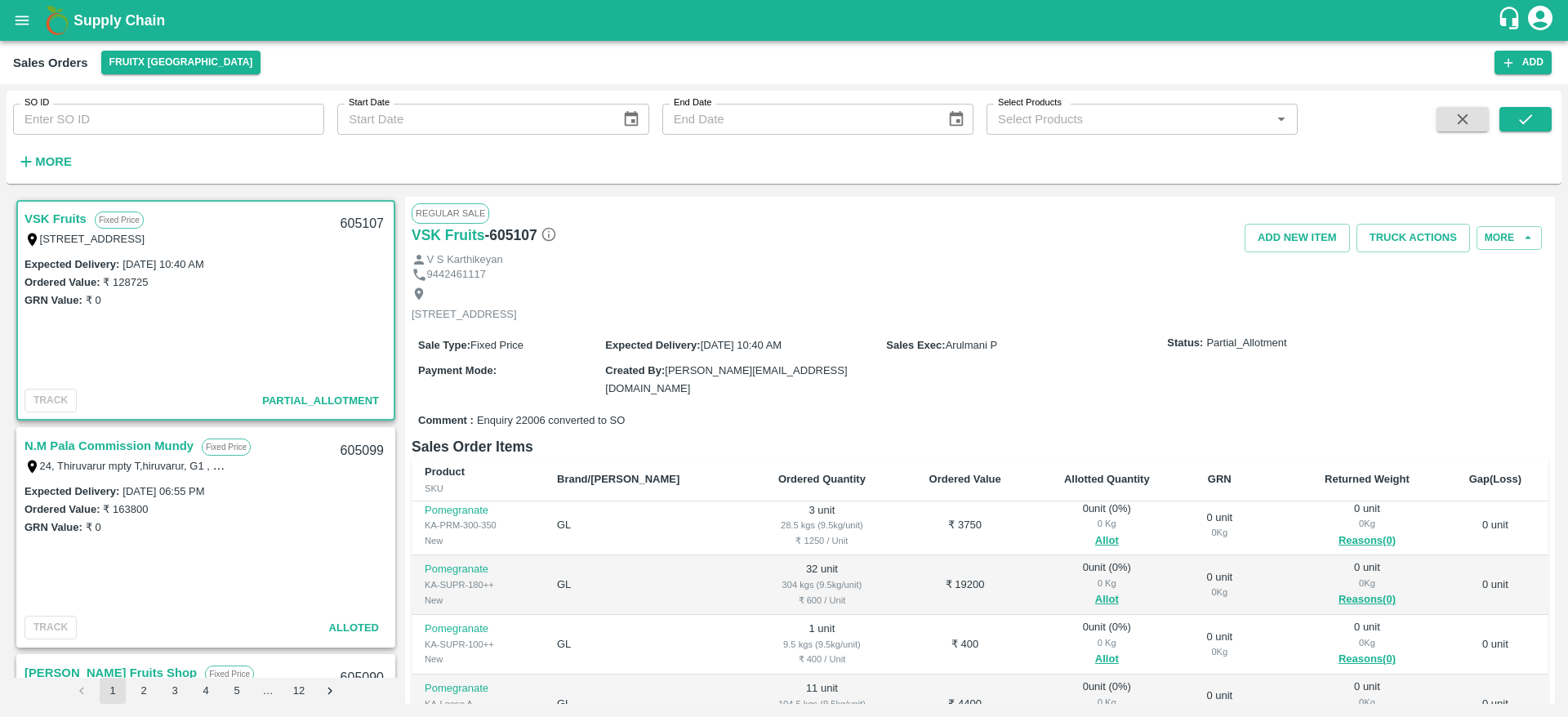
scroll to position [341, 0]
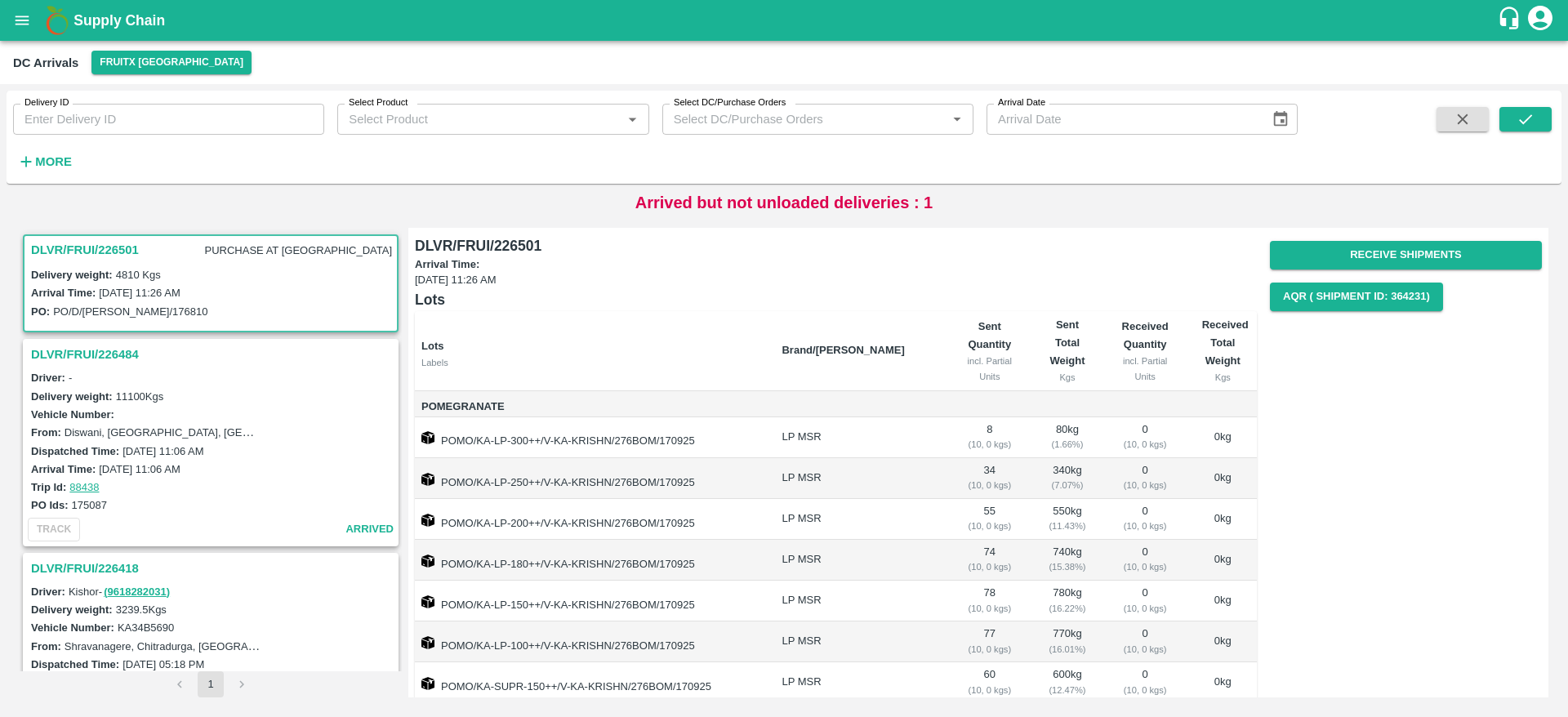
click at [105, 254] on h3 "DLVR/FRUI/226501" at bounding box center [85, 250] width 108 height 21
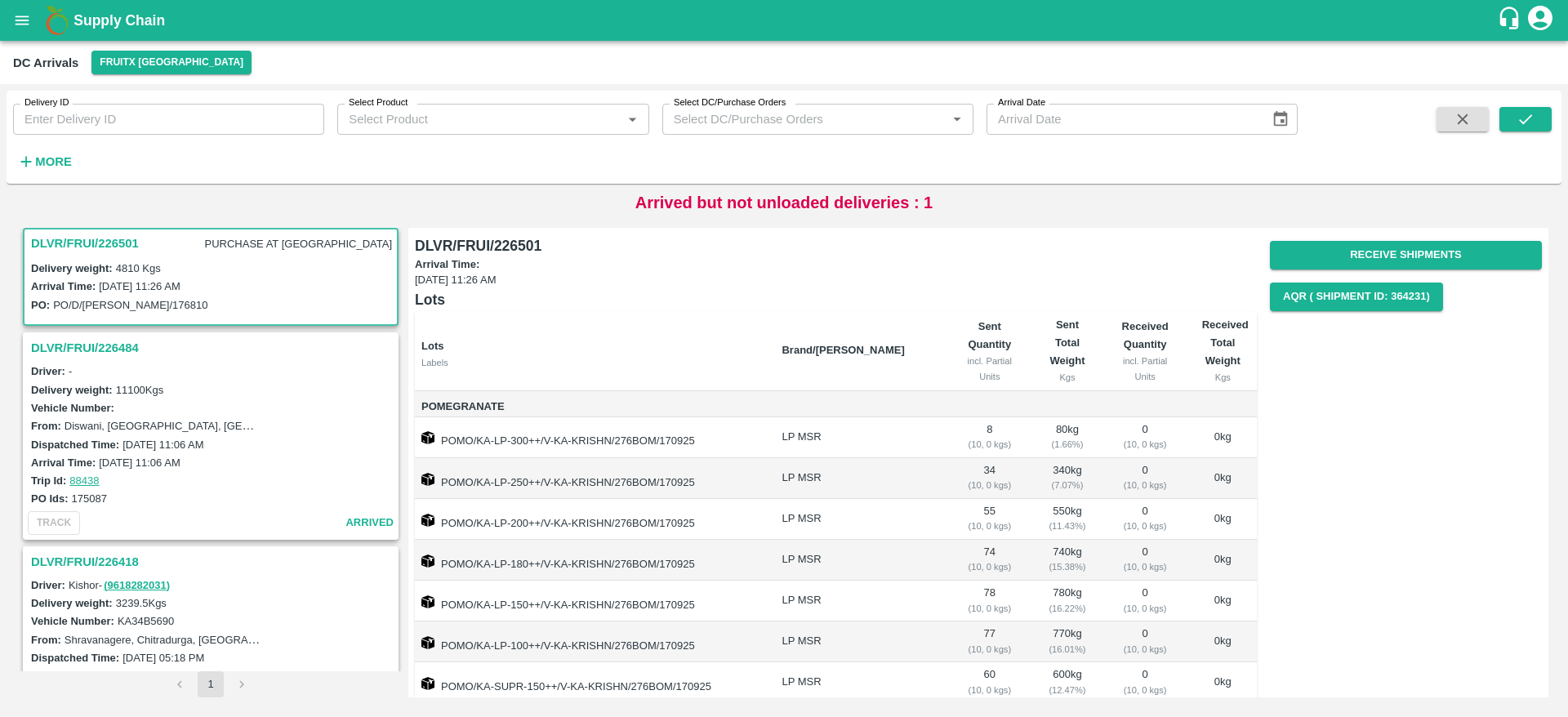
click at [94, 243] on h3 "DLVR/FRUI/226501" at bounding box center [85, 243] width 108 height 21
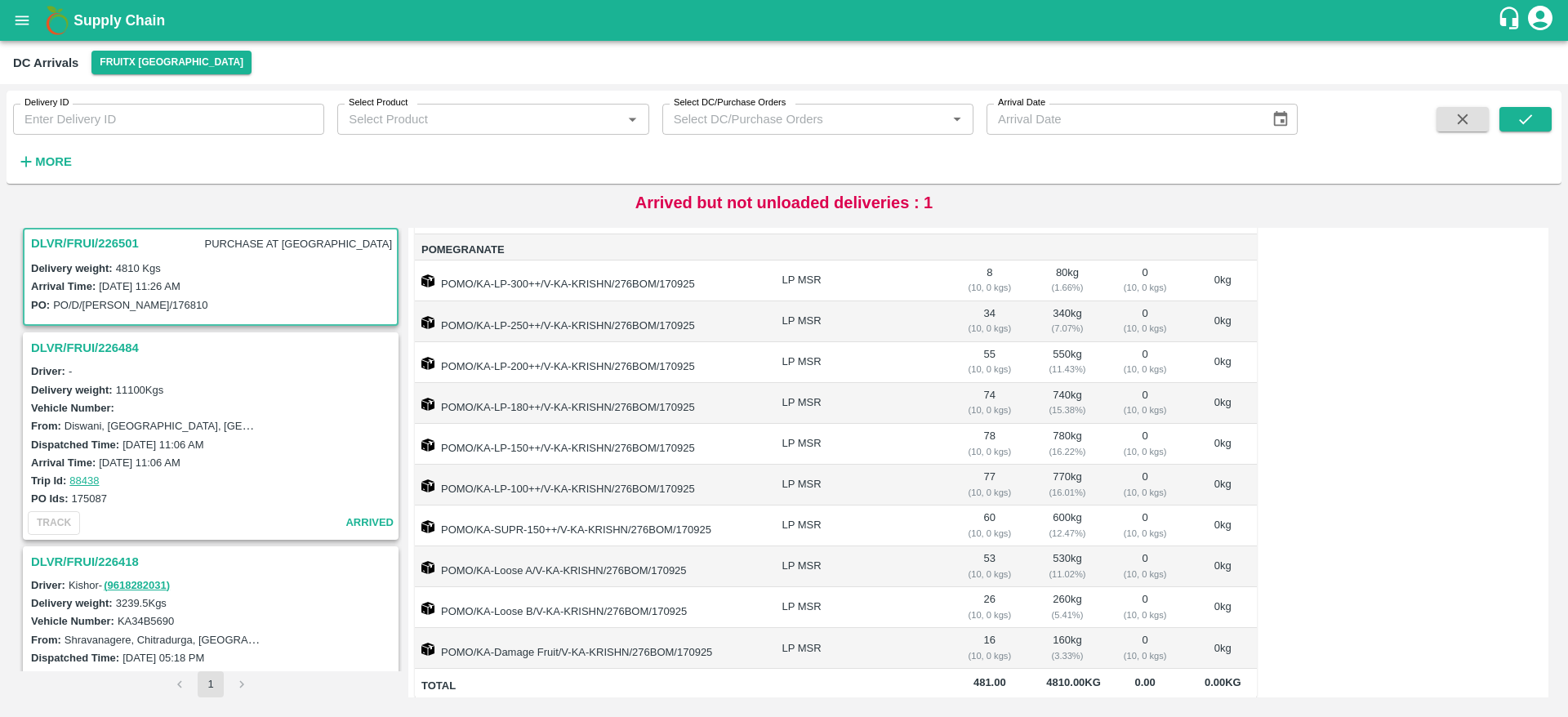
scroll to position [161, 0]
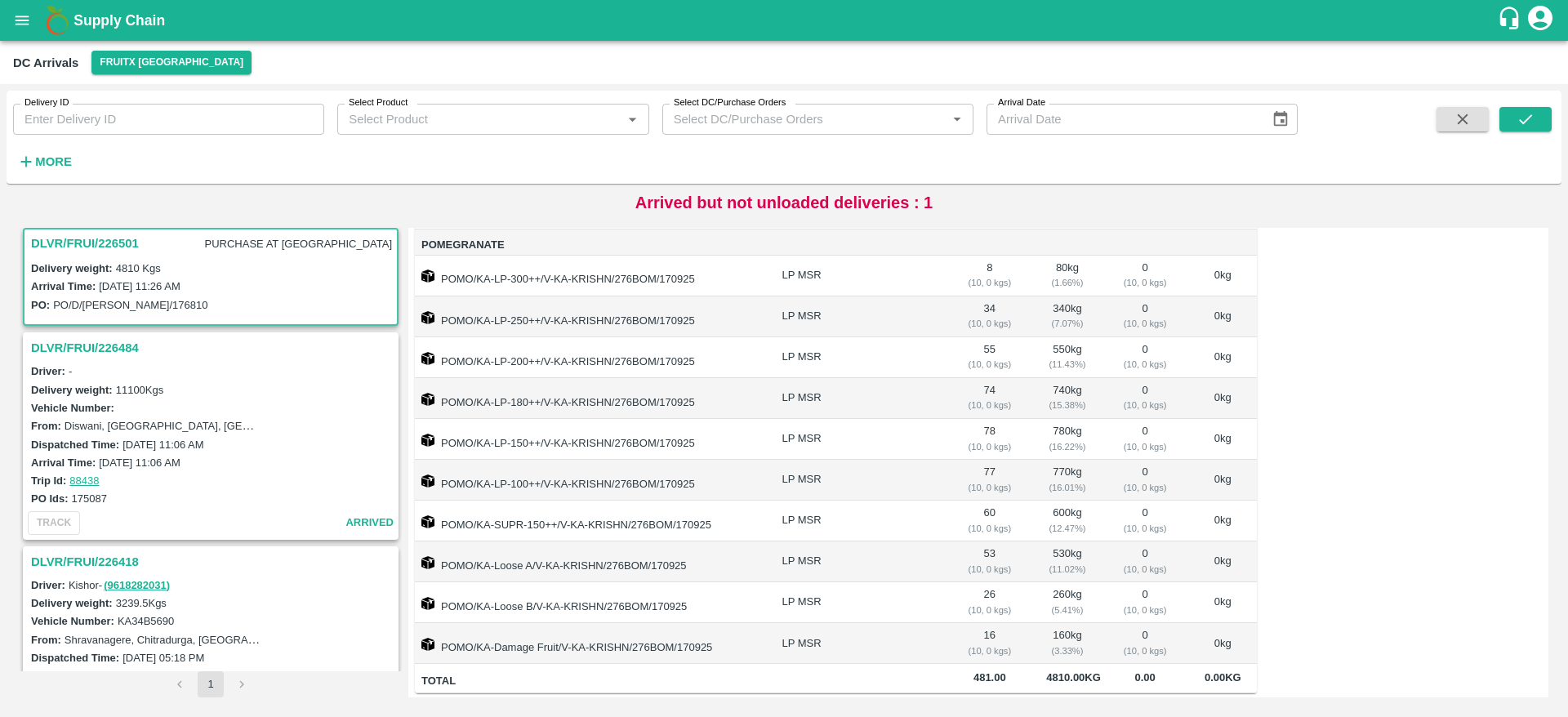
click at [87, 236] on h3 "DLVR/FRUI/226501" at bounding box center [85, 243] width 108 height 21
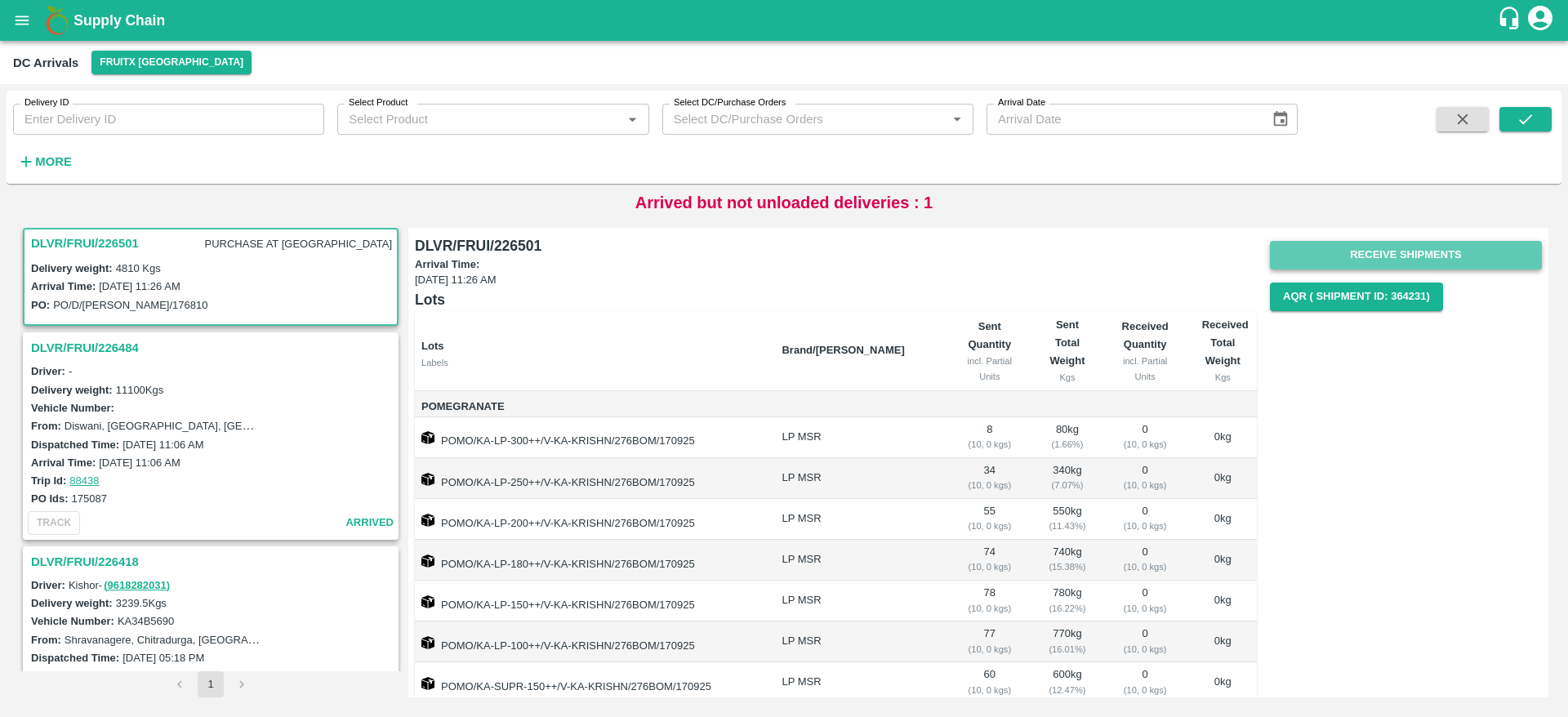
click at [1372, 241] on button "Receive Shipments" at bounding box center [1406, 256] width 272 height 29
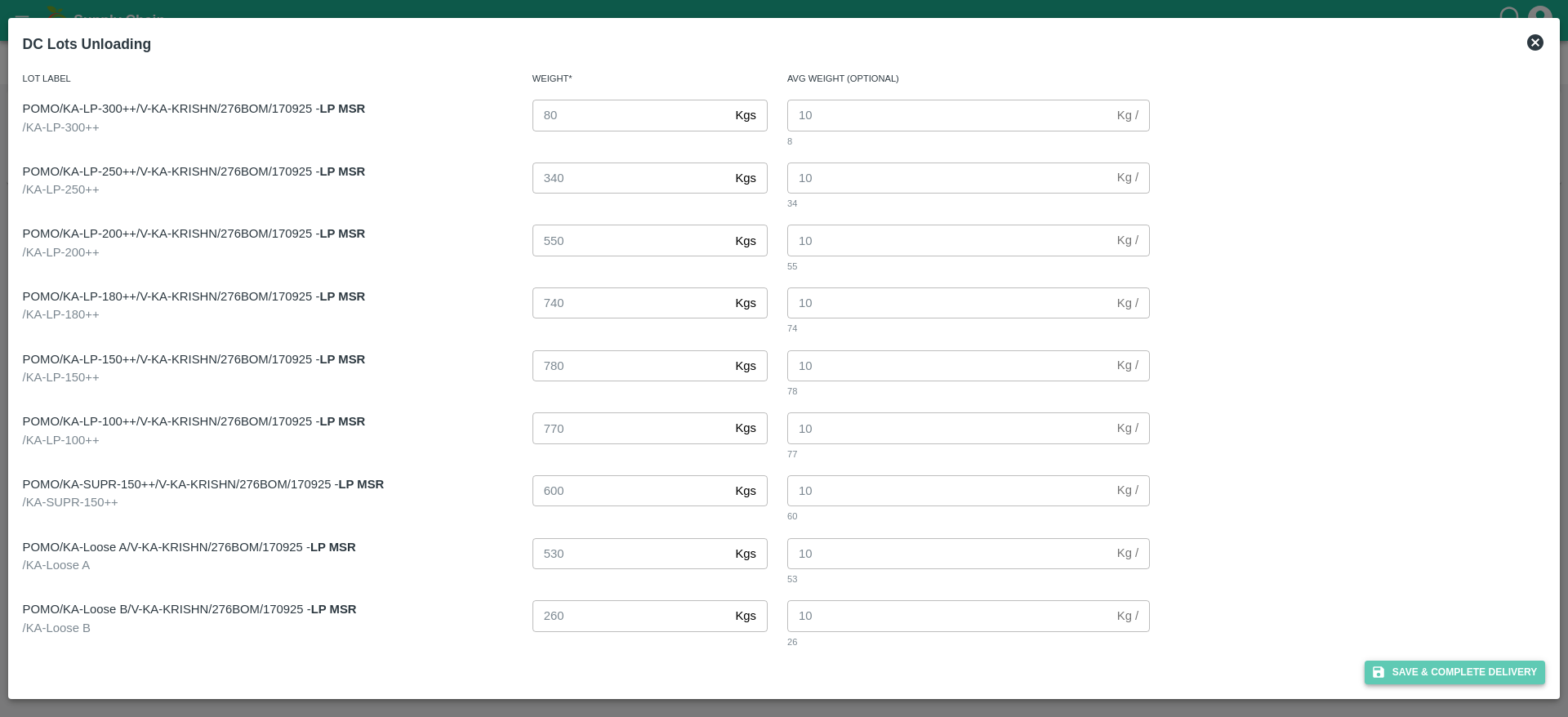
click at [1435, 662] on button "Save & Complete Delivery" at bounding box center [1455, 672] width 181 height 24
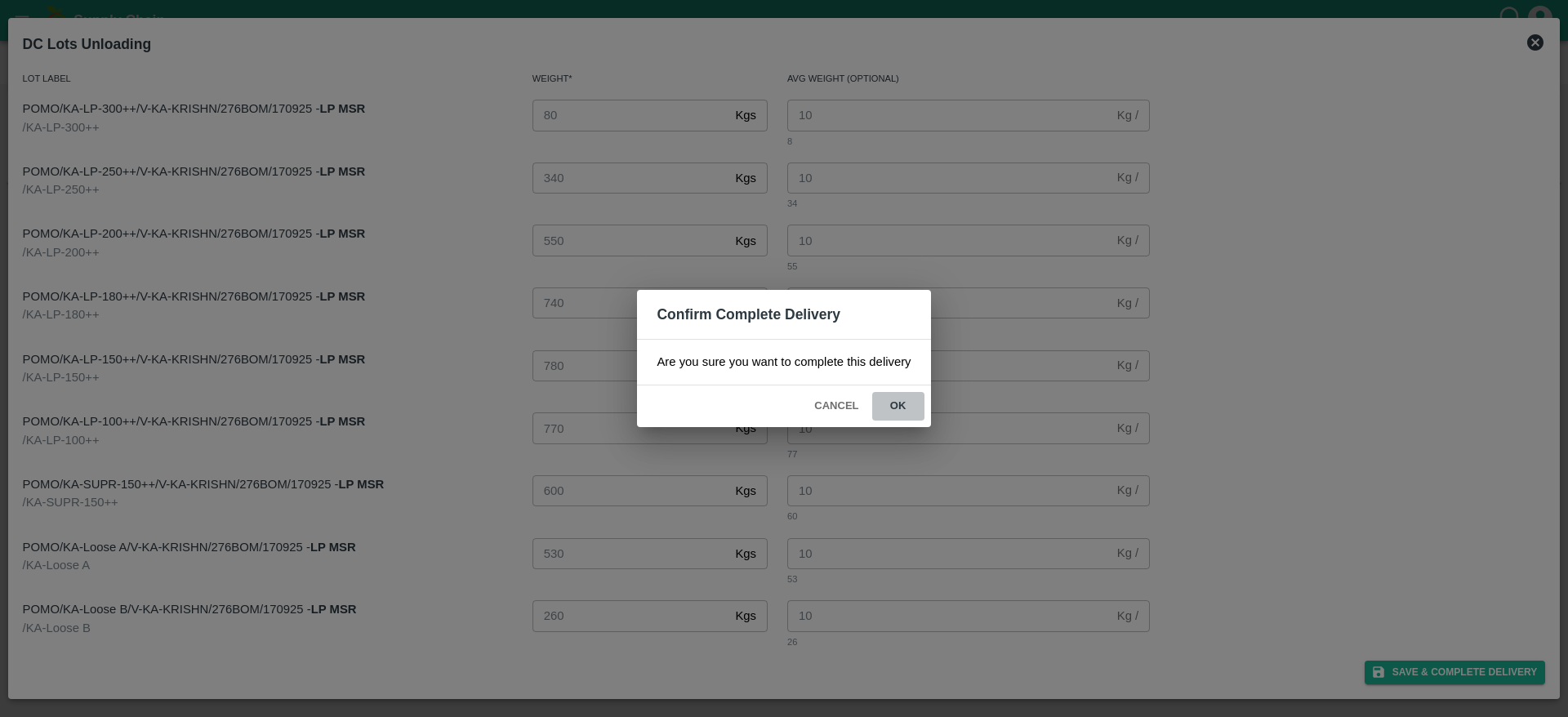
click at [897, 403] on button "ok" at bounding box center [898, 406] width 53 height 29
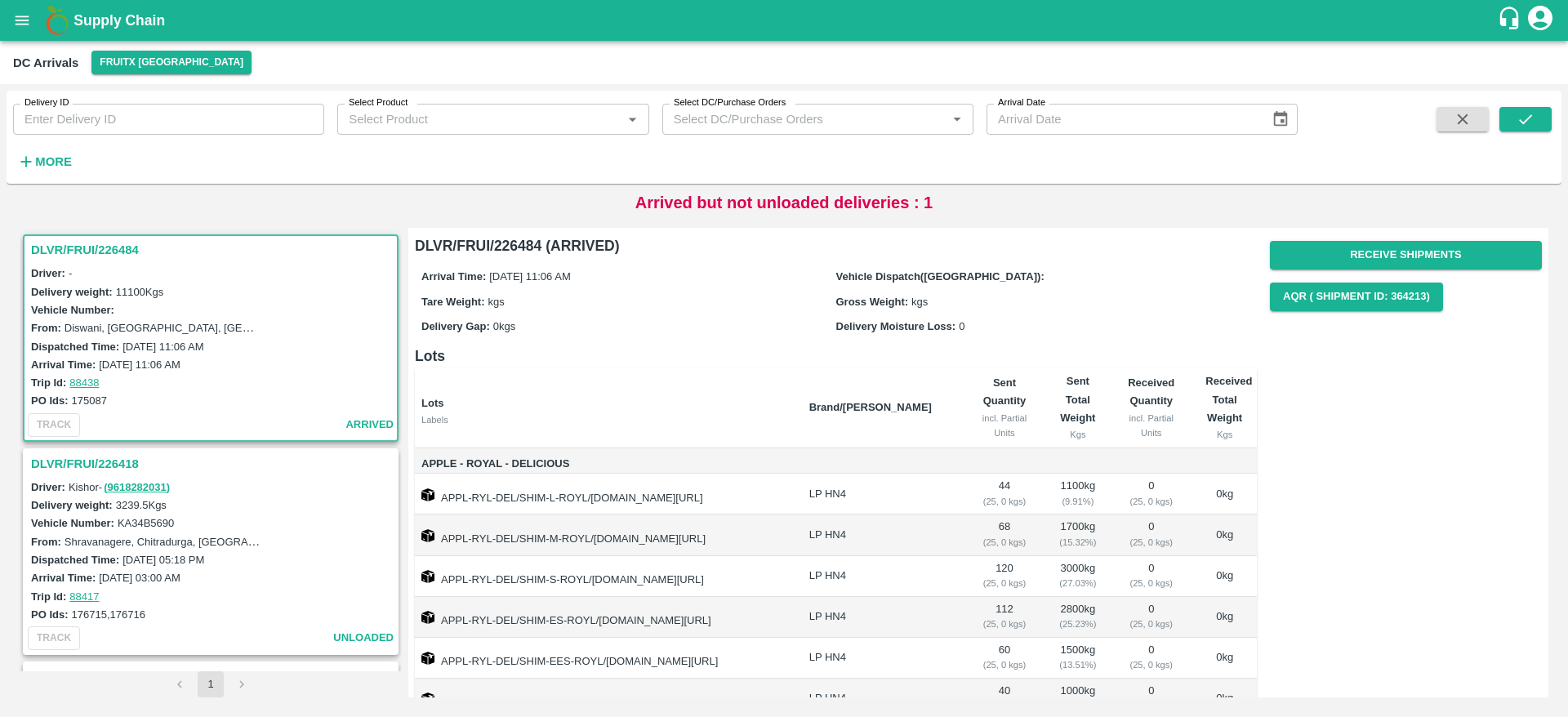
scroll to position [76, 0]
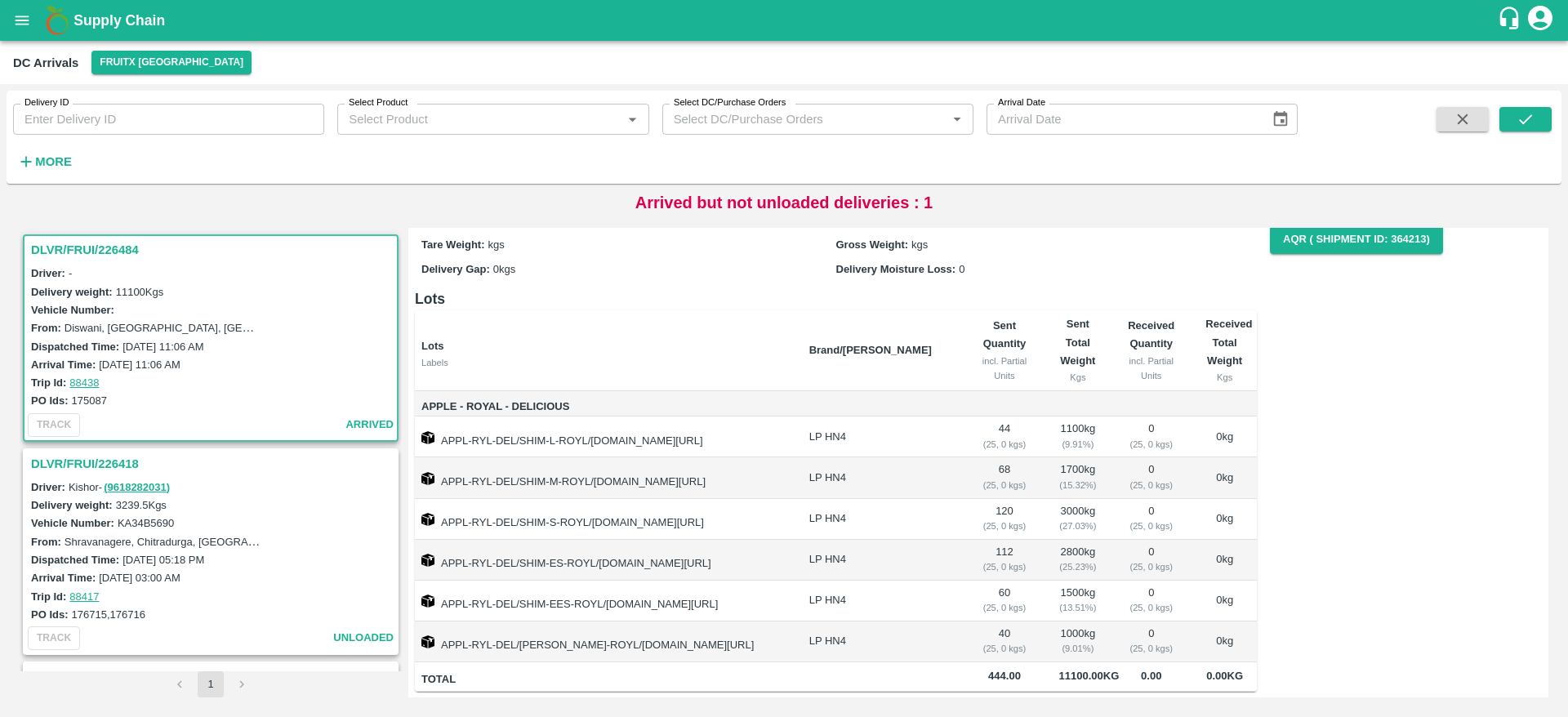
click at [81, 240] on h3 "DLVR/FRUI/226484" at bounding box center [213, 250] width 365 height 21
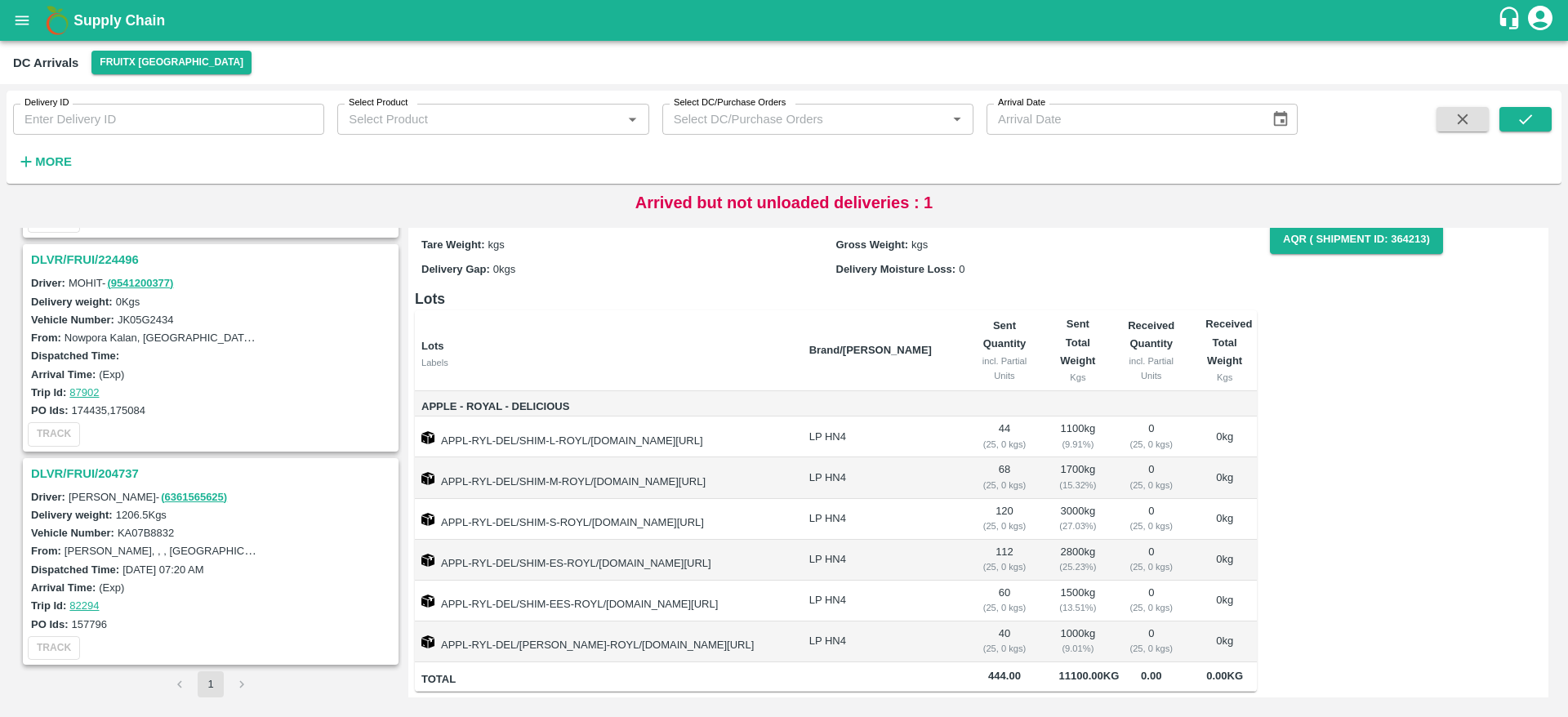
scroll to position [0, 0]
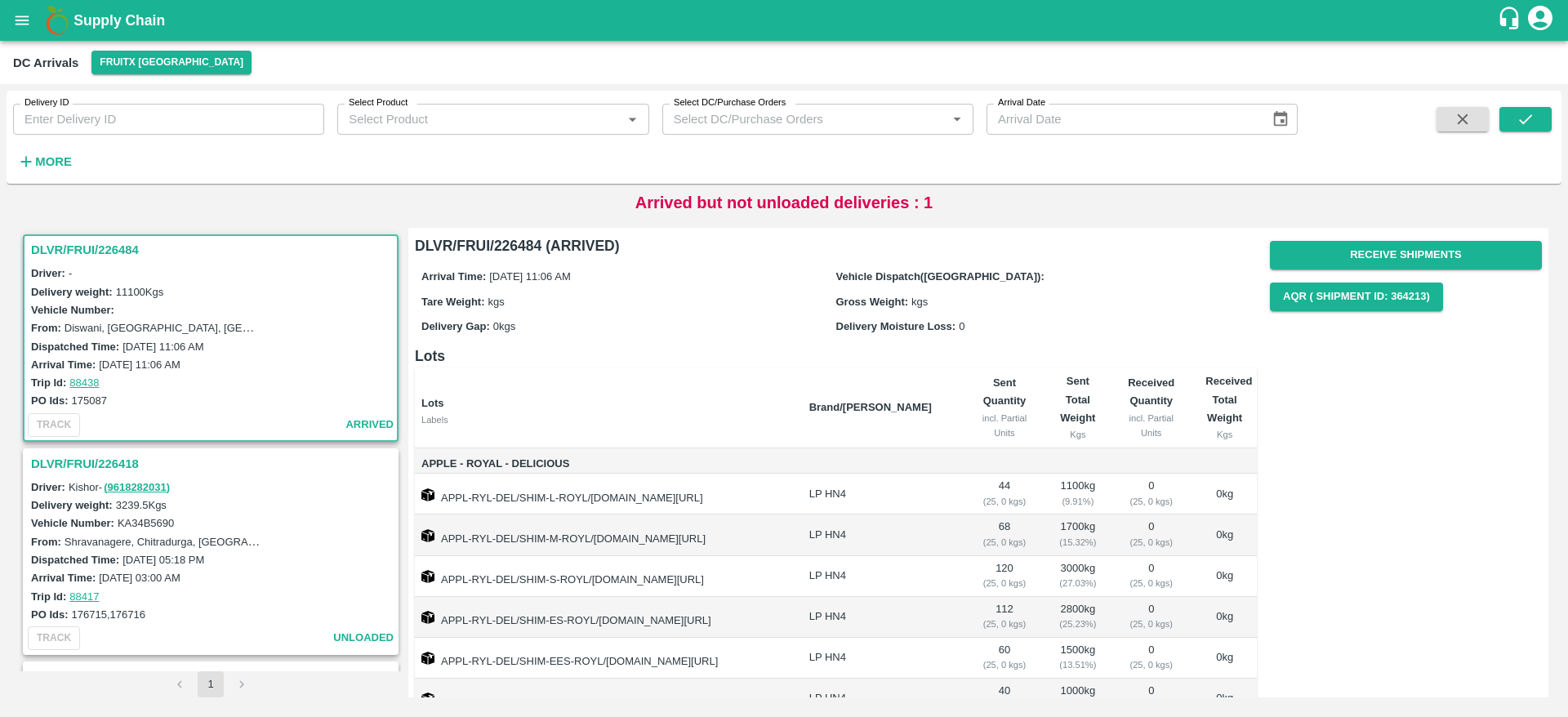
click at [87, 251] on h3 "DLVR/FRUI/226484" at bounding box center [213, 250] width 365 height 21
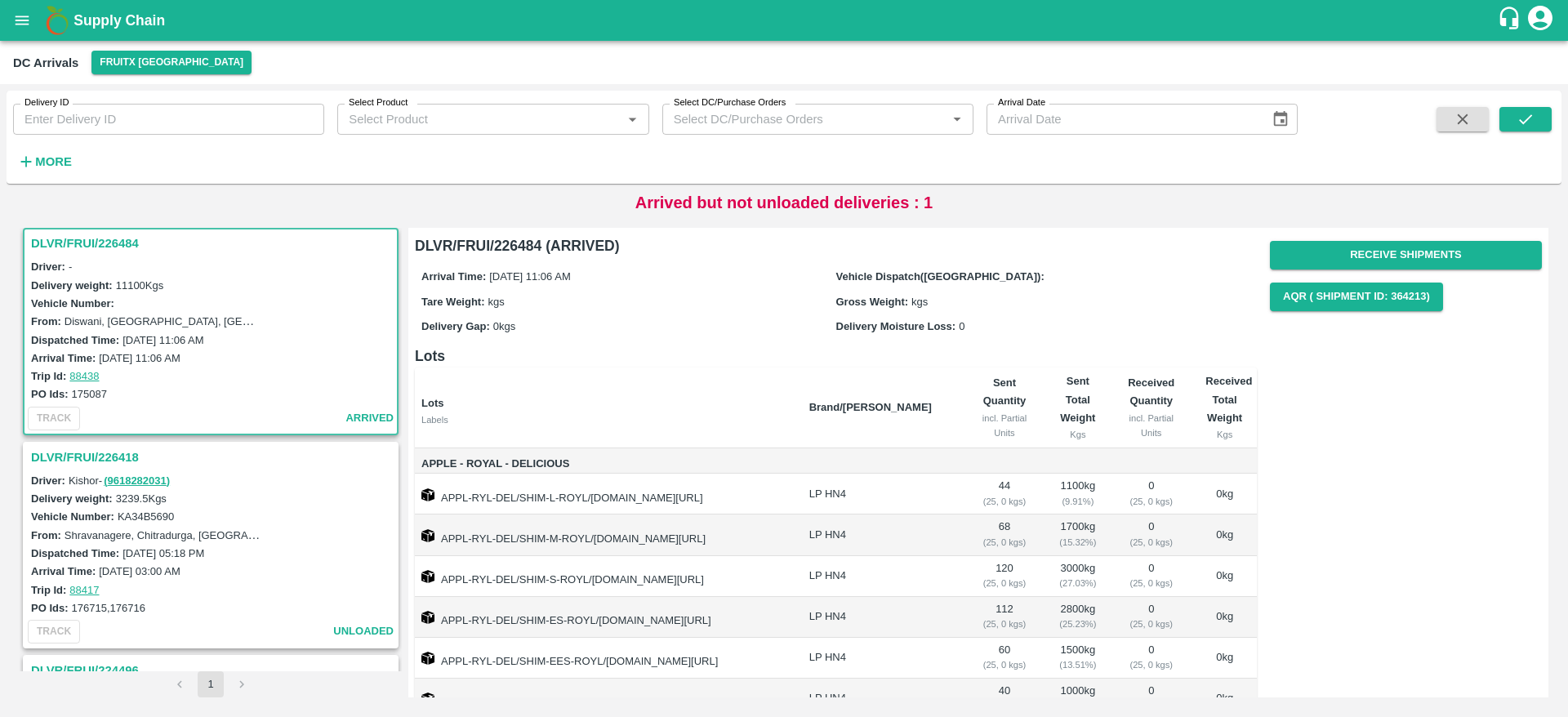
click at [73, 459] on h3 "DLVR/FRUI/226418" at bounding box center [213, 457] width 365 height 21
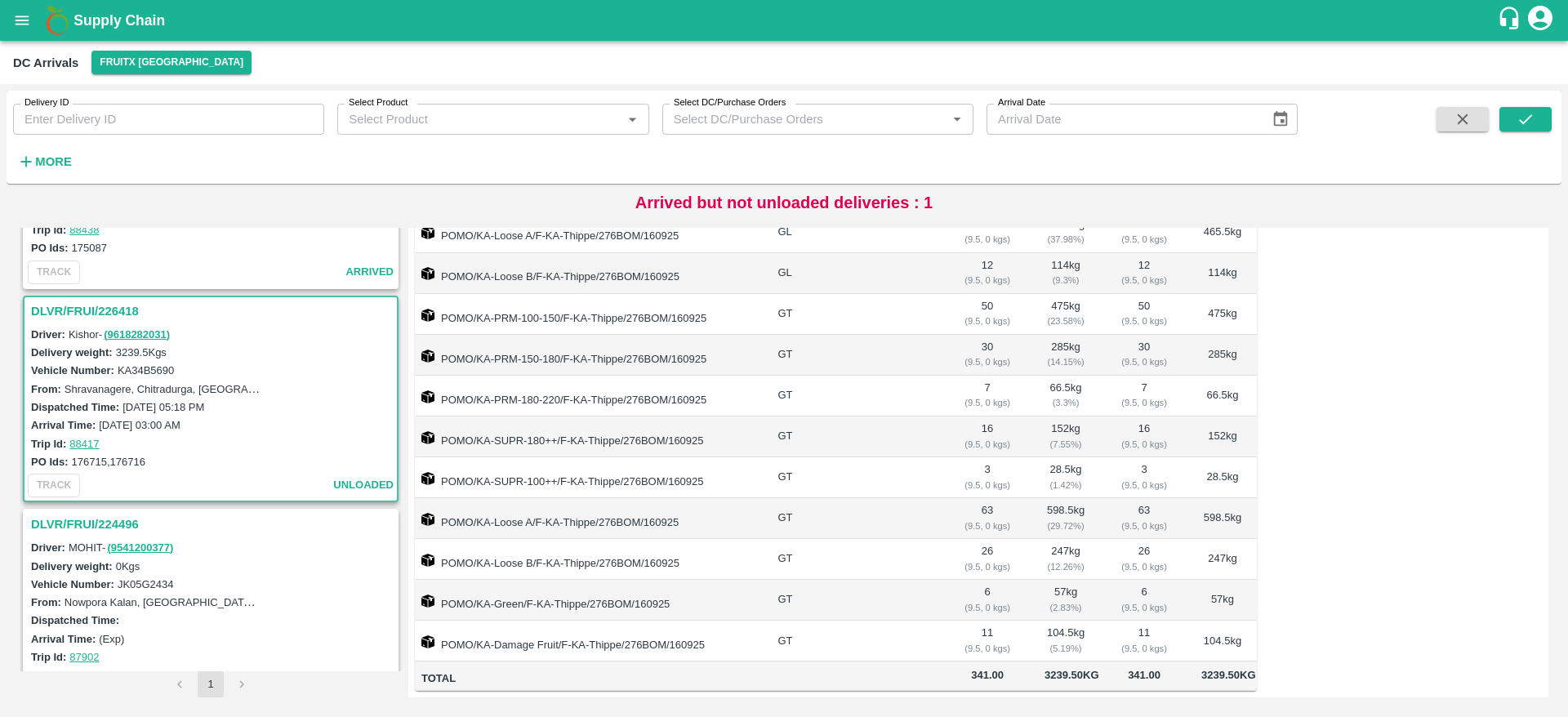
scroll to position [148, 0]
click at [82, 316] on h3 "DLVR/FRUI/226418" at bounding box center [213, 315] width 365 height 21
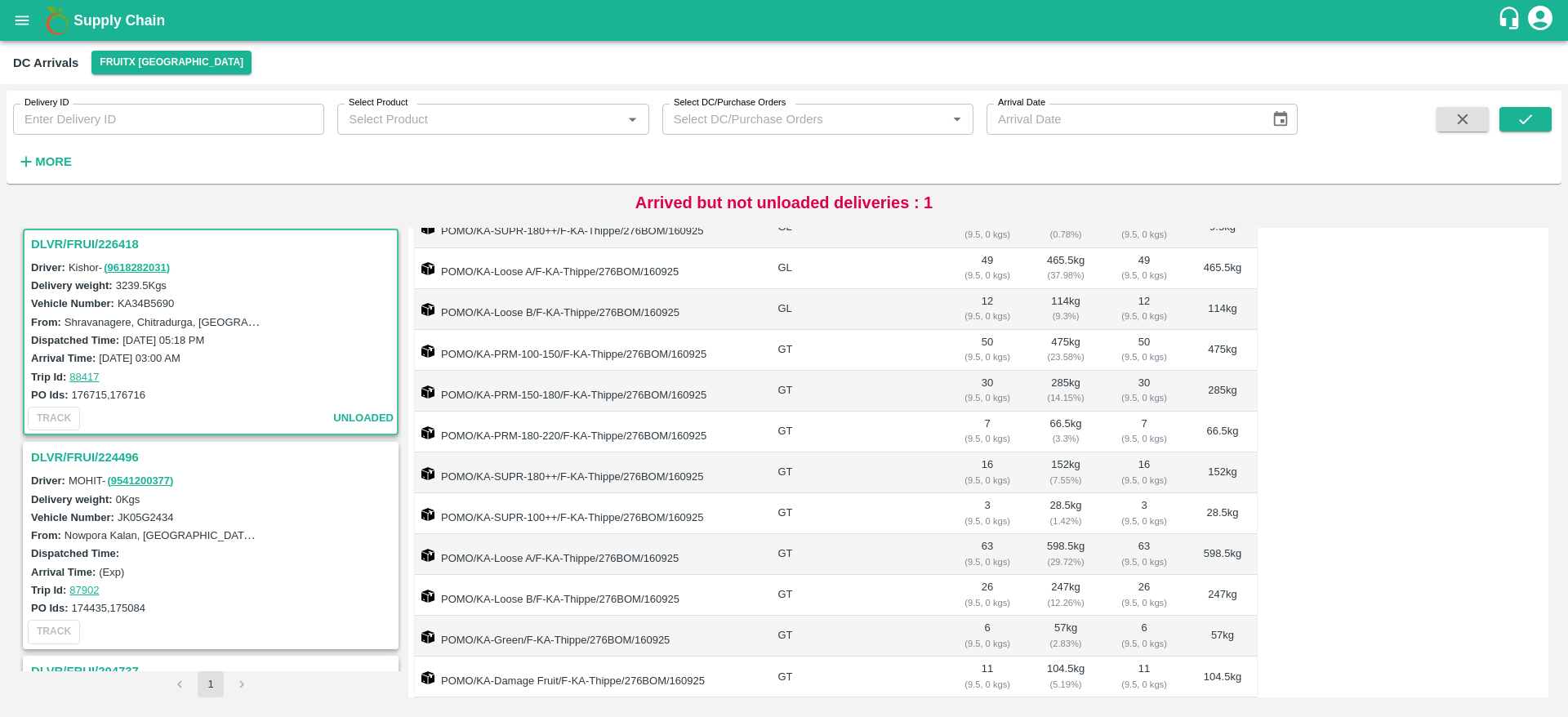
scroll to position [443, 0]
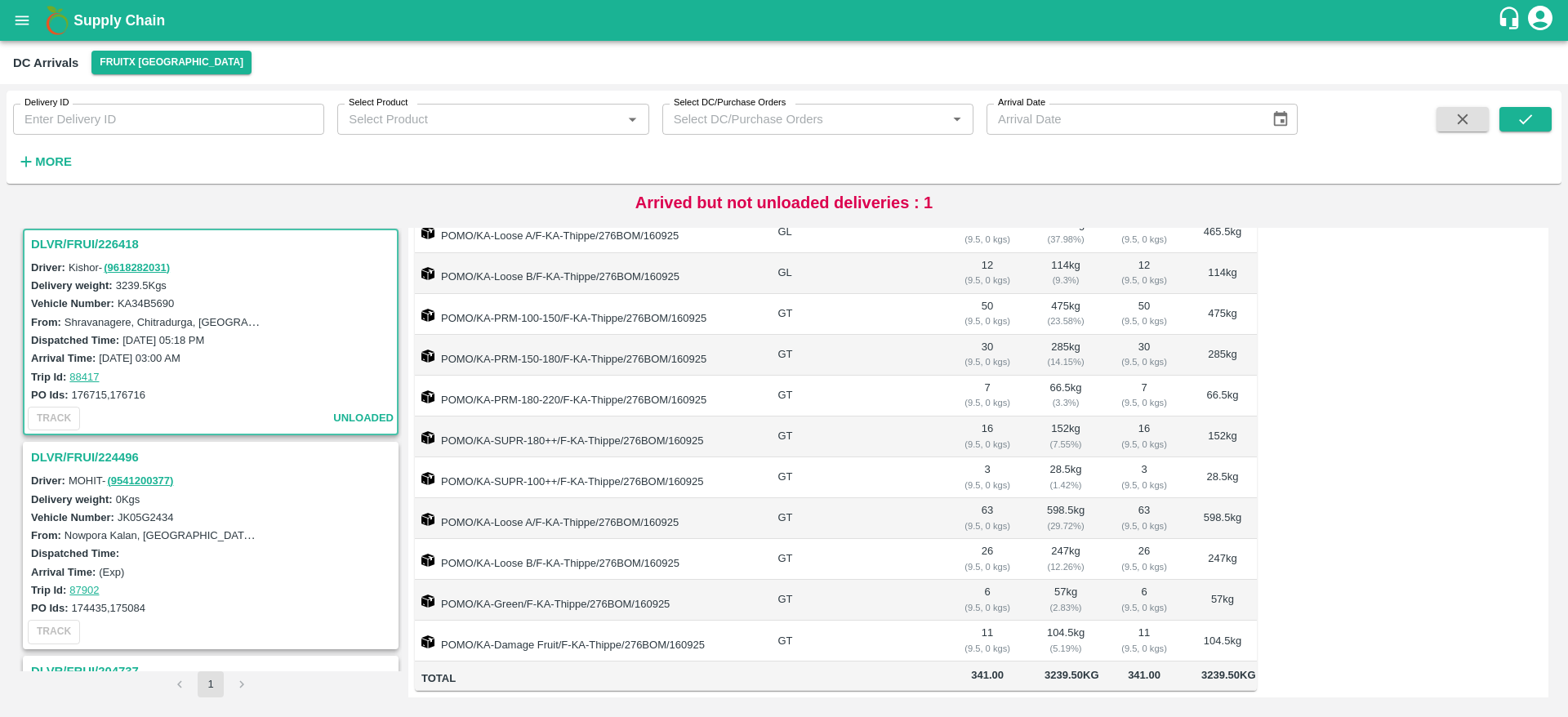
click at [105, 235] on h3 "DLVR/FRUI/226418" at bounding box center [213, 244] width 365 height 21
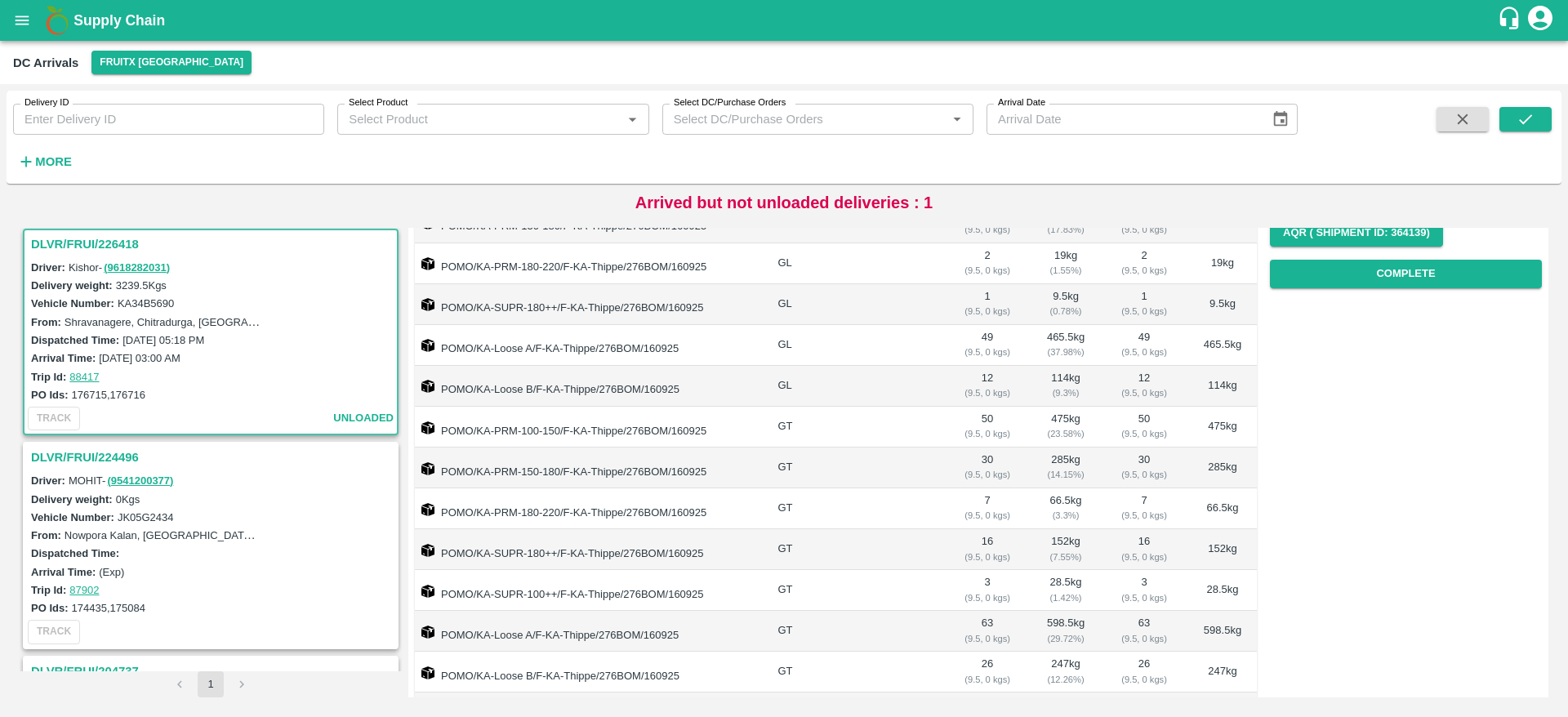
scroll to position [335, 0]
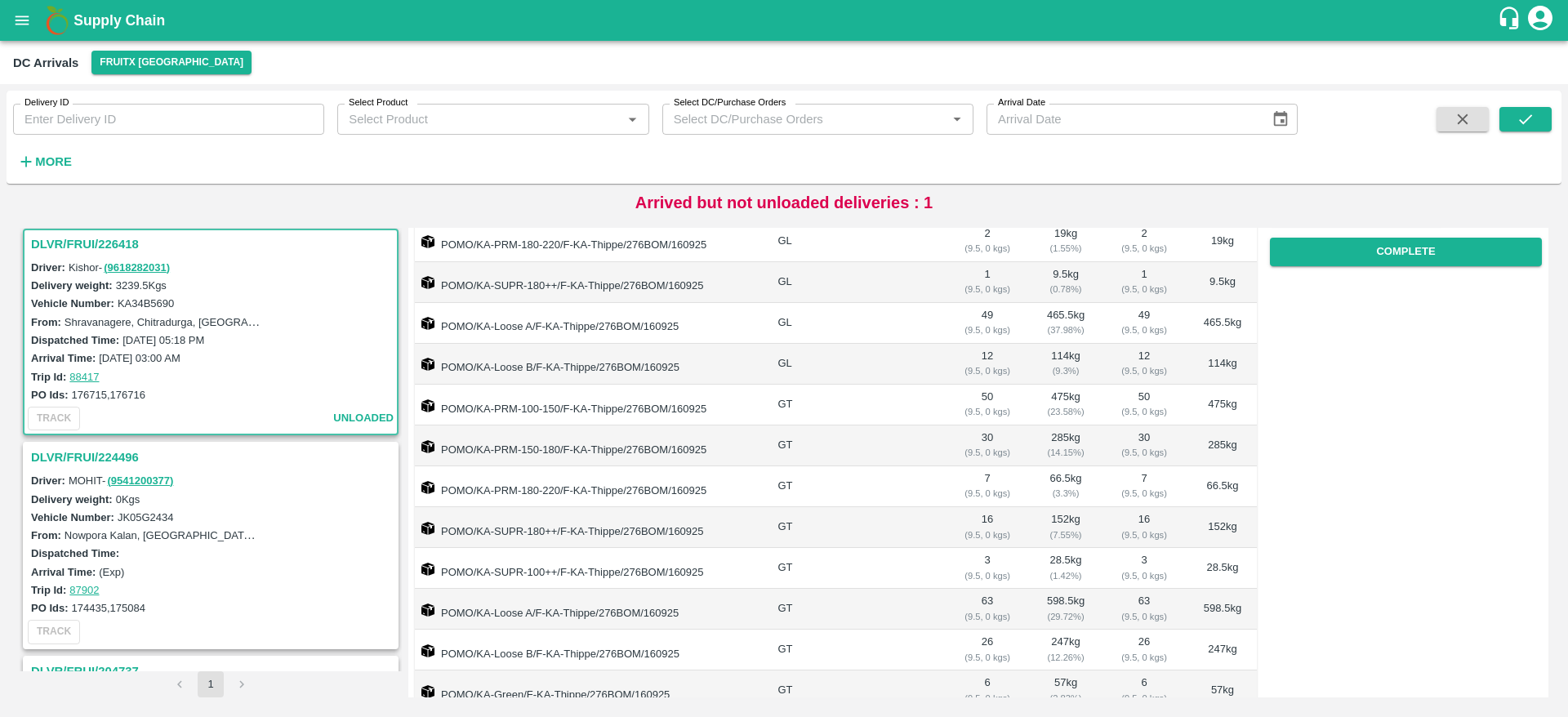
click at [81, 230] on div "DLVR/FRUI/226418" at bounding box center [211, 244] width 372 height 28
click at [82, 240] on h3 "DLVR/FRUI/226418" at bounding box center [213, 244] width 365 height 21
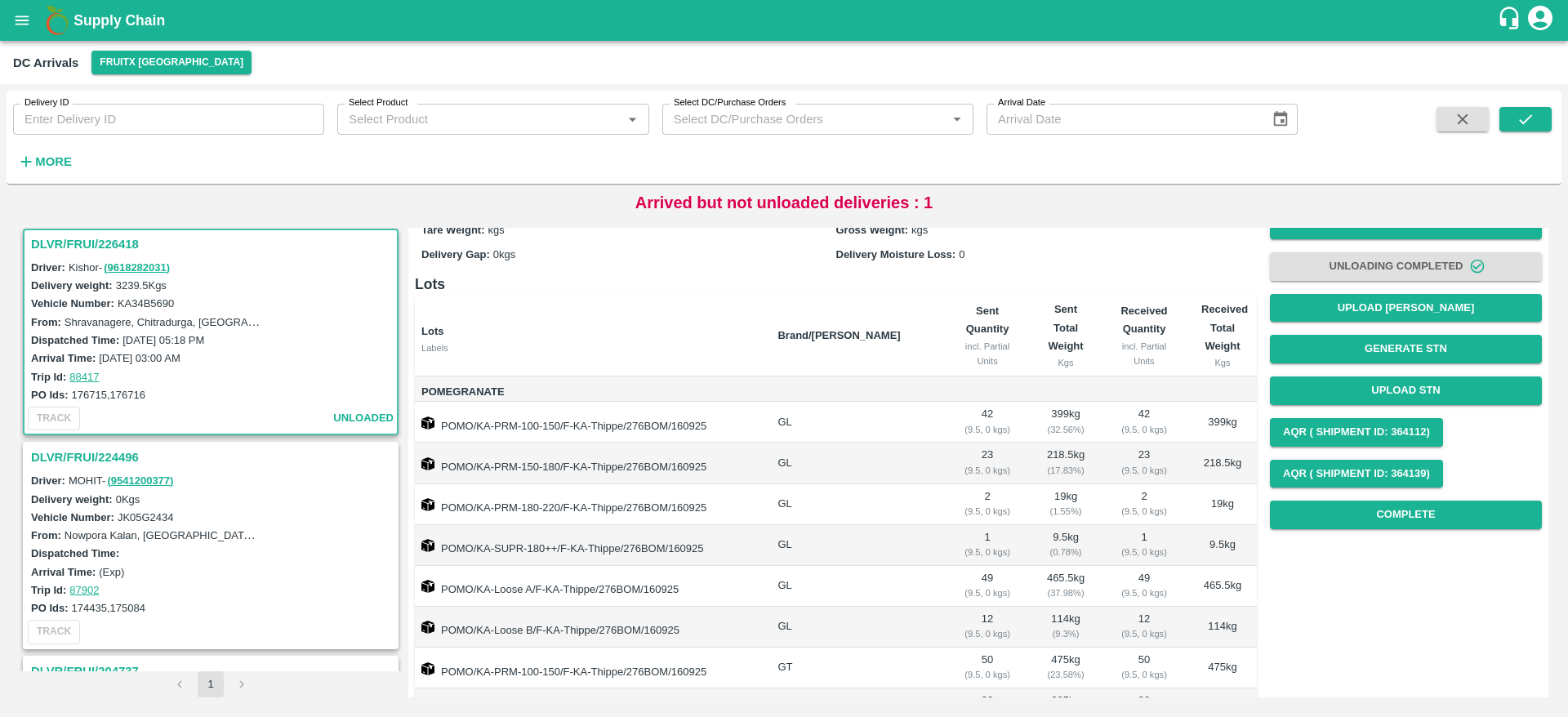
scroll to position [0, 0]
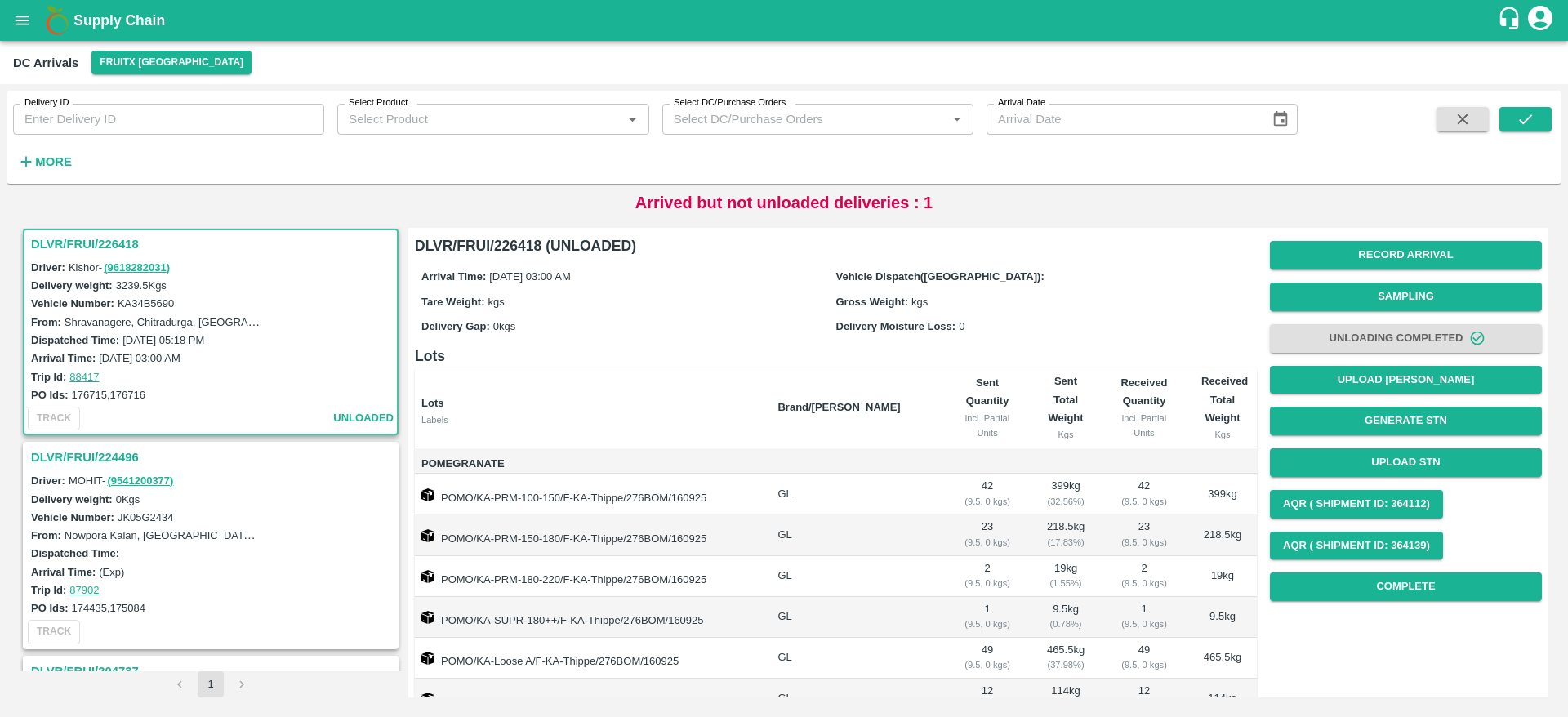
click at [71, 248] on h3 "DLVR/FRUI/226418" at bounding box center [213, 244] width 365 height 21
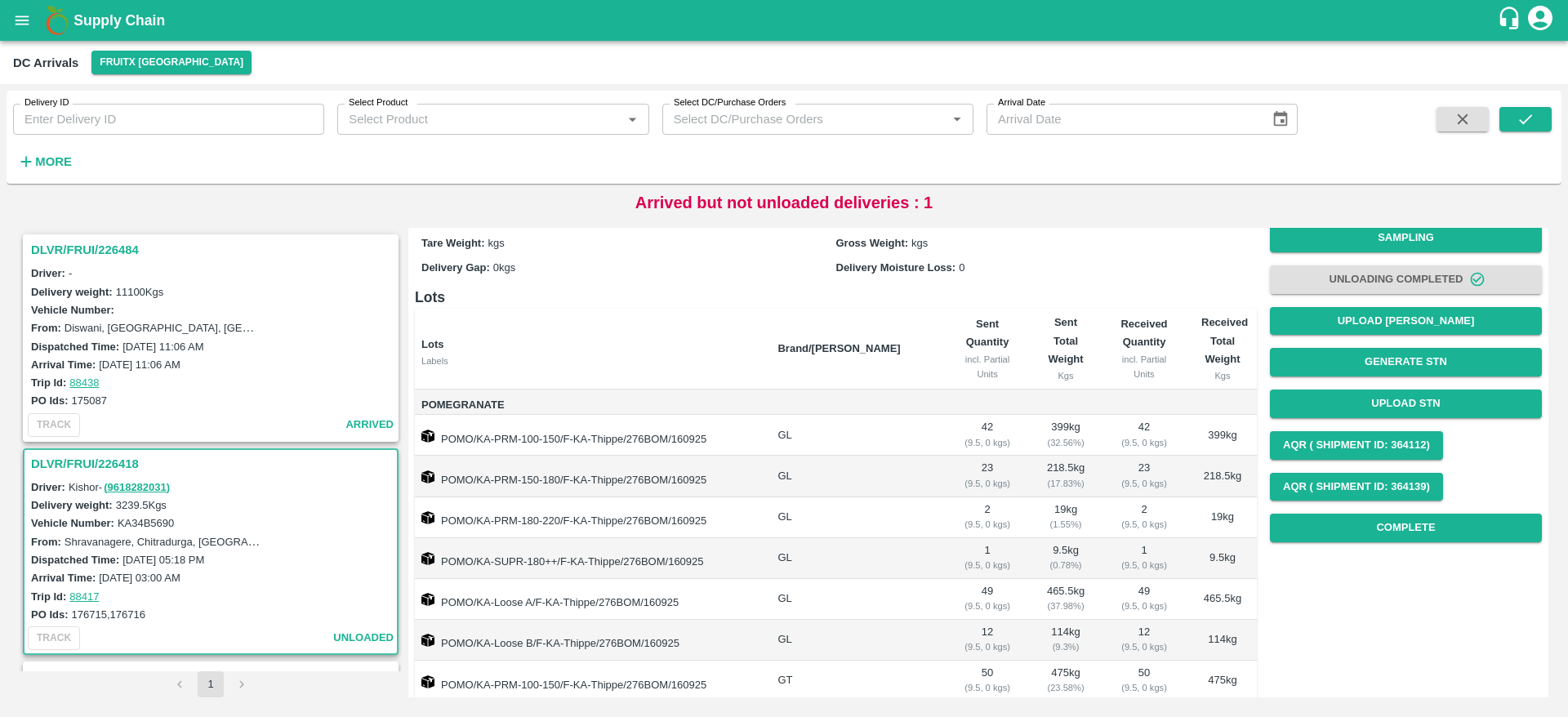
click at [85, 263] on div "Driver: -" at bounding box center [213, 272] width 365 height 18
click at [87, 259] on h3 "DLVR/FRUI/226484" at bounding box center [213, 250] width 365 height 21
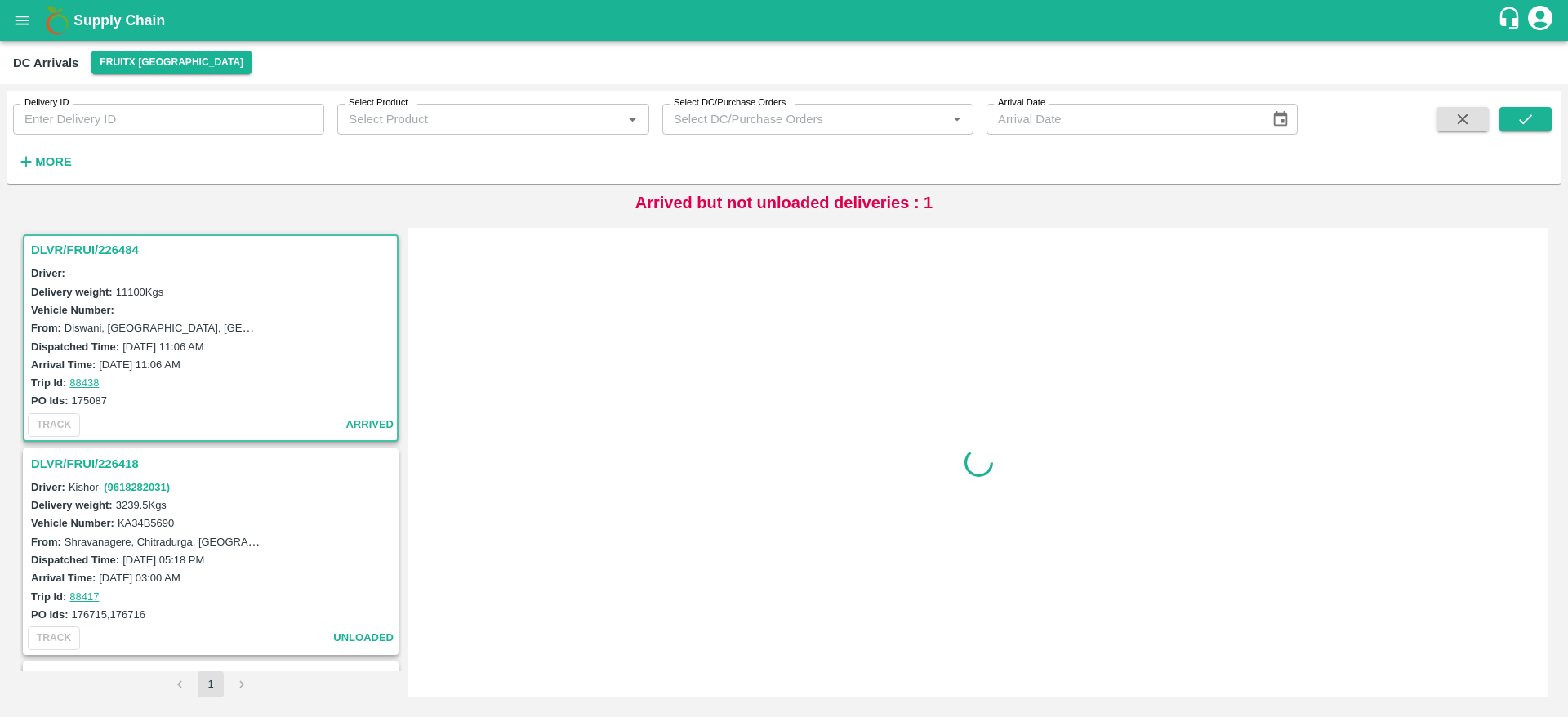
scroll to position [7, 0]
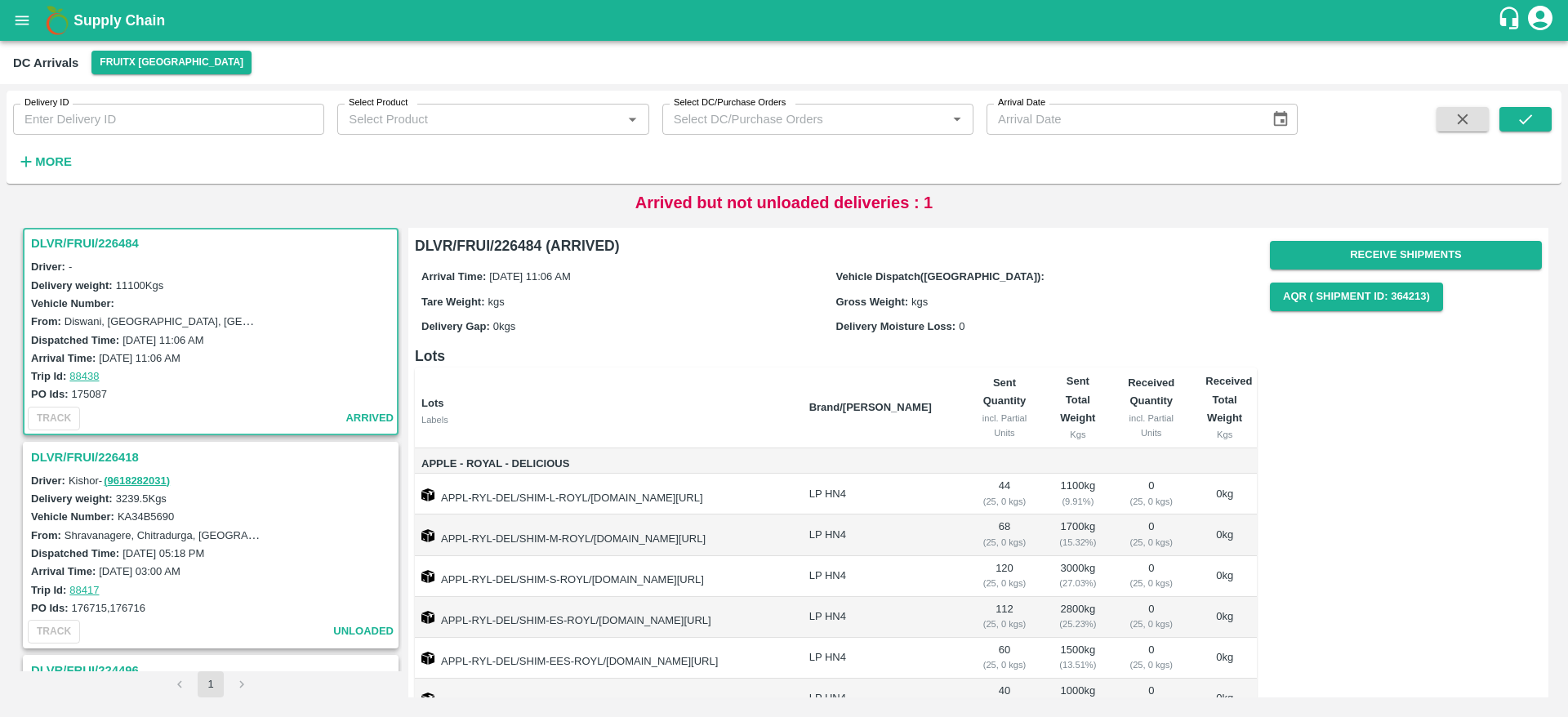
click at [96, 453] on h3 "DLVR/FRUI/226418" at bounding box center [213, 457] width 365 height 21
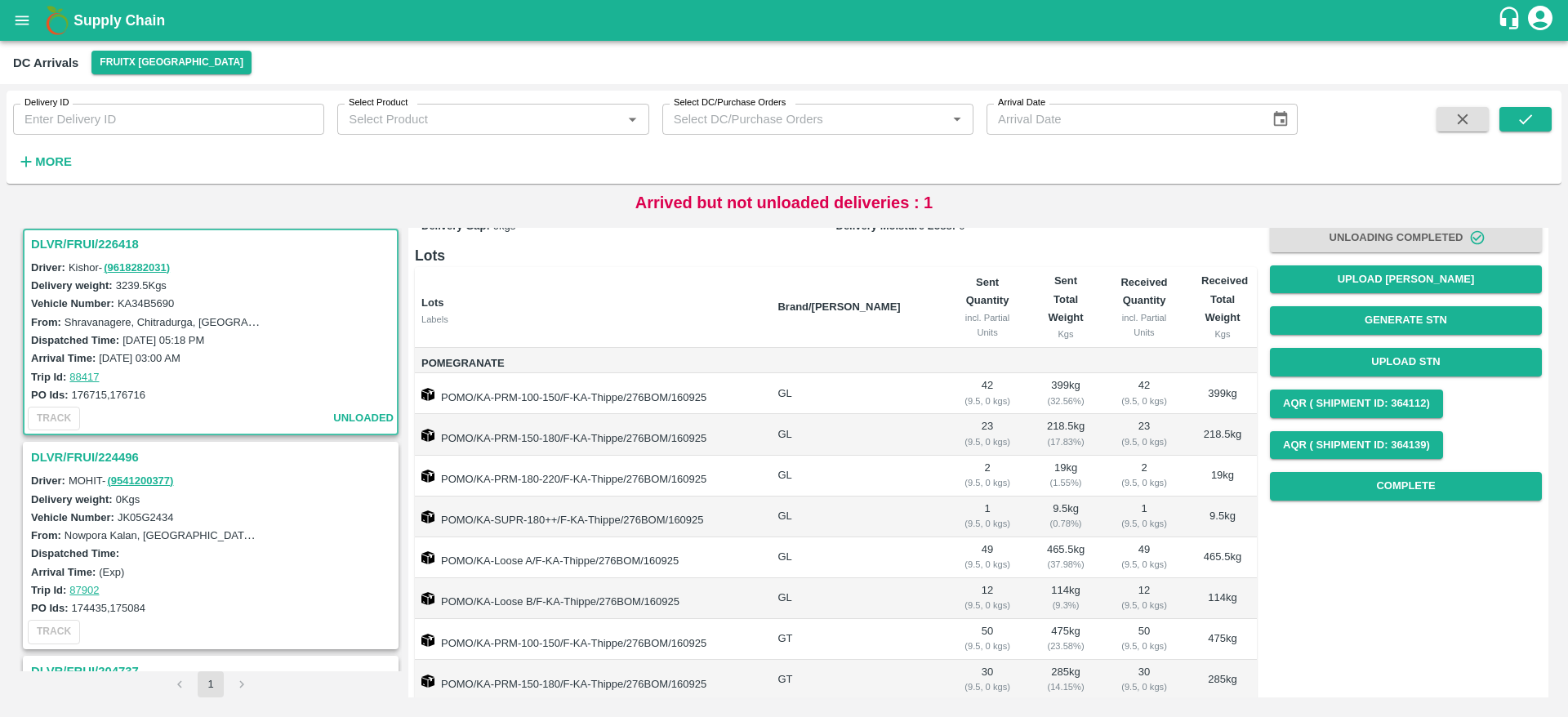
scroll to position [443, 0]
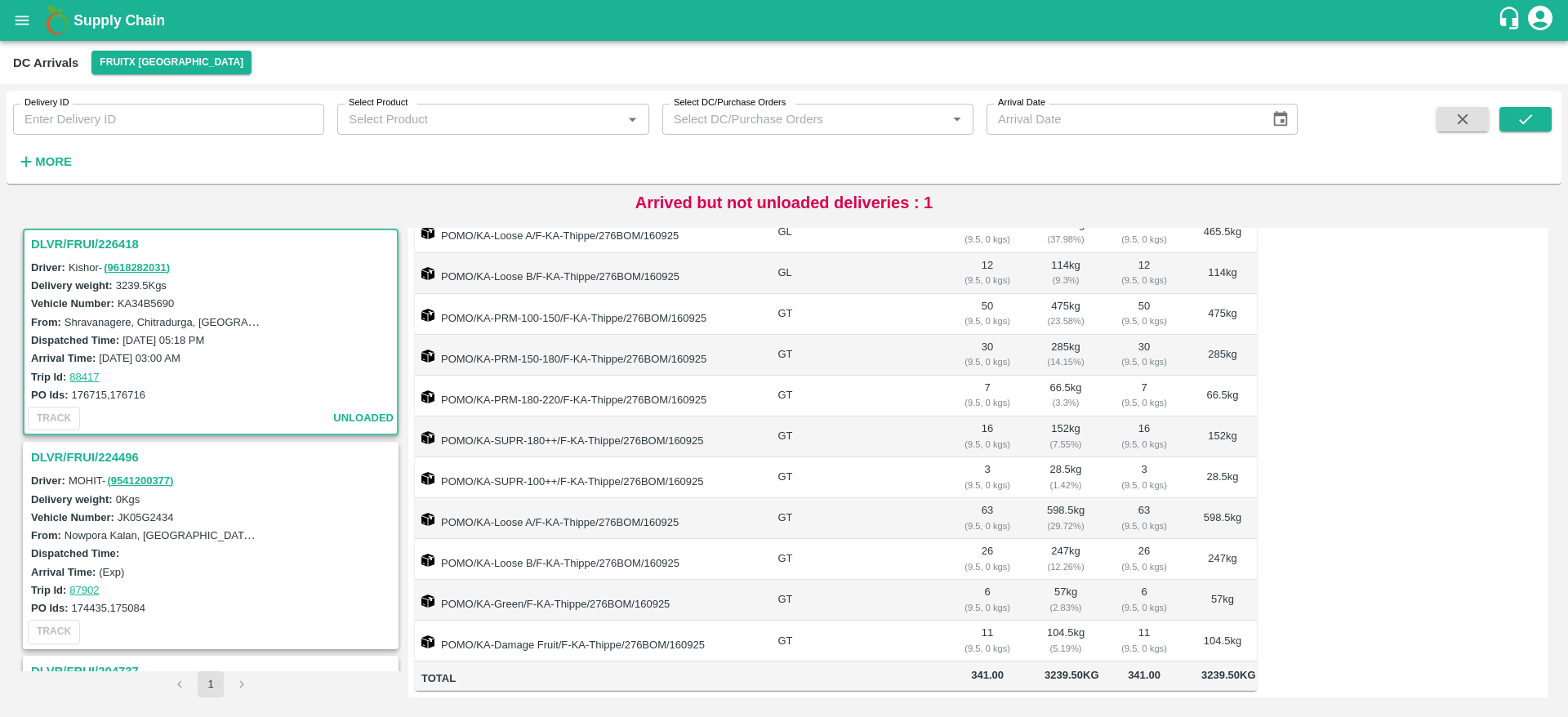
click at [75, 235] on h3 "DLVR/FRUI/226418" at bounding box center [213, 244] width 365 height 21
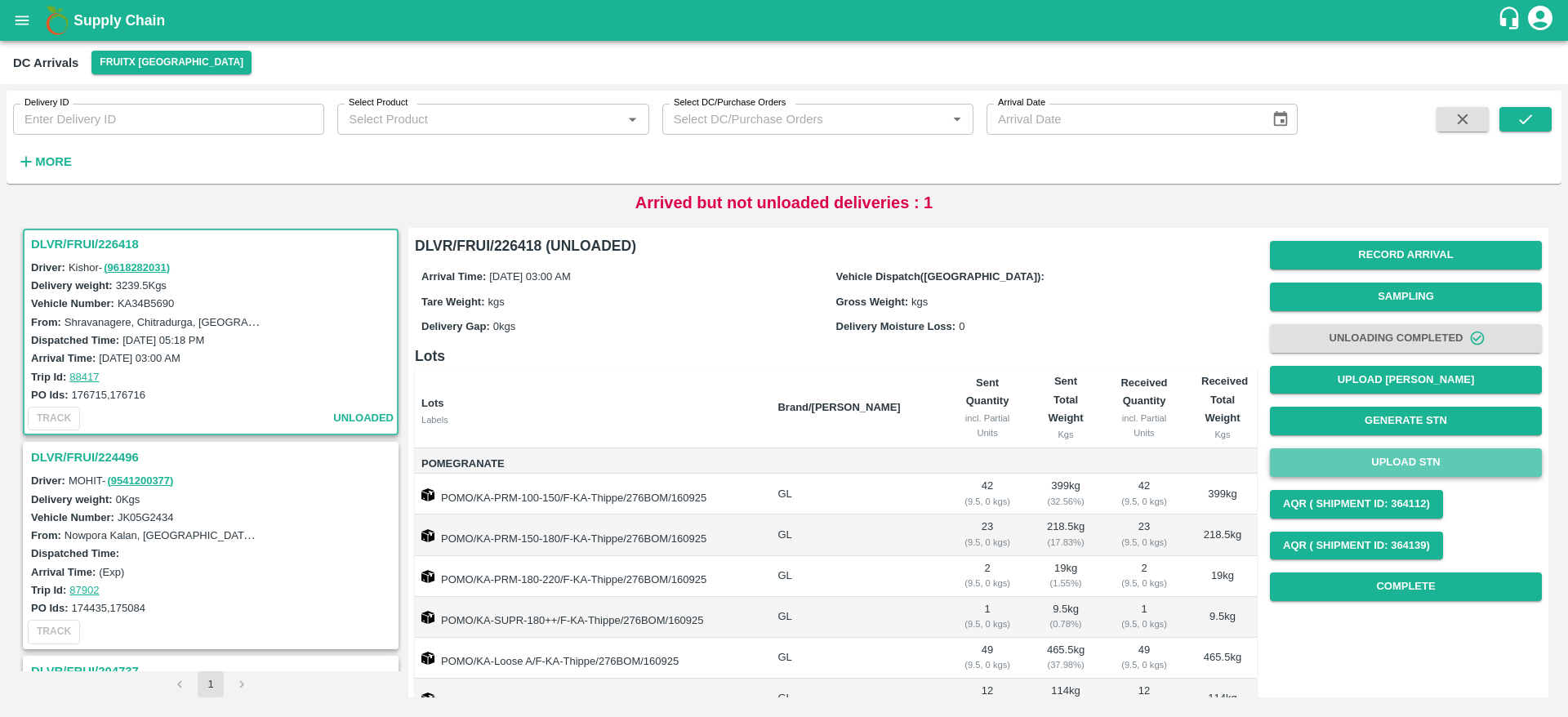
click at [1397, 461] on button "Upload STN" at bounding box center [1406, 463] width 272 height 29
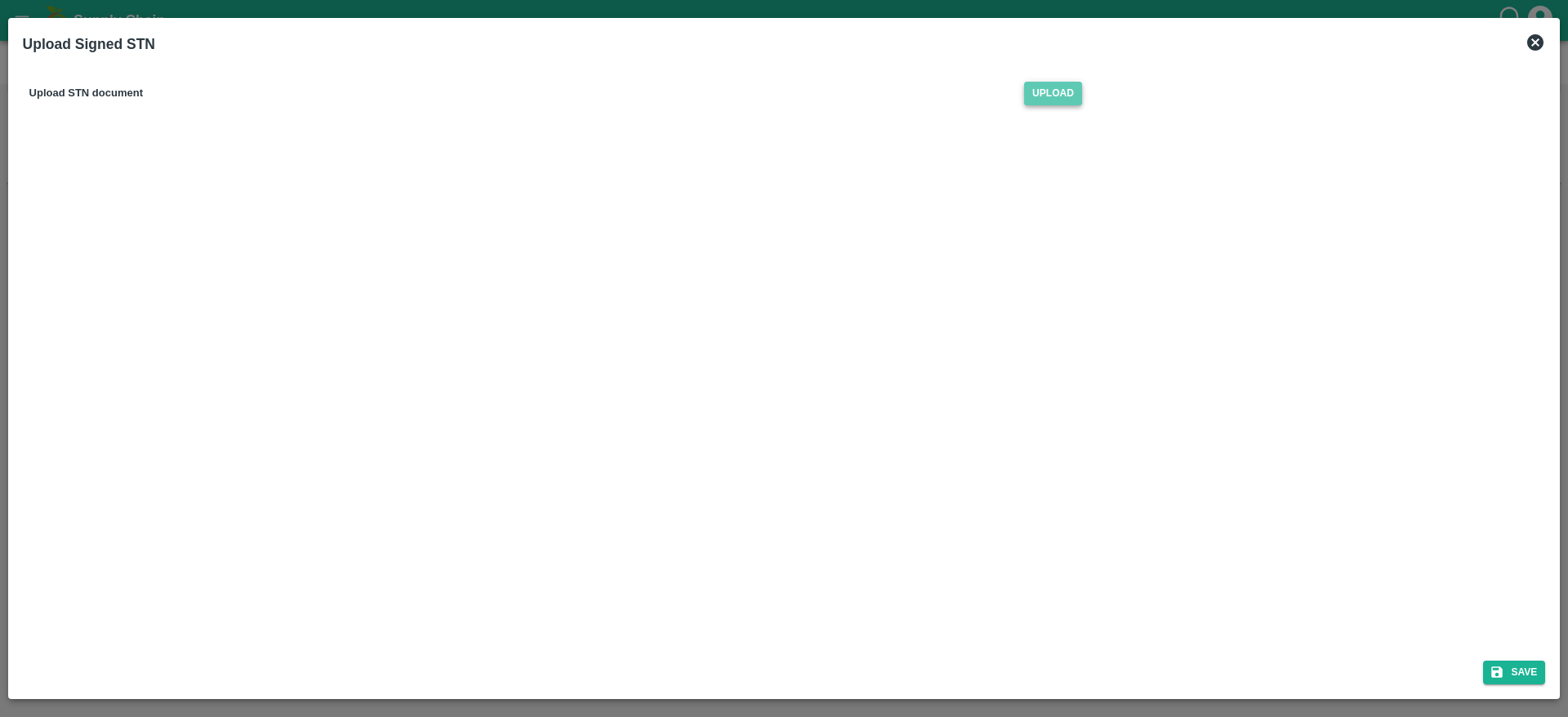
click at [1034, 104] on span "Upload" at bounding box center [1053, 93] width 58 height 24
click at [0, 0] on input "Upload" at bounding box center [0, 0] width 0 height 0
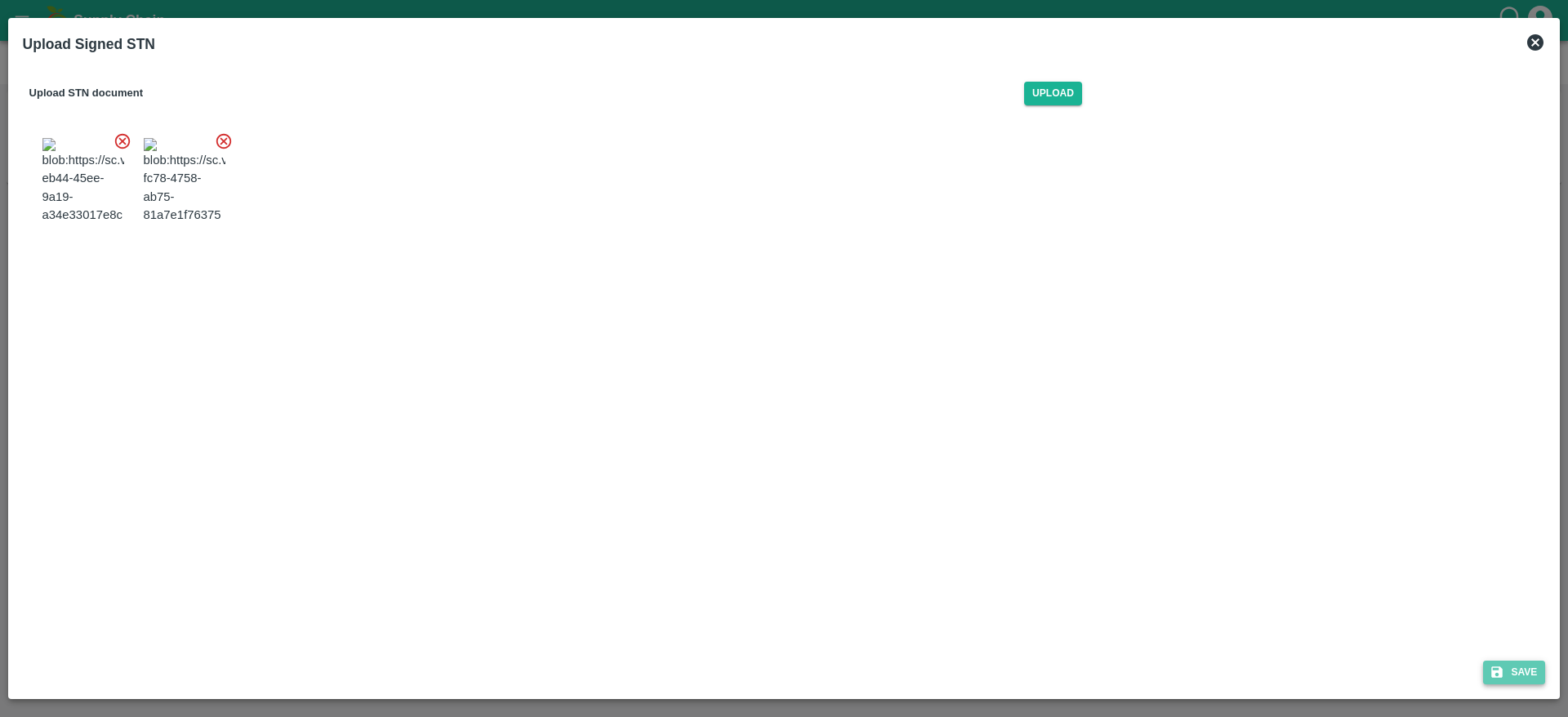
click at [1503, 664] on icon "submit" at bounding box center [1497, 671] width 14 height 14
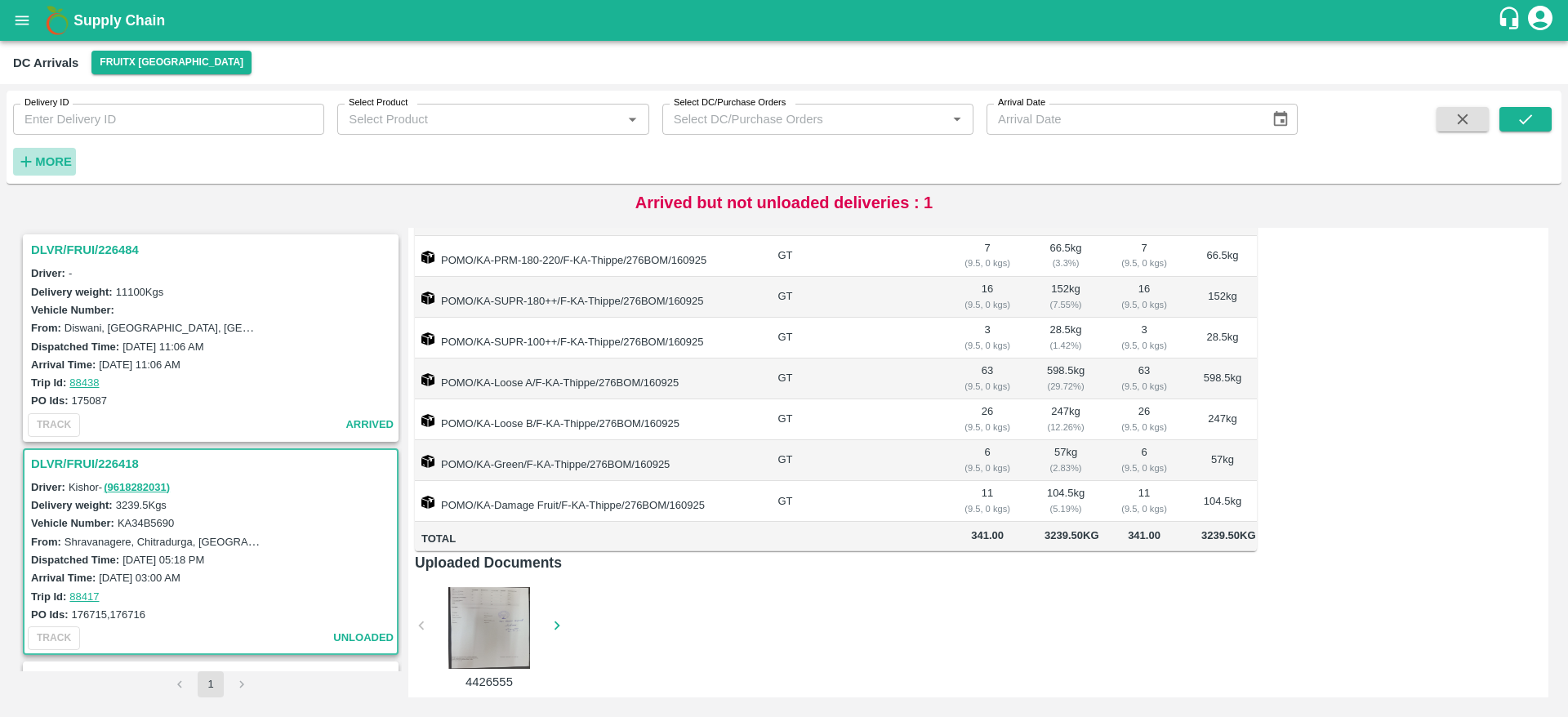
click at [53, 155] on strong "More" at bounding box center [53, 161] width 37 height 13
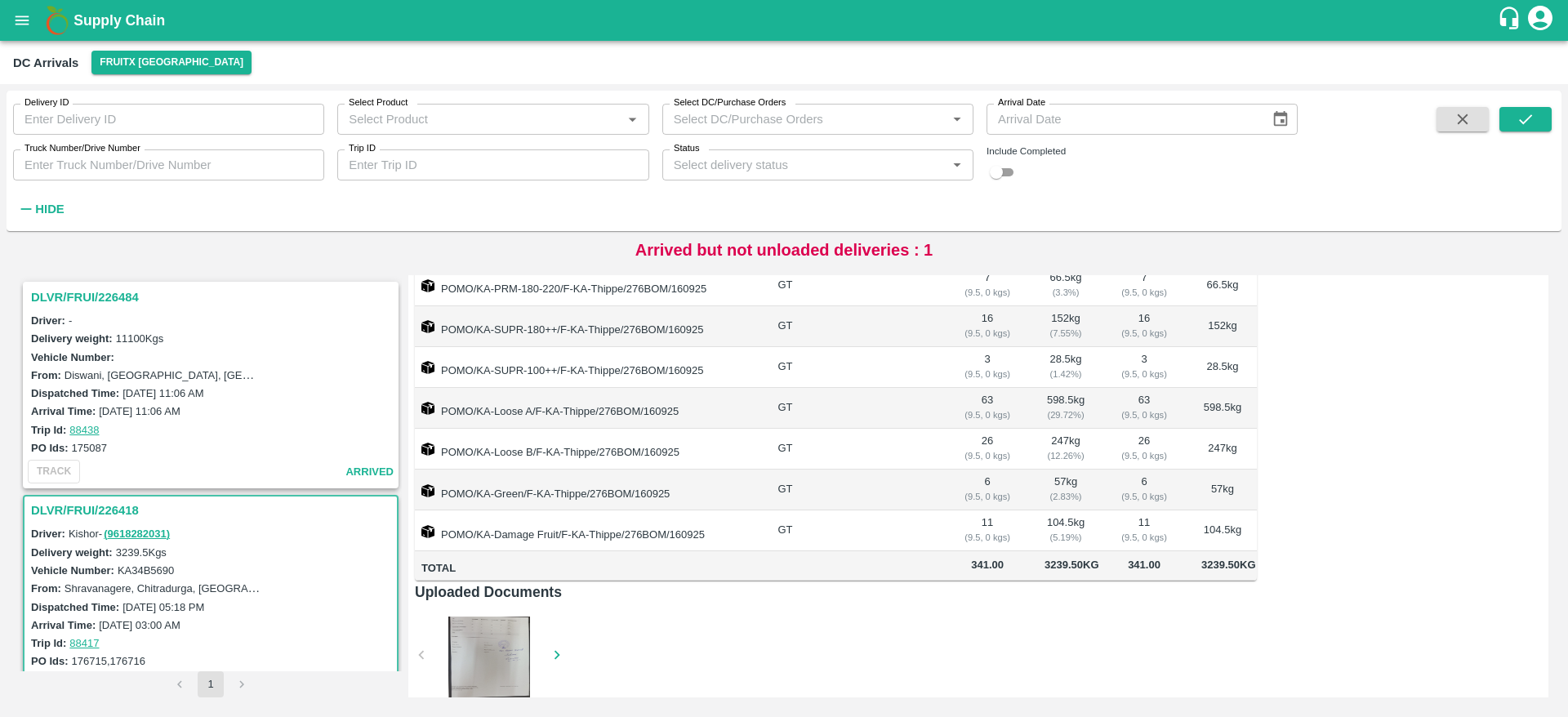
click at [813, 169] on input "Status" at bounding box center [804, 165] width 275 height 21
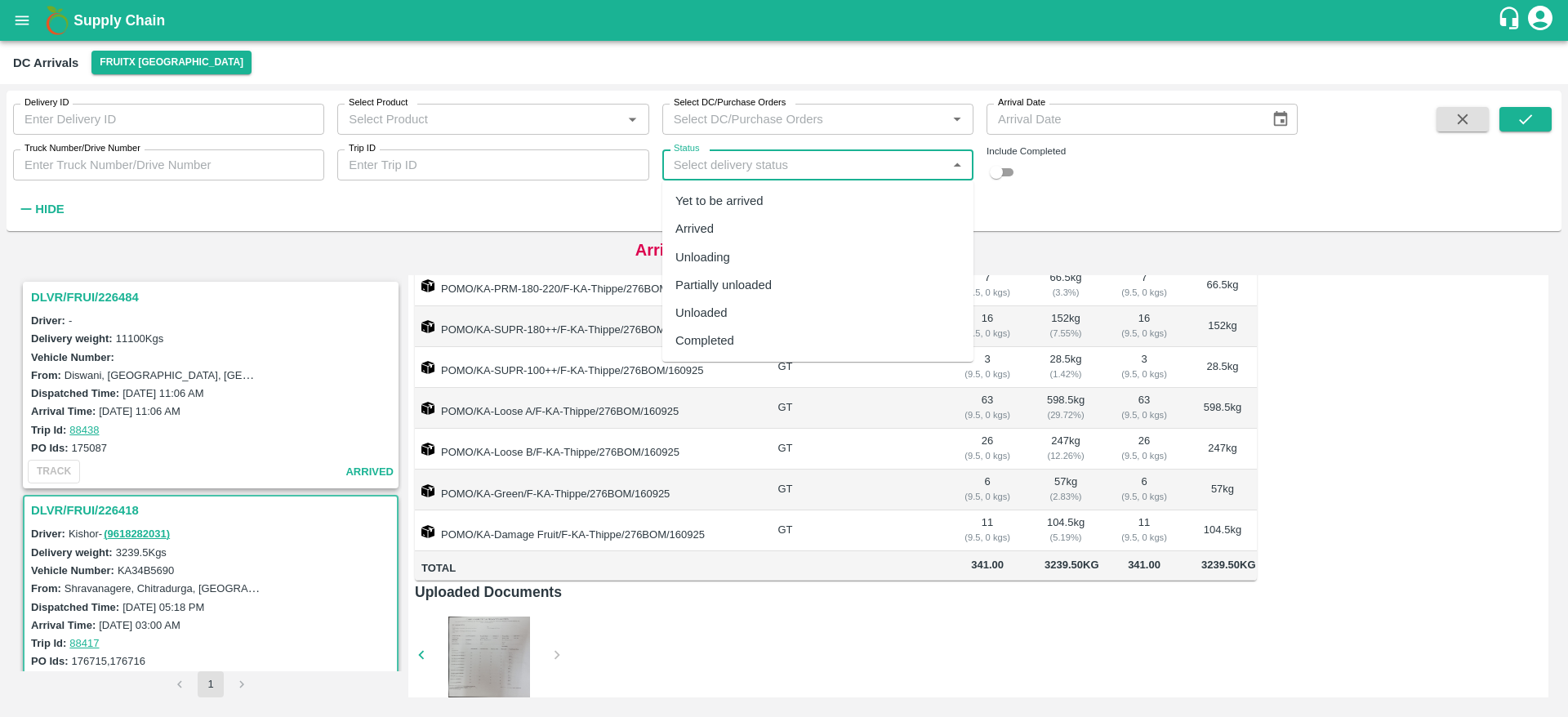
click at [730, 336] on div "Completed" at bounding box center [705, 340] width 59 height 18
type input "Completed"
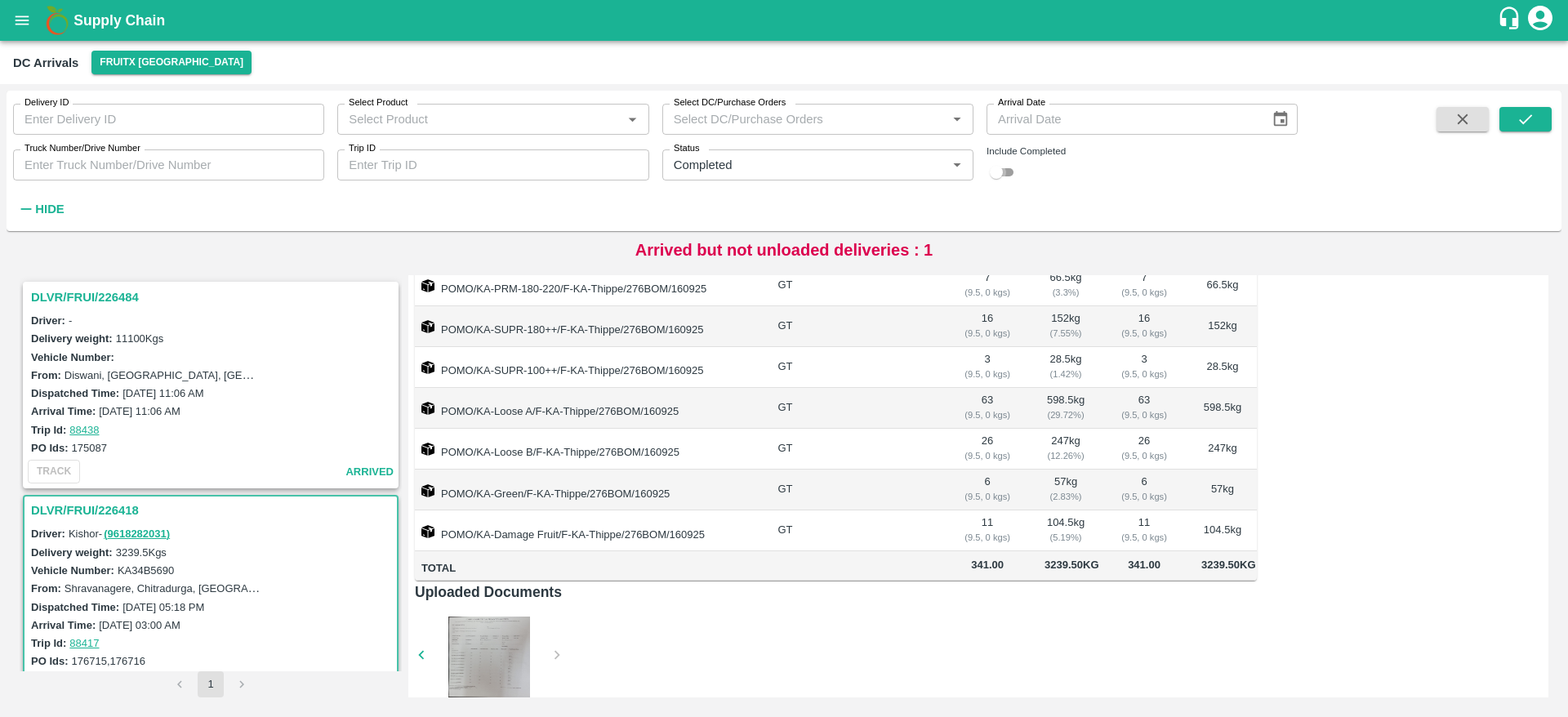
click at [1000, 170] on input "checkbox" at bounding box center [996, 172] width 59 height 20
checkbox input "true"
click at [1528, 121] on icon "submit" at bounding box center [1526, 119] width 18 height 18
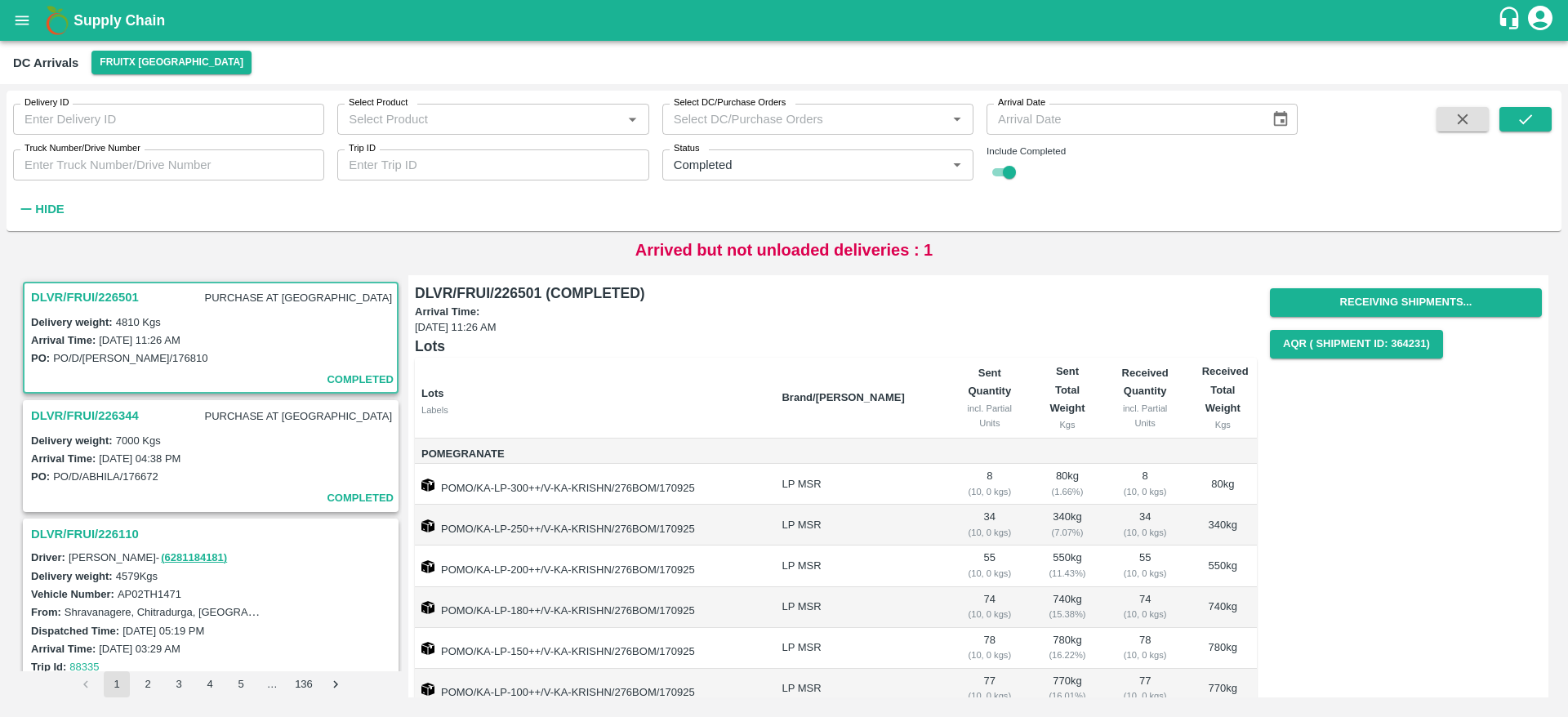
click at [102, 20] on b "Supply Chain" at bounding box center [119, 20] width 92 height 16
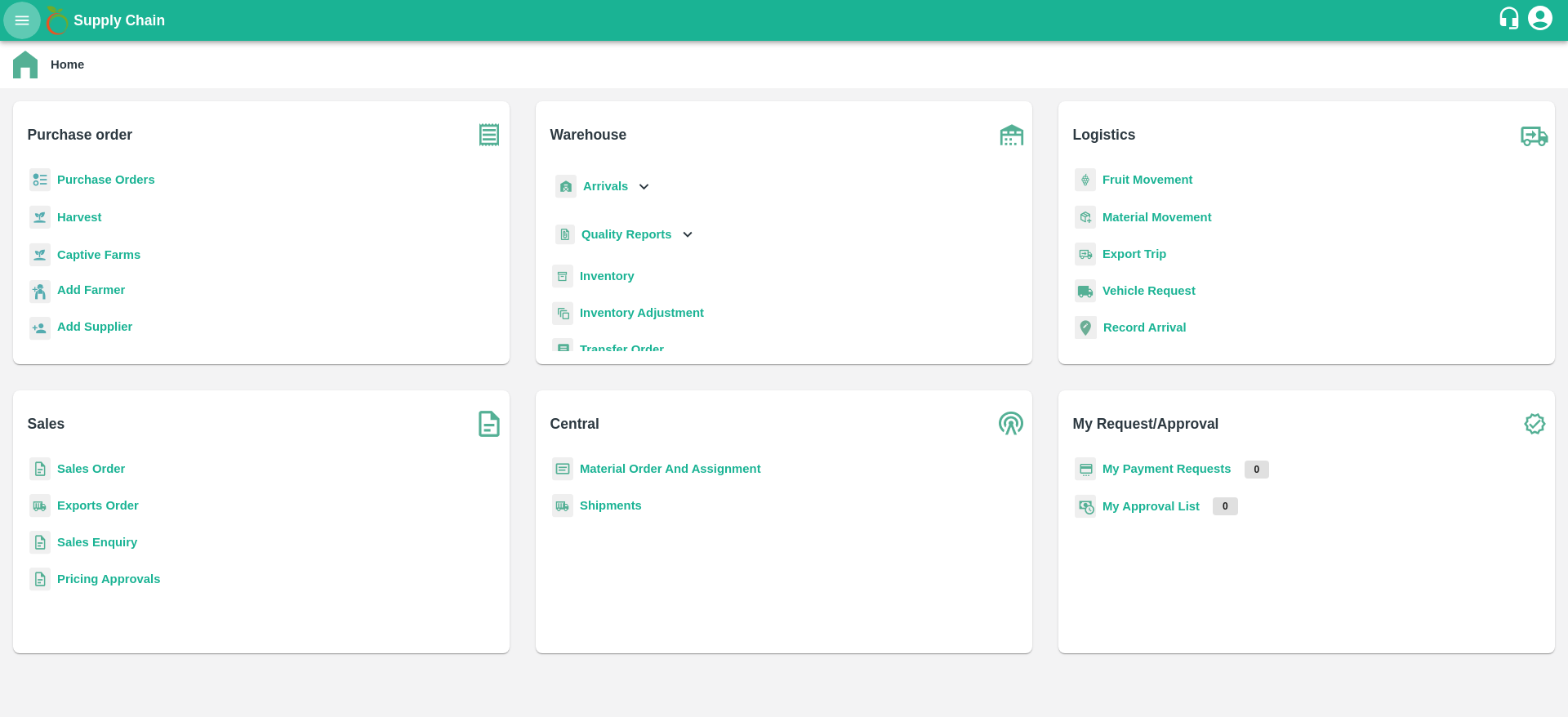
click at [35, 10] on button "open drawer" at bounding box center [22, 20] width 37 height 37
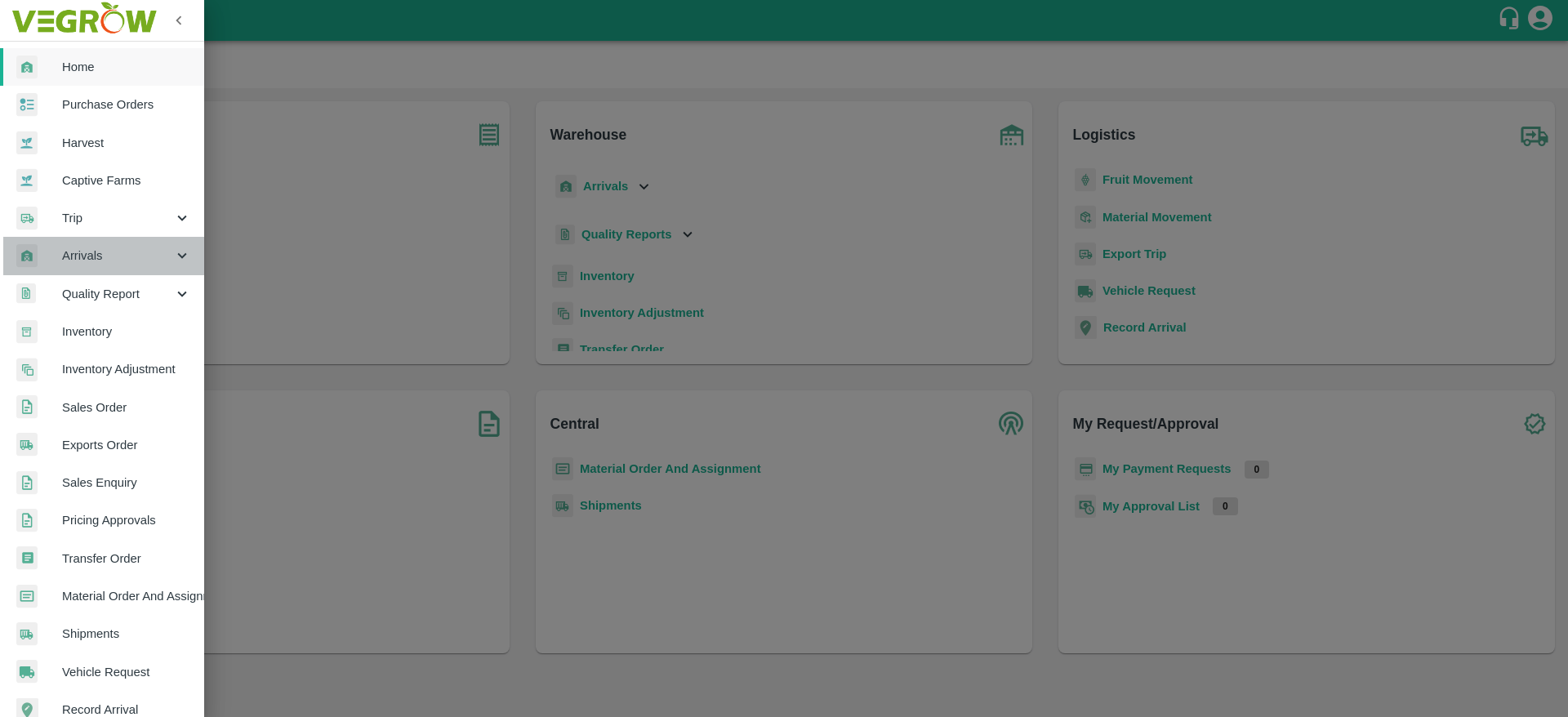
click at [119, 257] on span "Arrivals" at bounding box center [117, 255] width 111 height 18
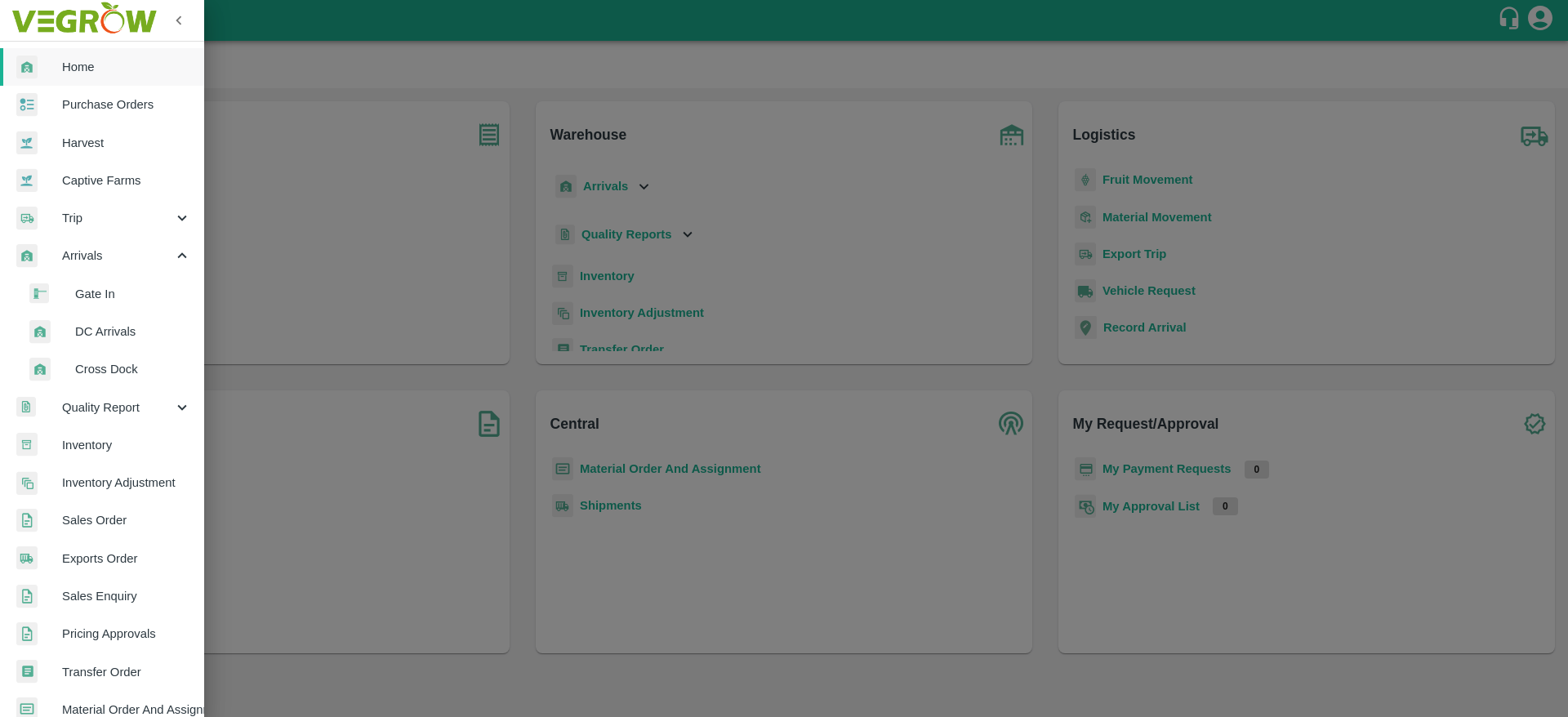
click at [119, 331] on span "DC Arrivals" at bounding box center [133, 331] width 116 height 18
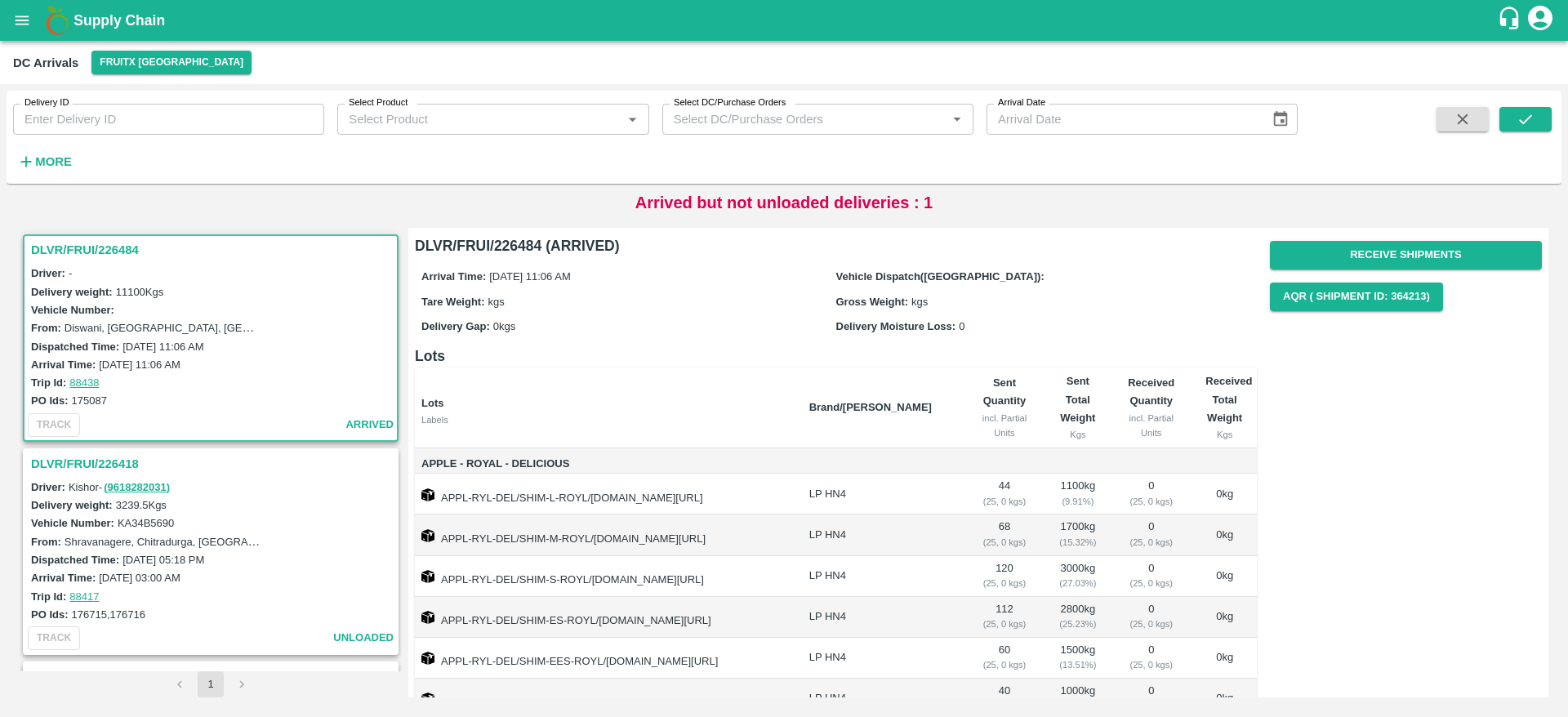
click at [76, 254] on h3 "DLVR/FRUI/226484" at bounding box center [213, 250] width 365 height 21
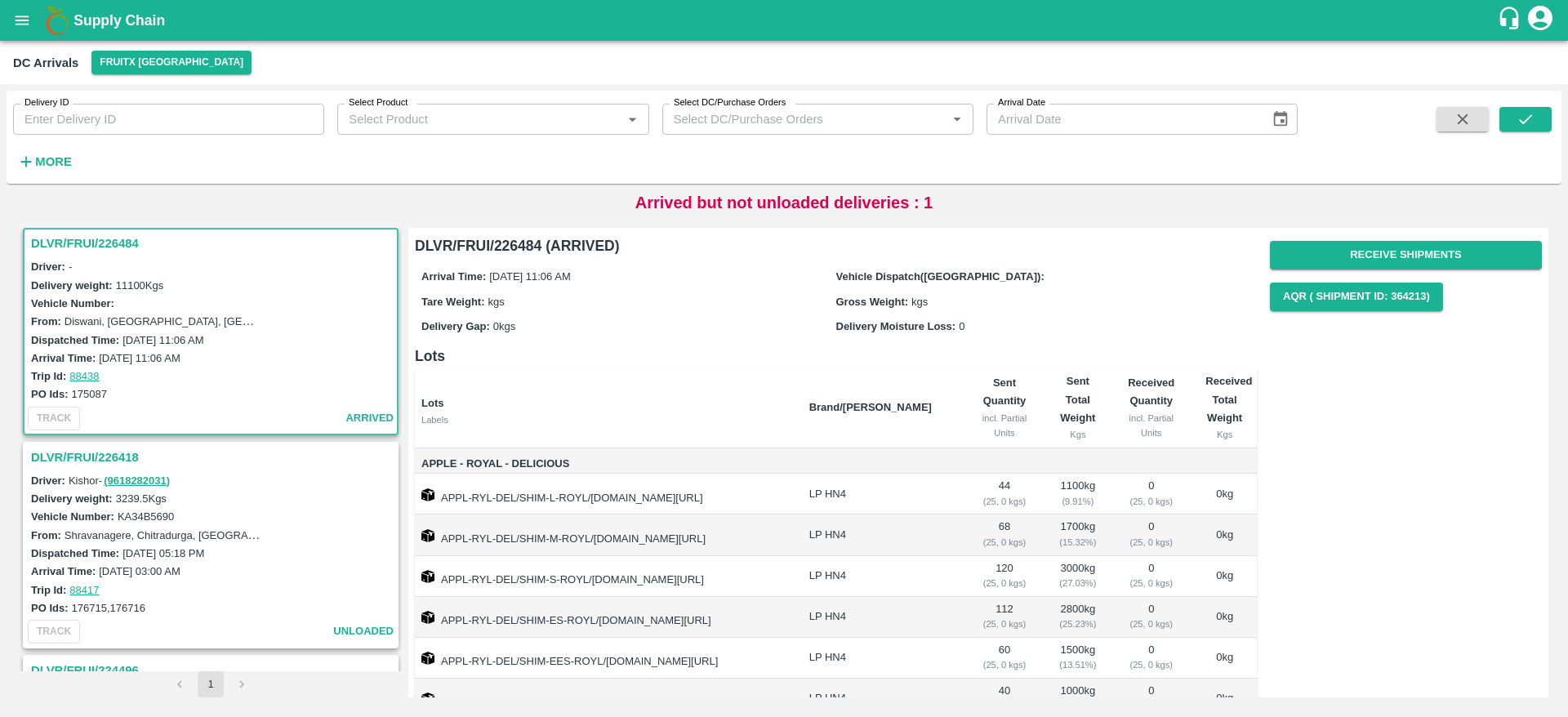
scroll to position [76, 0]
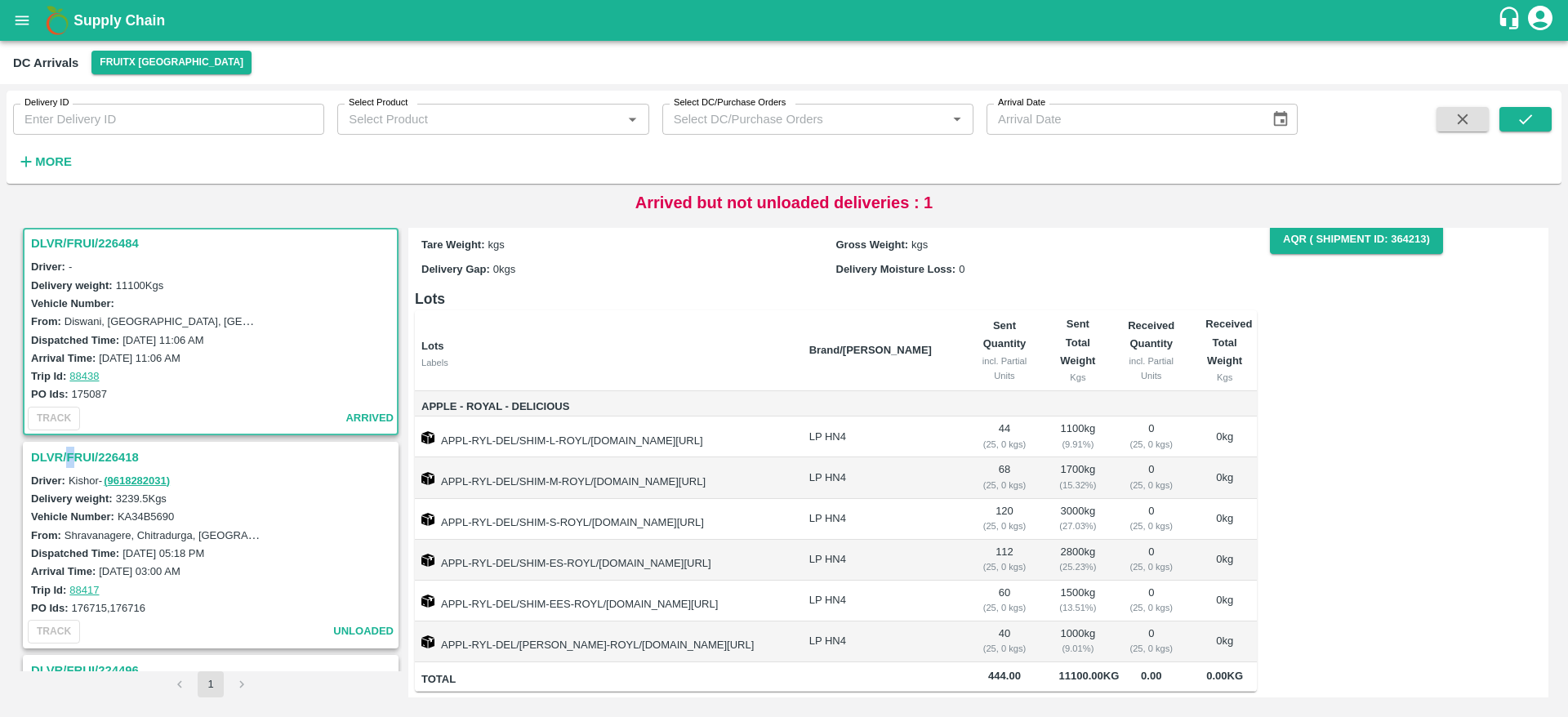
drag, startPoint x: 65, startPoint y: 437, endPoint x: 74, endPoint y: 466, distance: 30.4
click at [74, 466] on div "DLVR/FRUI/226484 Driver: - Delivery weight: 11100 Kgs Vehicle Number: From: Dis…" at bounding box center [211, 449] width 382 height 443
click at [74, 466] on h3 "DLVR/FRUI/226418" at bounding box center [213, 457] width 365 height 21
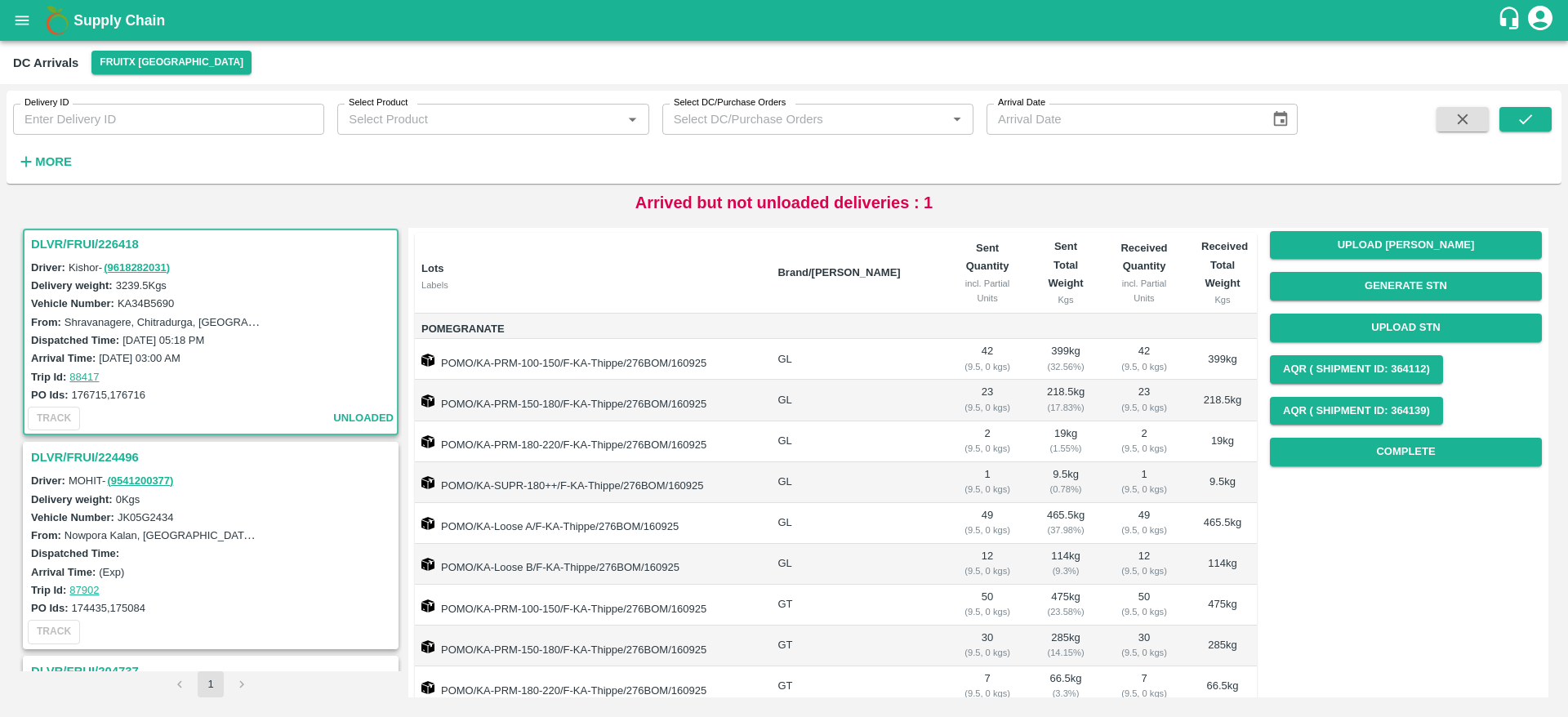
scroll to position [69, 0]
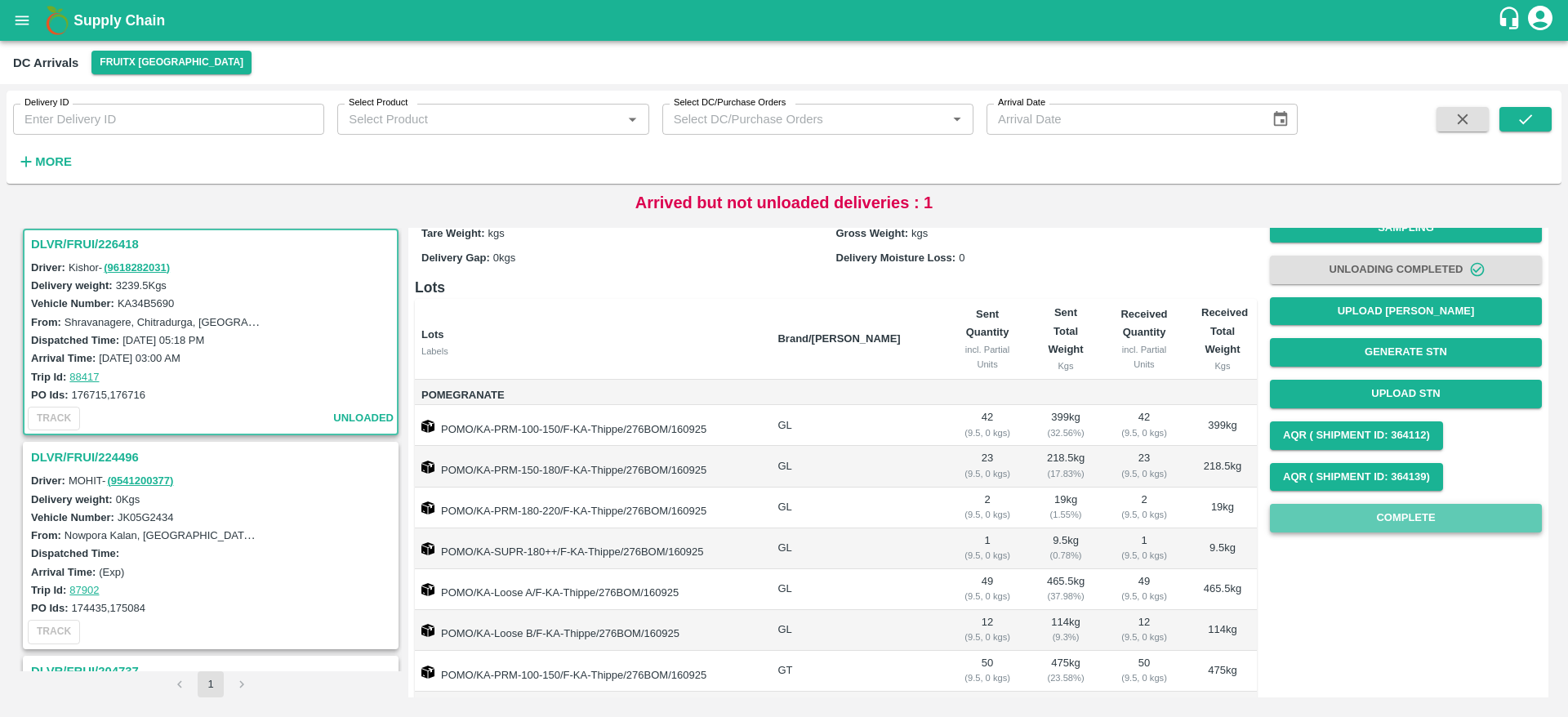
click at [1392, 518] on button "Complete" at bounding box center [1406, 518] width 272 height 29
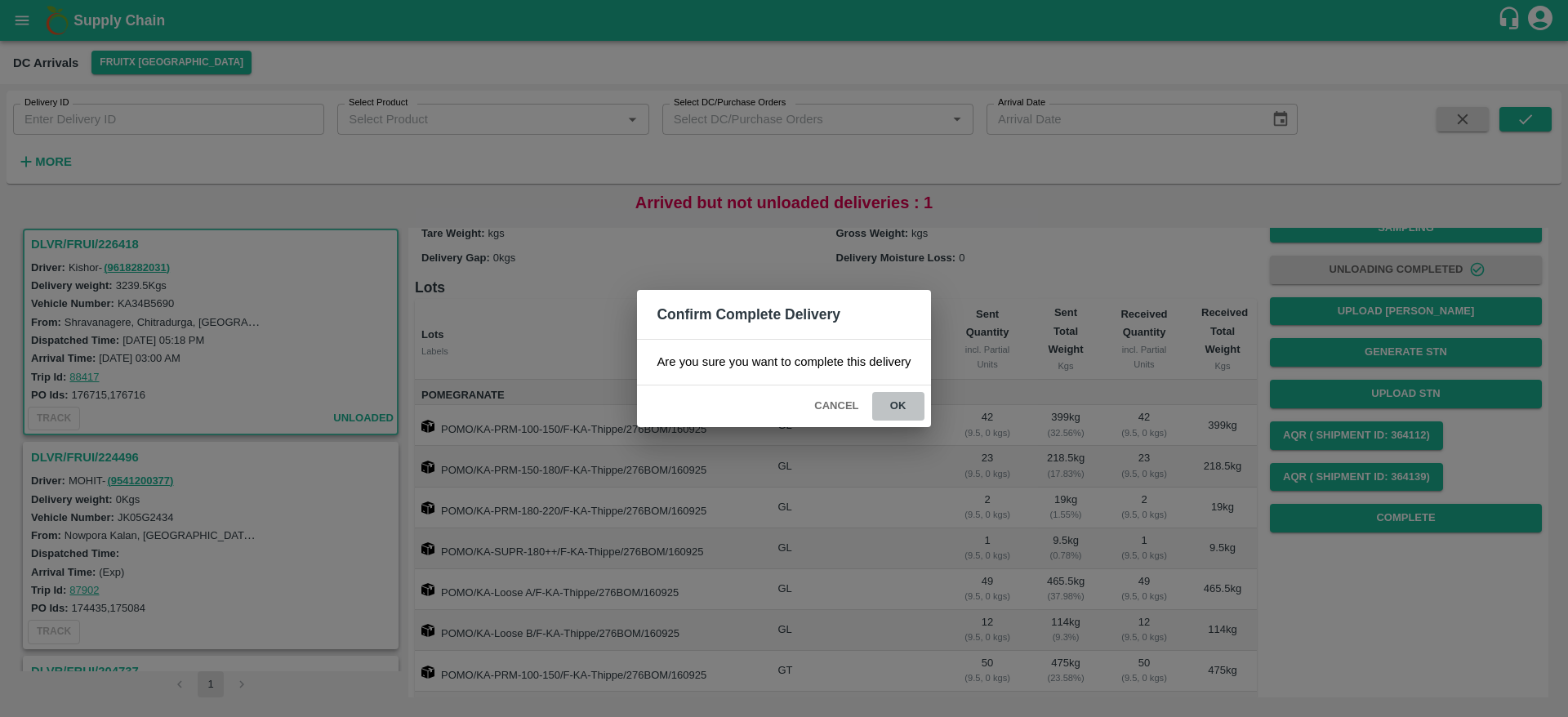
click at [913, 400] on button "ok" at bounding box center [898, 406] width 53 height 29
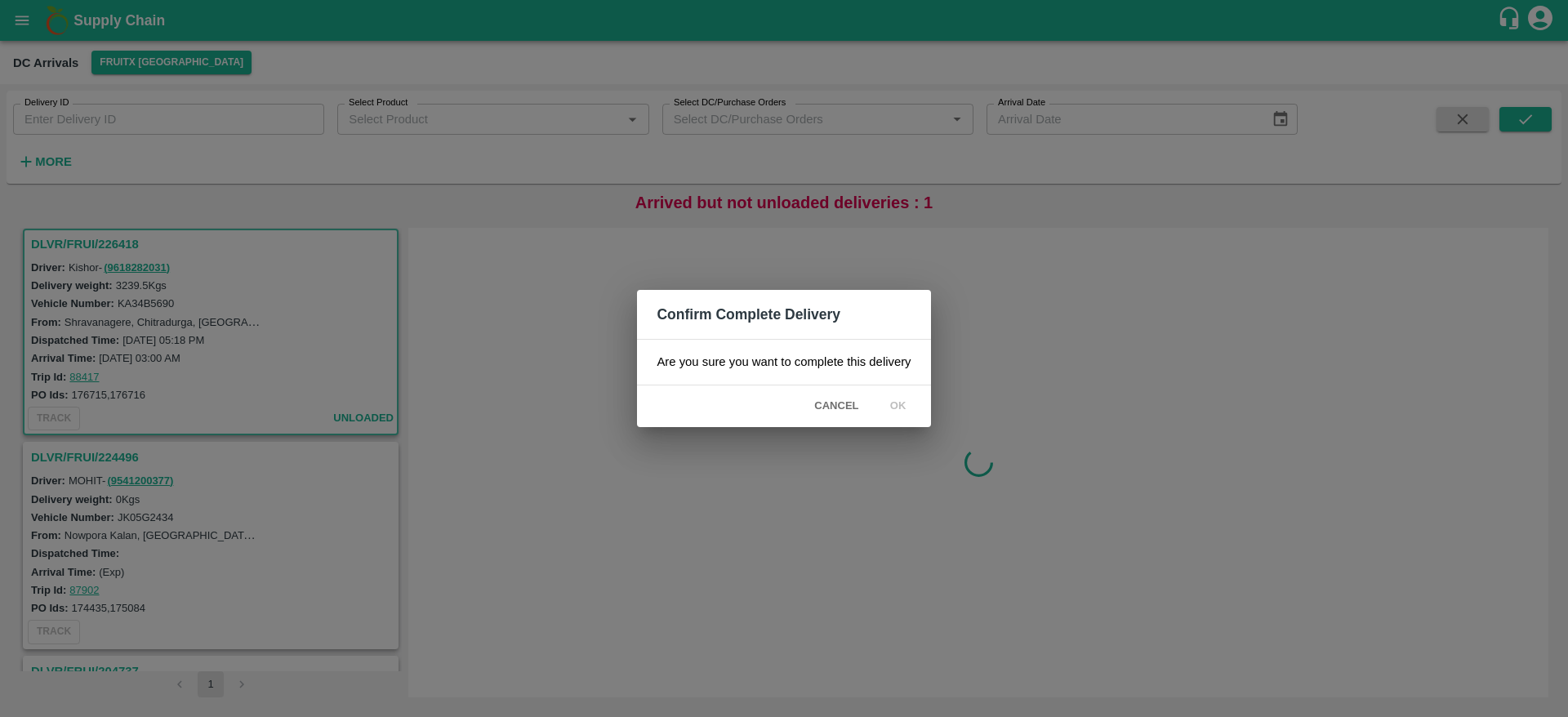
scroll to position [0, 0]
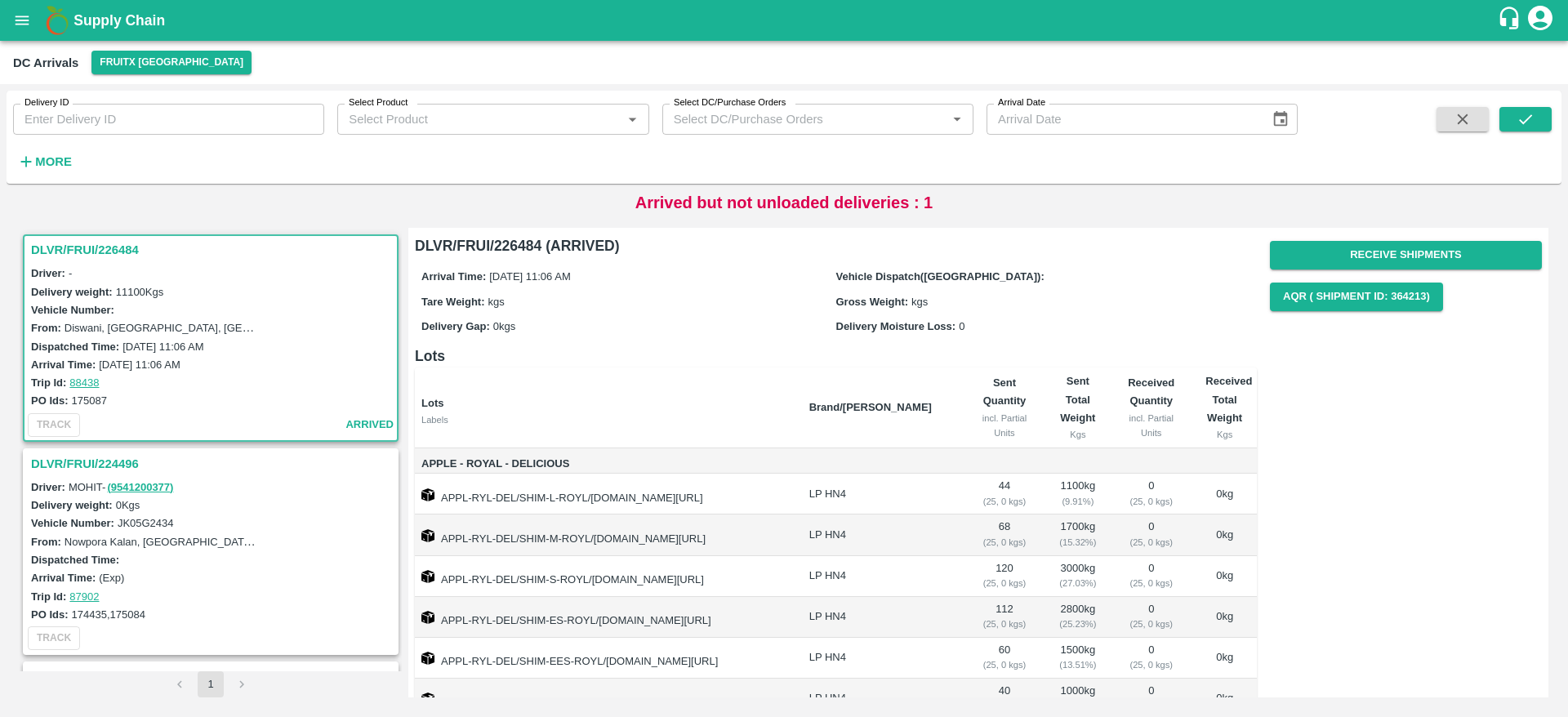
click at [87, 241] on h3 "DLVR/FRUI/226484" at bounding box center [213, 250] width 365 height 21
click at [81, 250] on h3 "DLVR/FRUI/226484" at bounding box center [213, 250] width 365 height 21
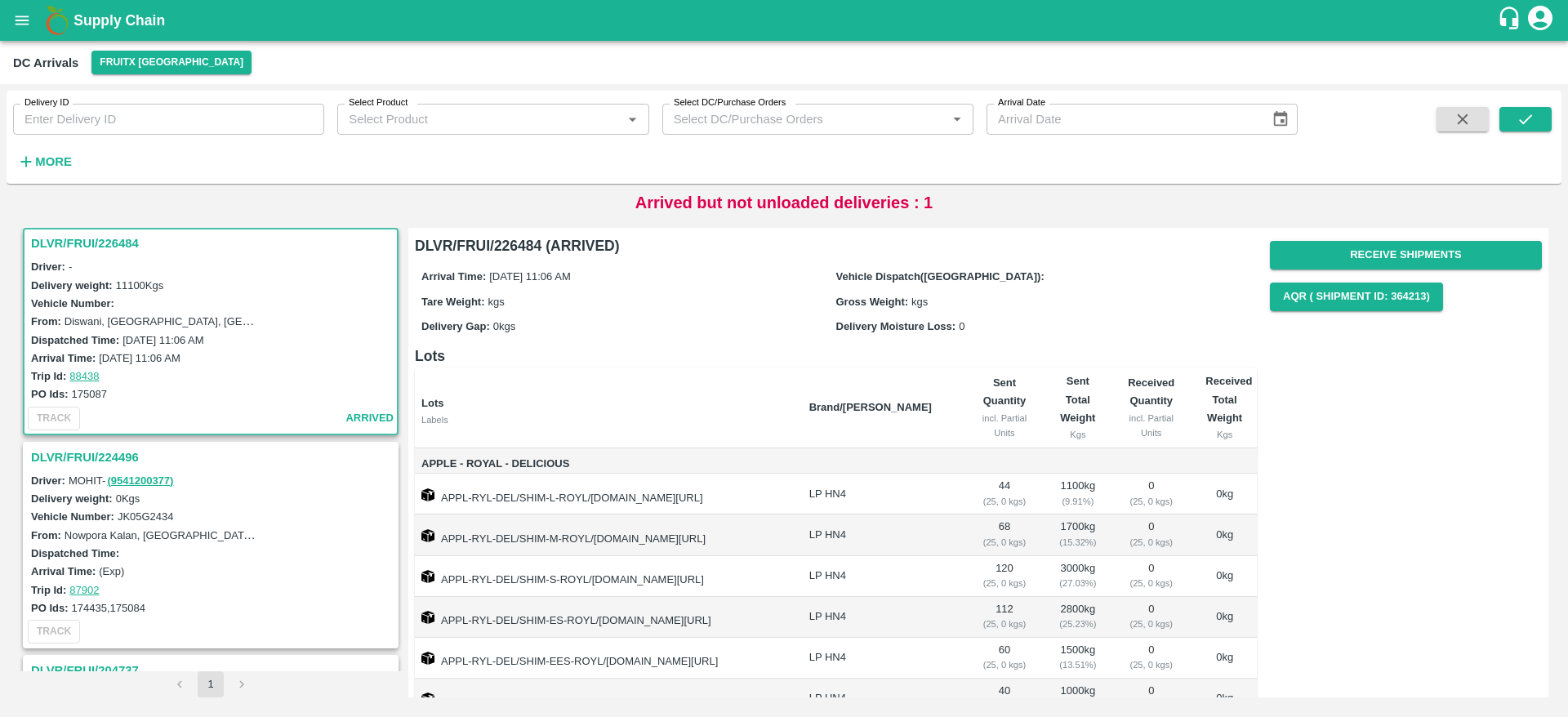
scroll to position [76, 0]
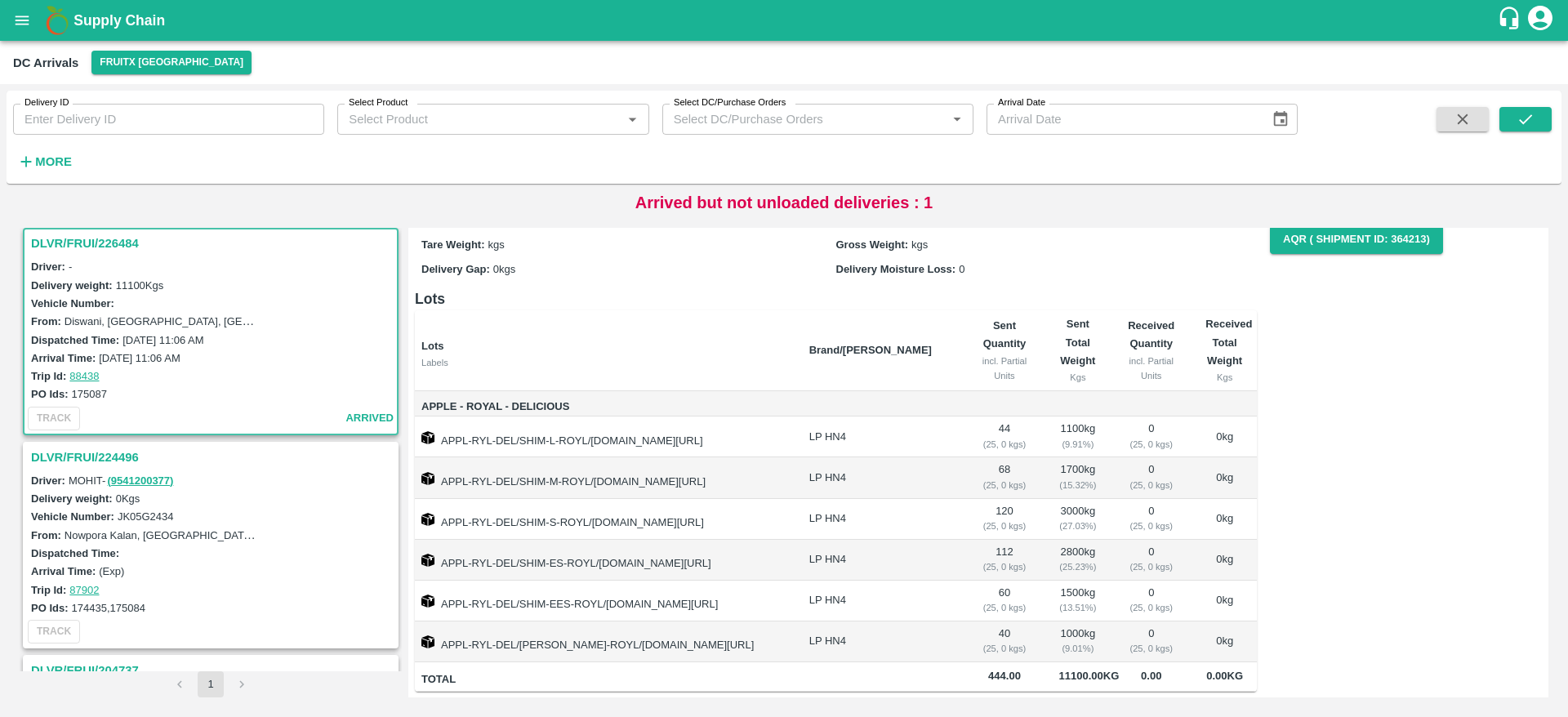
click at [116, 460] on h3 "DLVR/FRUI/224496" at bounding box center [213, 457] width 365 height 21
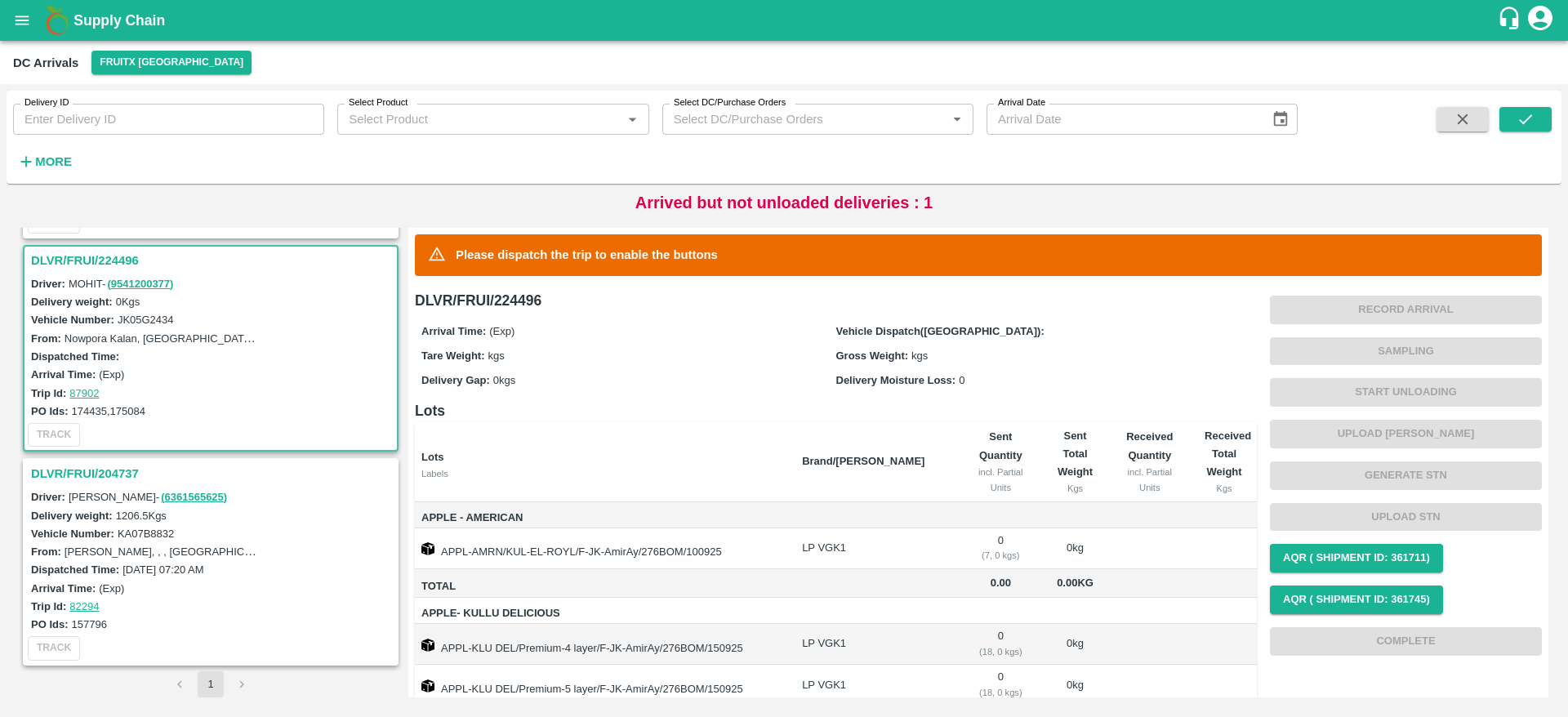
scroll to position [85, 0]
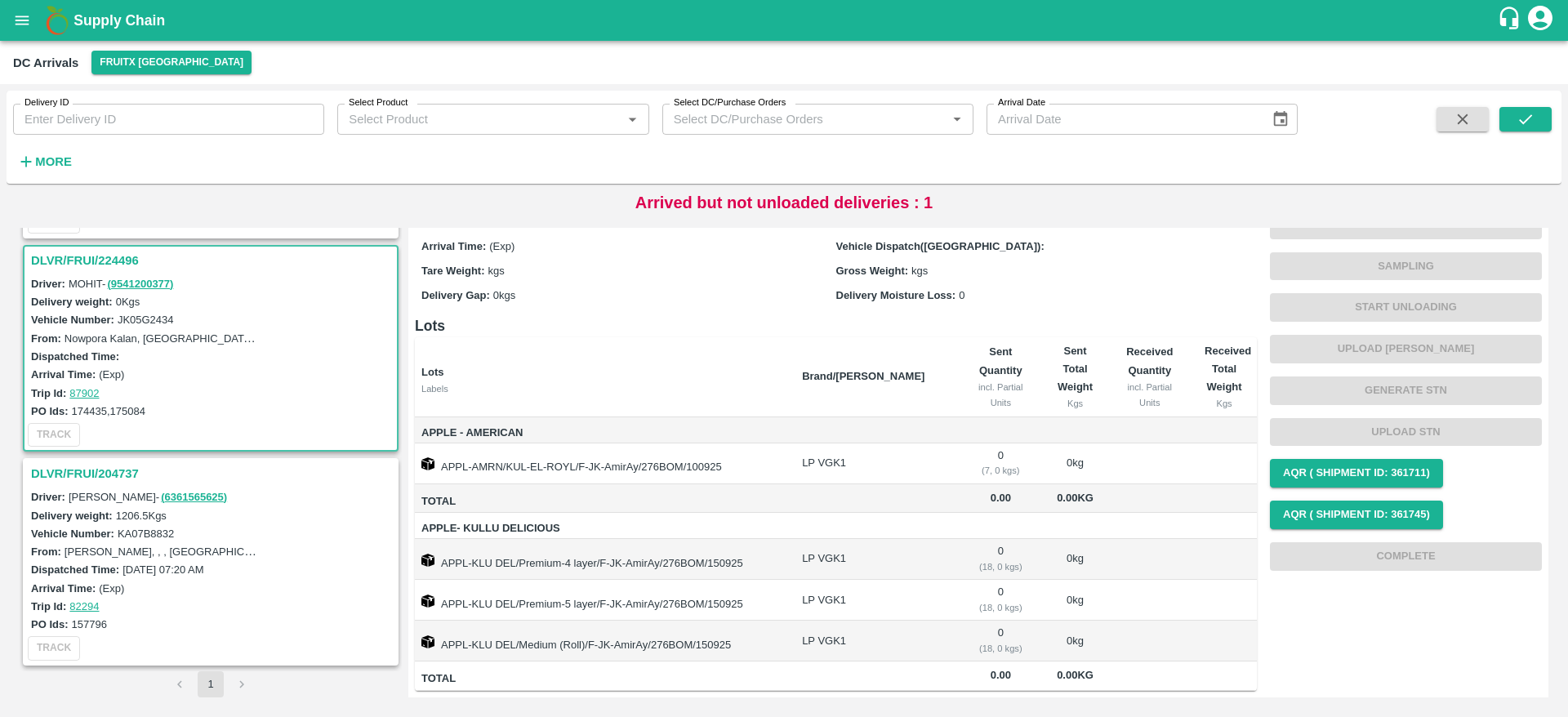
click at [42, 471] on h3 "DLVR/FRUI/204737" at bounding box center [213, 473] width 365 height 21
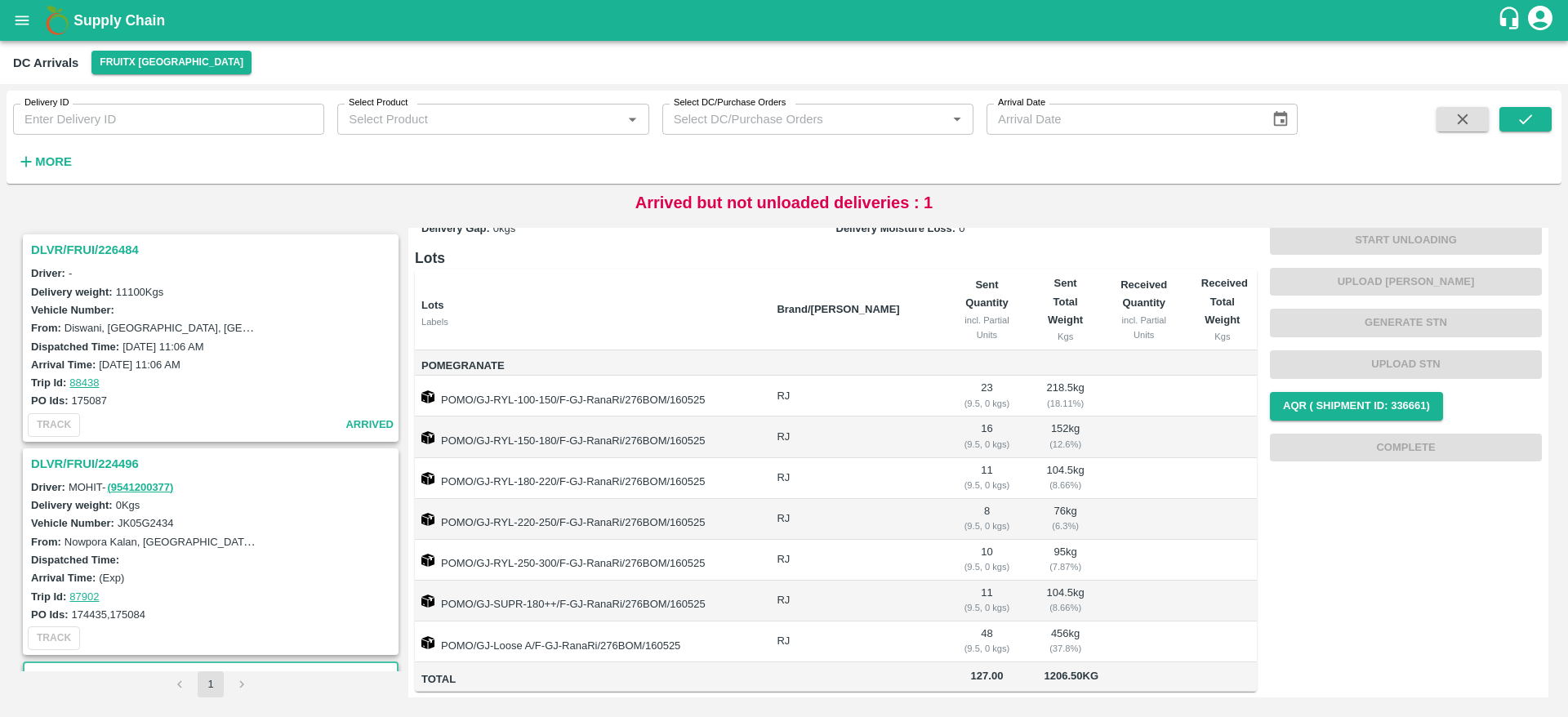
click at [48, 473] on h3 "DLVR/FRUI/224496" at bounding box center [213, 463] width 365 height 21
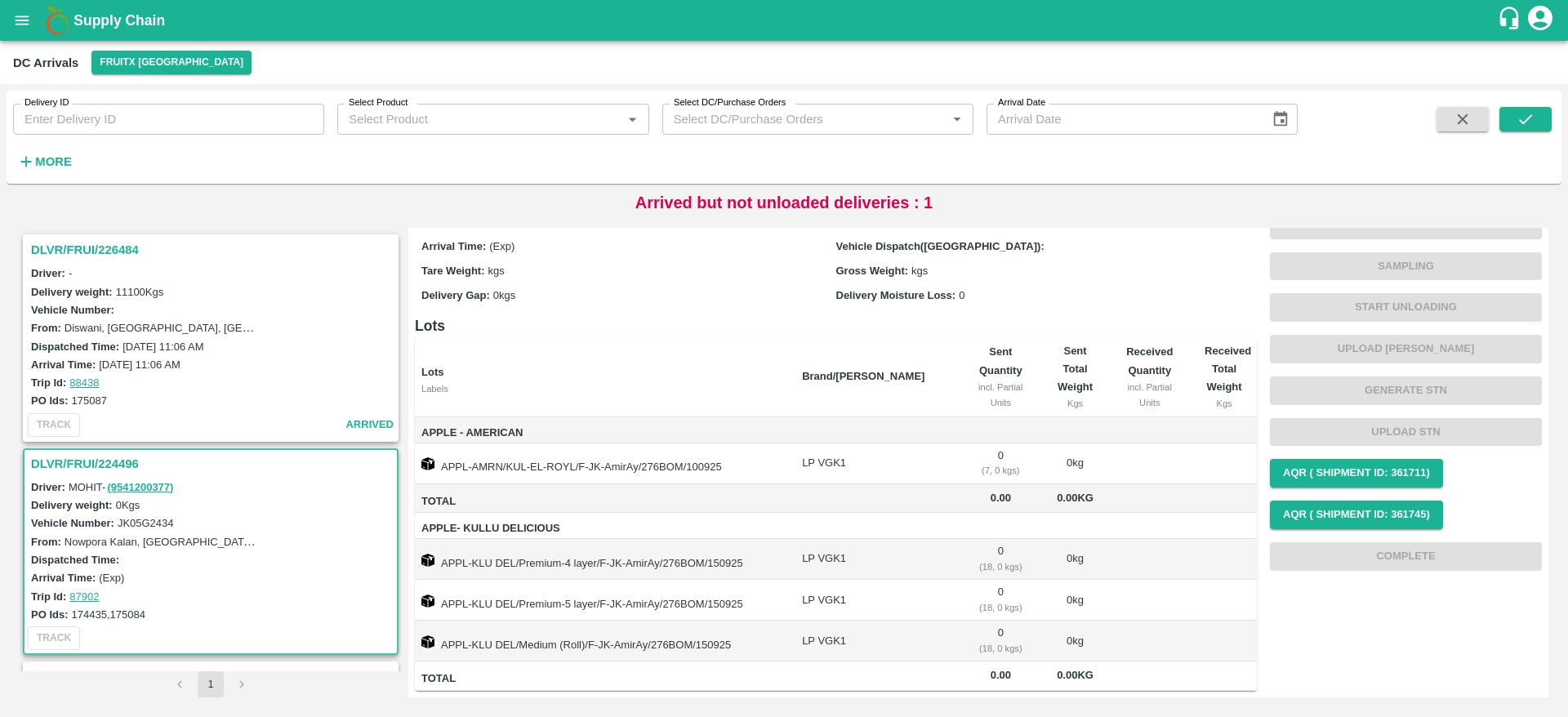
click at [89, 254] on h3 "DLVR/FRUI/226484" at bounding box center [213, 250] width 365 height 21
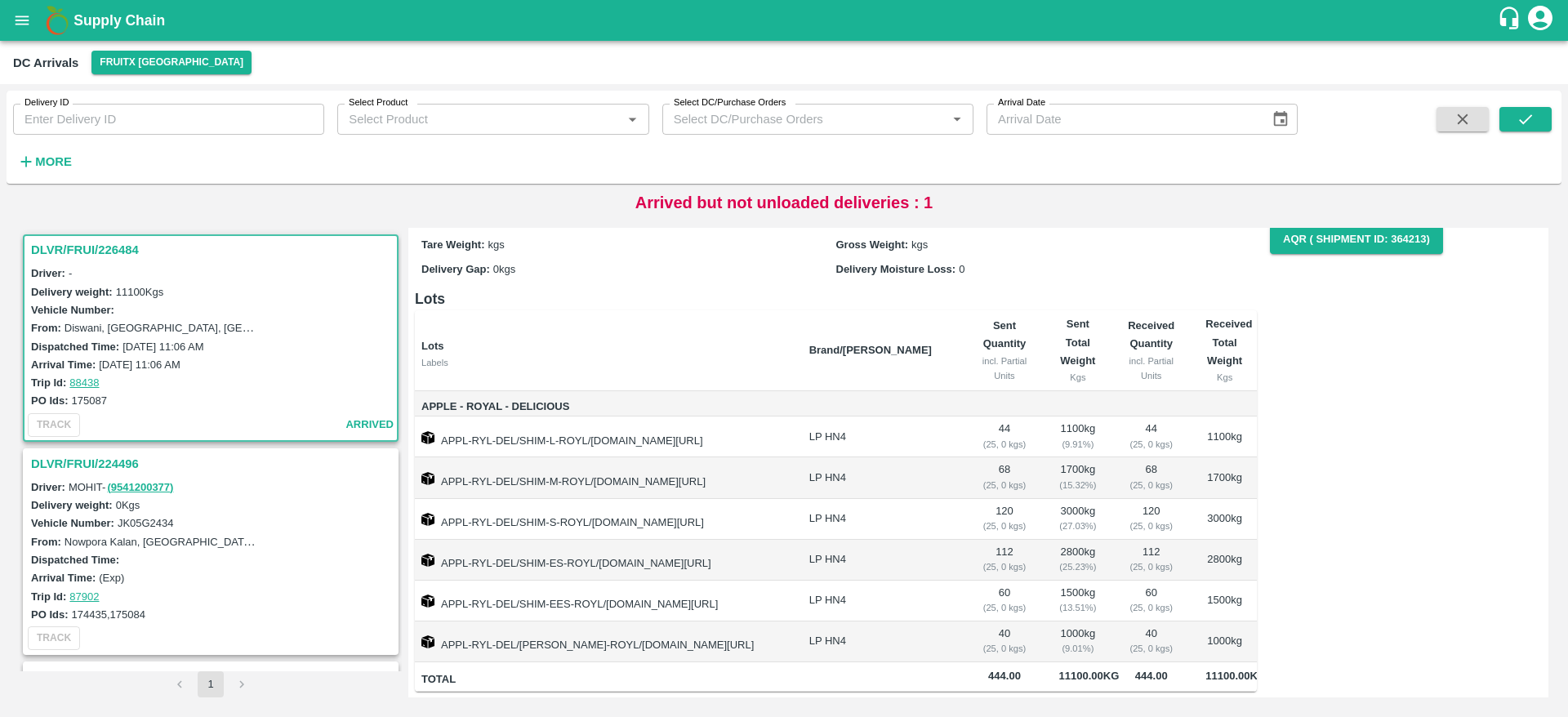
click at [112, 248] on h3 "DLVR/FRUI/226484" at bounding box center [213, 250] width 365 height 21
click at [110, 255] on h3 "DLVR/FRUI/226484" at bounding box center [213, 250] width 365 height 21
